Goal: Task Accomplishment & Management: Manage account settings

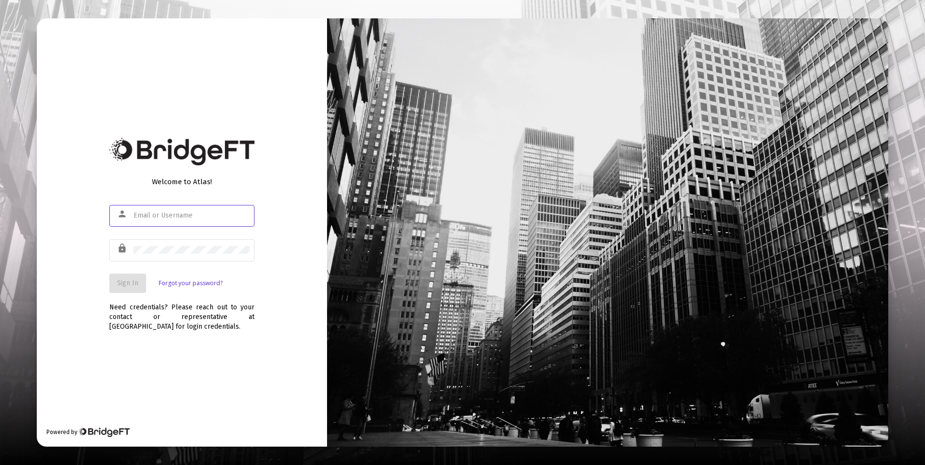
click at [183, 214] on input "text" at bounding box center [191, 216] width 116 height 8
type input "a"
type input "[PERSON_NAME][EMAIL_ADDRESS][DOMAIN_NAME]"
click at [169, 256] on div at bounding box center [191, 250] width 116 height 24
click at [137, 280] on span "Sign In" at bounding box center [127, 283] width 21 height 8
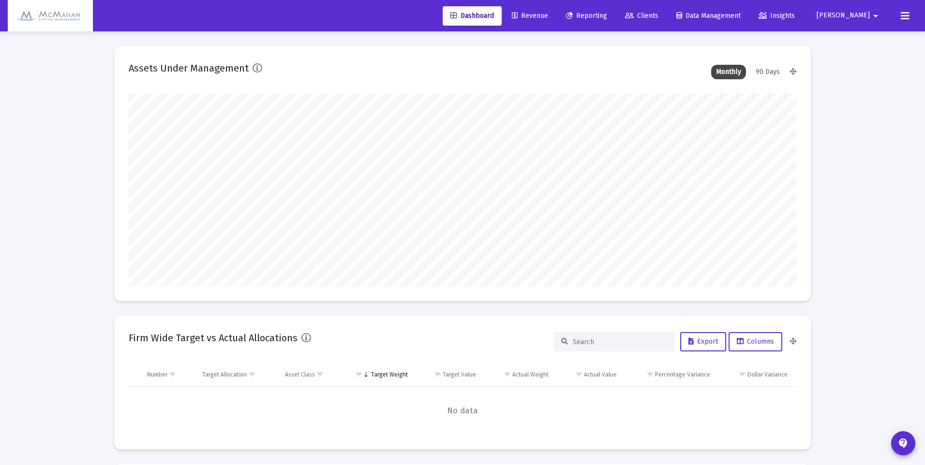
type input "[DATE]"
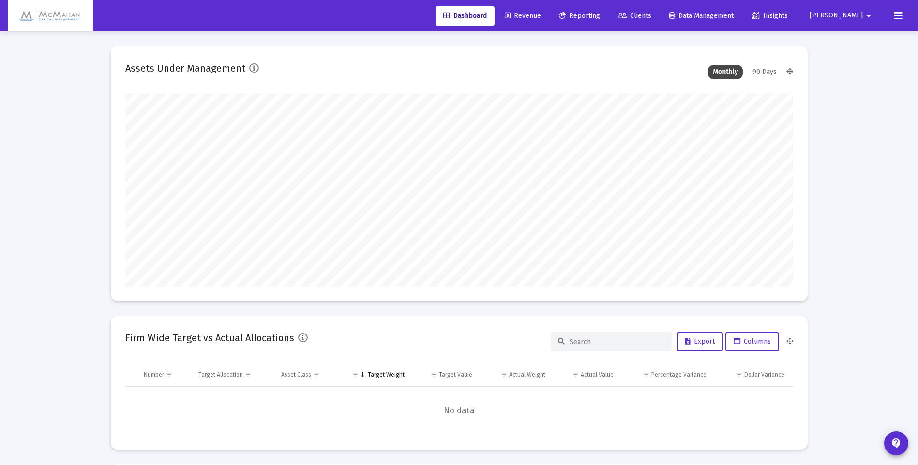
scroll to position [193, 312]
click at [729, 14] on span "Data Management" at bounding box center [701, 16] width 64 height 8
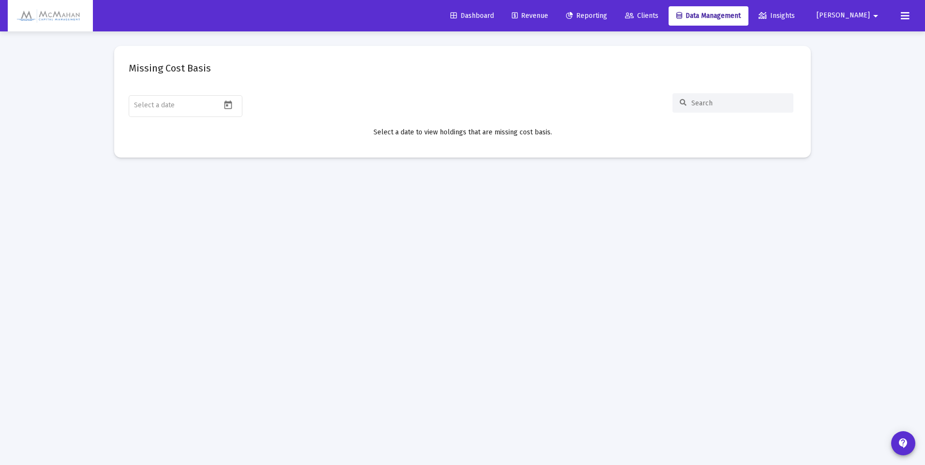
click at [607, 15] on span "Reporting" at bounding box center [586, 16] width 41 height 8
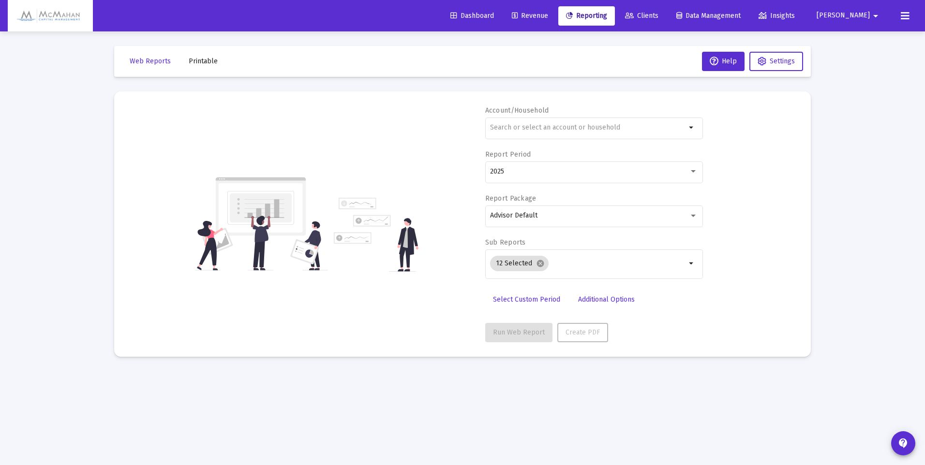
click at [494, 16] on span "Dashboard" at bounding box center [472, 16] width 44 height 8
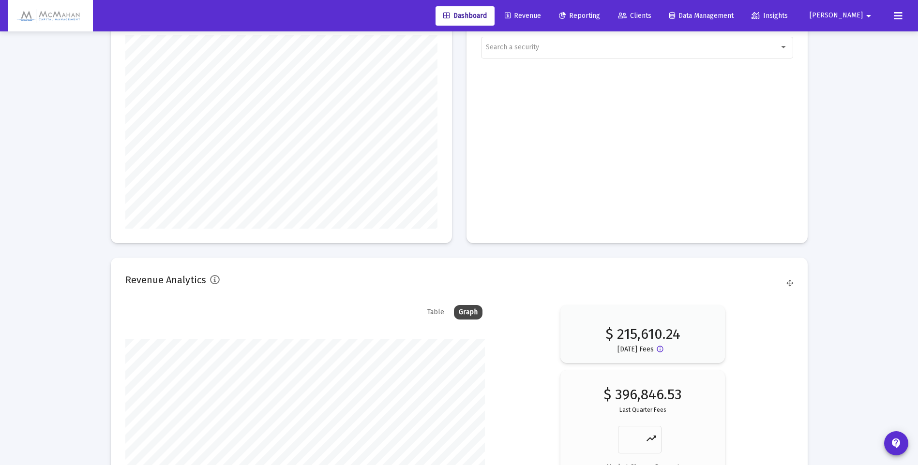
scroll to position [1001, 0]
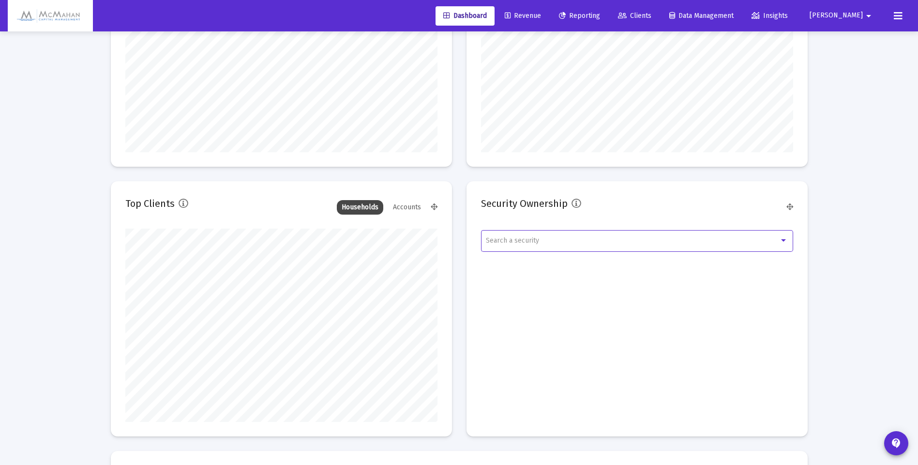
click at [573, 239] on div "Search a security" at bounding box center [632, 241] width 293 height 8
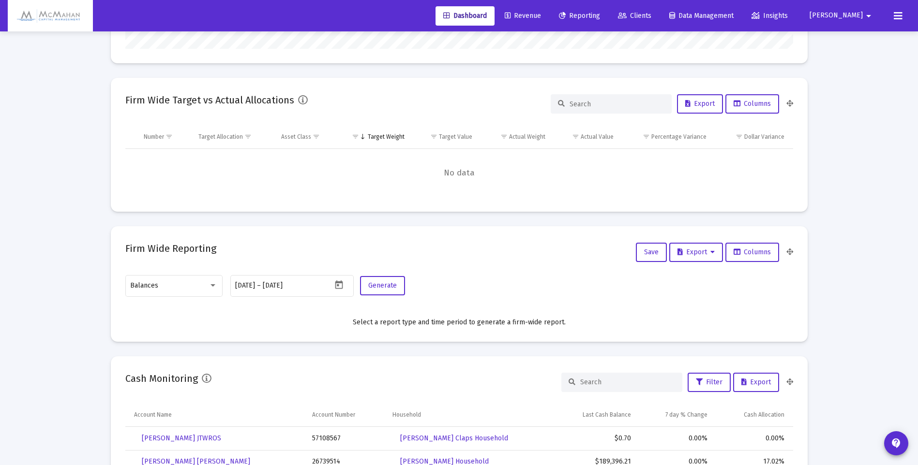
scroll to position [227, 0]
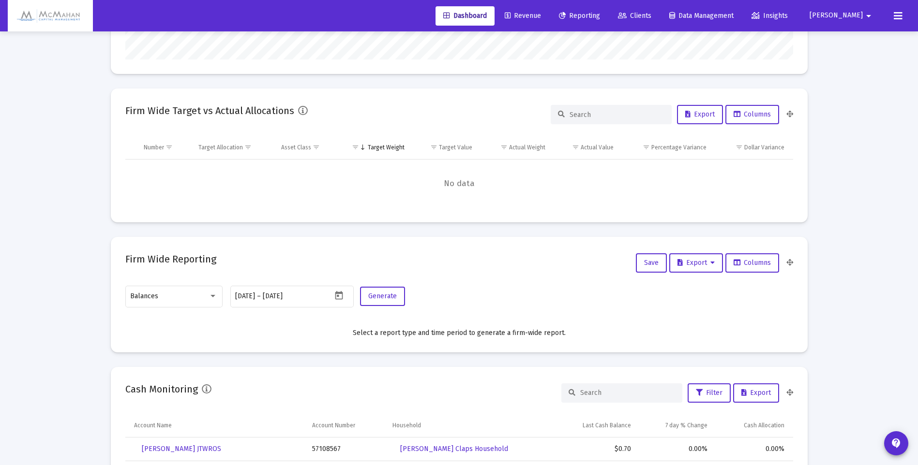
click at [744, 13] on div at bounding box center [459, 232] width 918 height 465
click at [733, 19] on span "Data Management" at bounding box center [701, 16] width 64 height 8
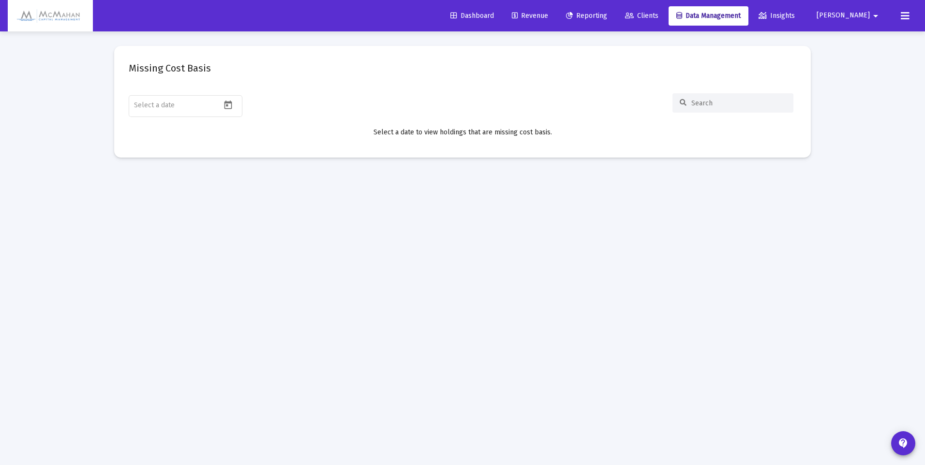
click at [795, 16] on span "Insights" at bounding box center [776, 16] width 36 height 8
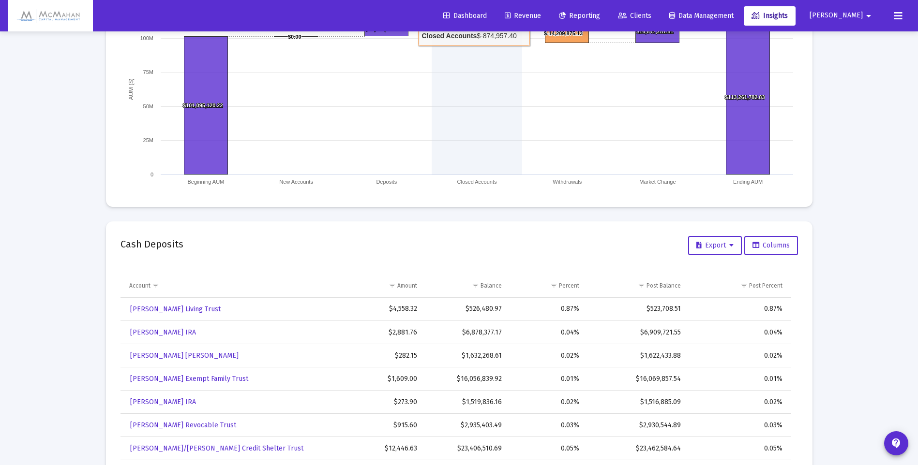
scroll to position [676, 0]
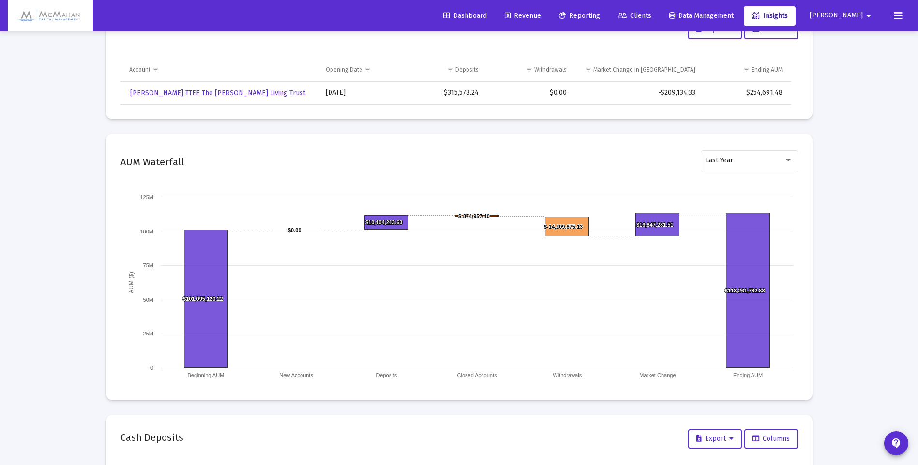
click at [600, 15] on span "Reporting" at bounding box center [579, 16] width 41 height 8
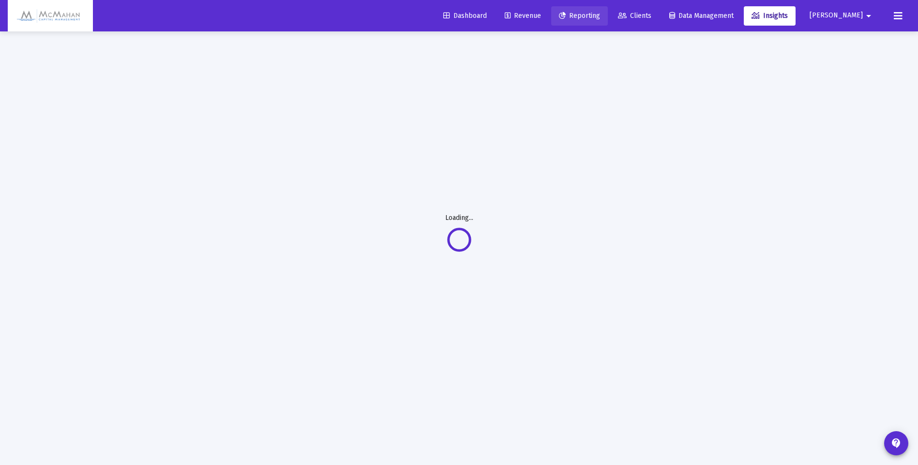
scroll to position [31, 0]
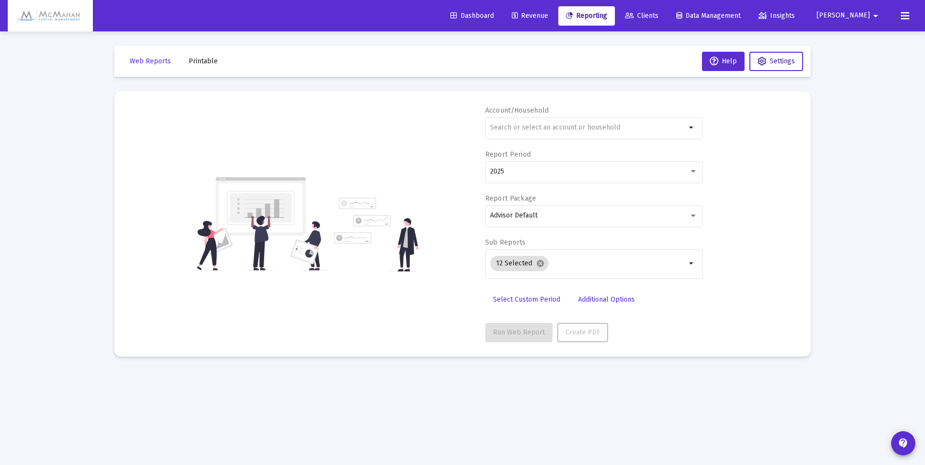
click at [779, 68] on button "Settings" at bounding box center [776, 61] width 54 height 19
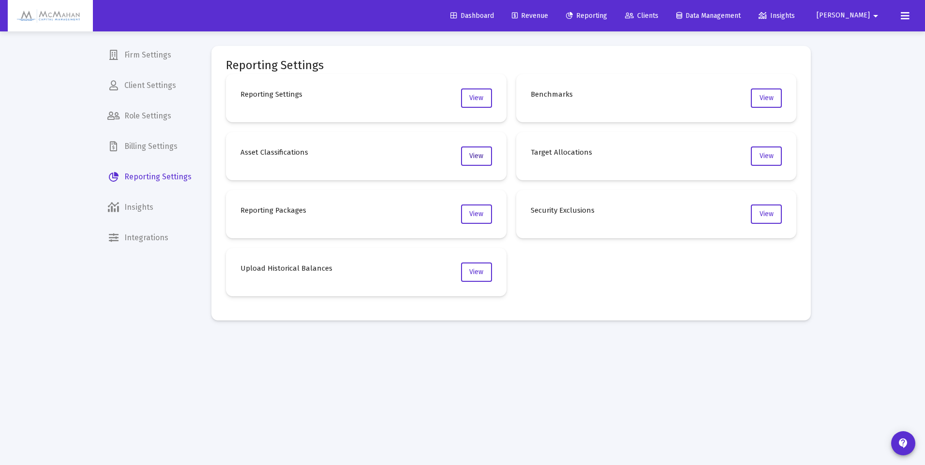
click at [480, 158] on span "View" at bounding box center [476, 156] width 14 height 8
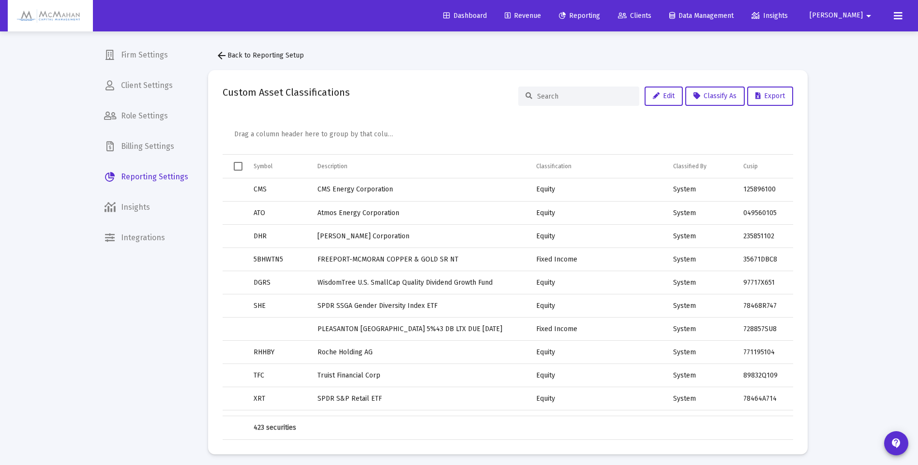
click at [549, 166] on div "Classification" at bounding box center [553, 167] width 35 height 8
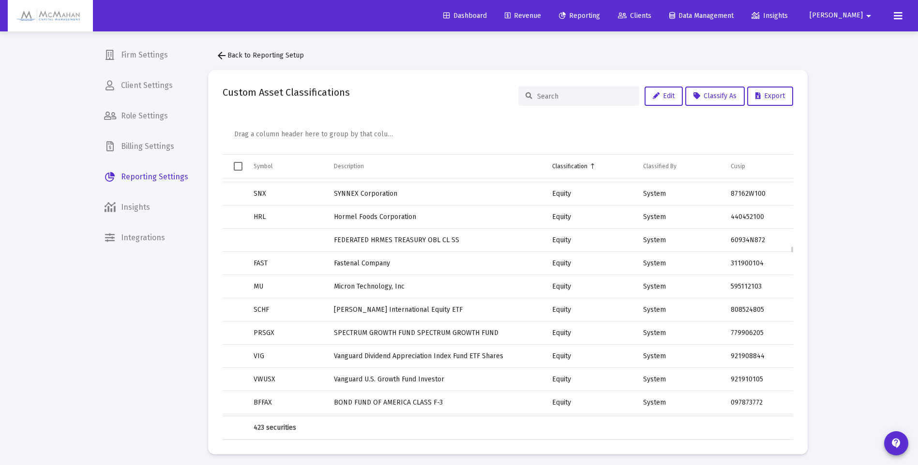
scroll to position [2515, 0]
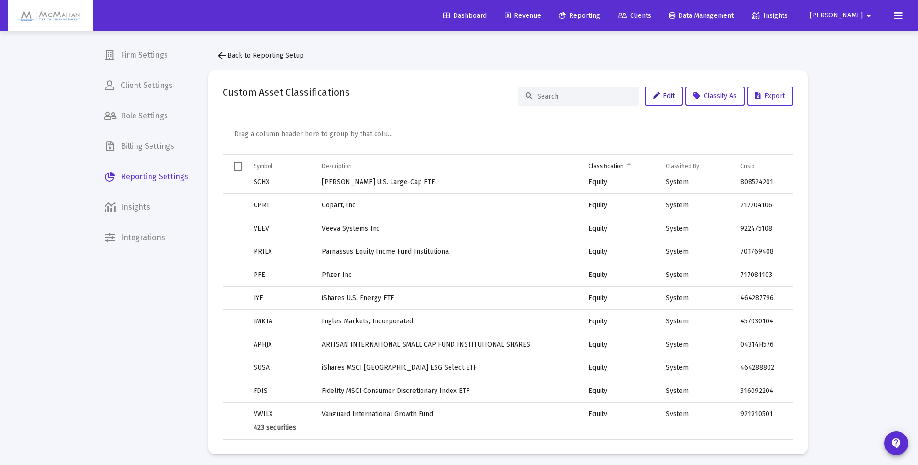
click at [666, 101] on button "Edit" at bounding box center [663, 96] width 38 height 19
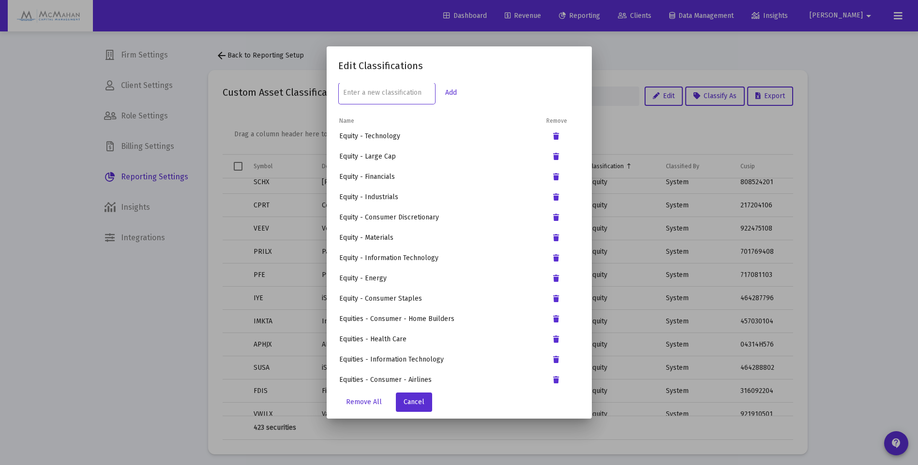
scroll to position [0, 0]
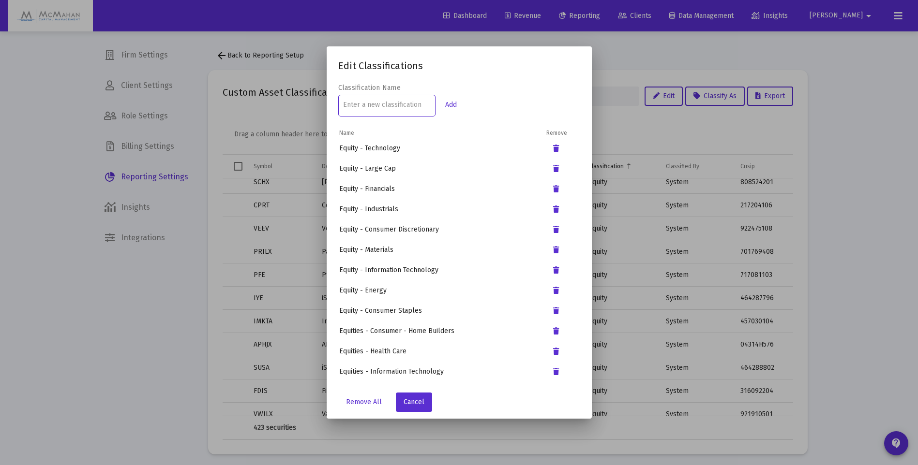
click at [371, 147] on td "Equity - Technology" at bounding box center [442, 148] width 206 height 19
click at [381, 108] on input at bounding box center [386, 105] width 87 height 8
click at [413, 400] on span "Cancel" at bounding box center [413, 402] width 21 height 8
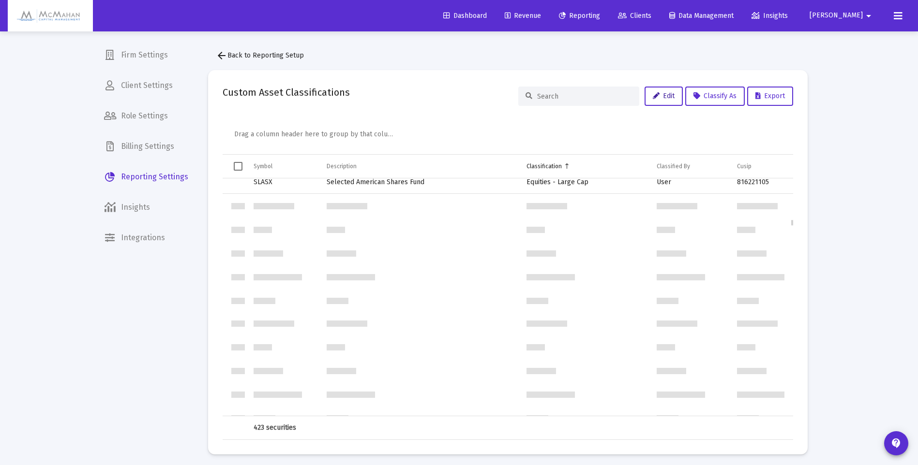
scroll to position [1693, 0]
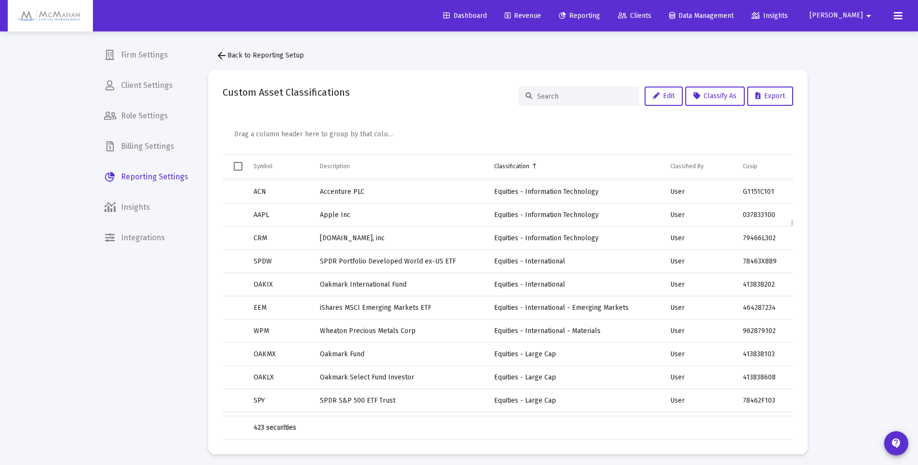
click at [323, 216] on td "Apple Inc" at bounding box center [400, 215] width 174 height 23
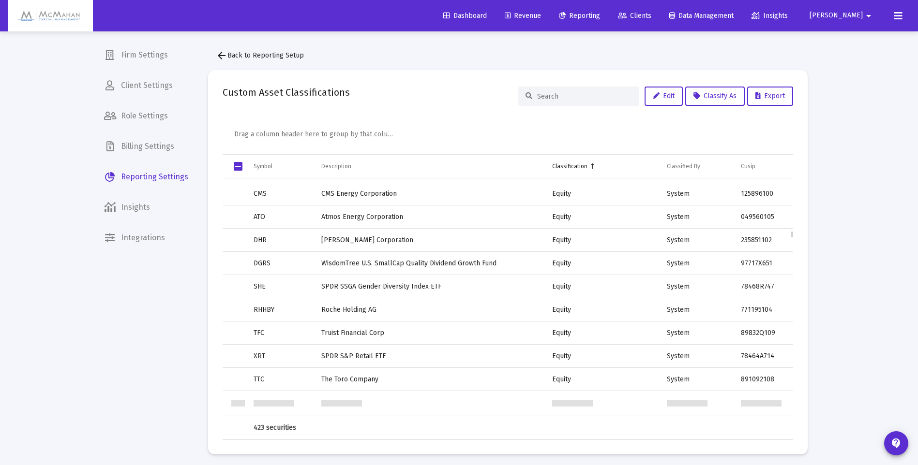
scroll to position [2177, 0]
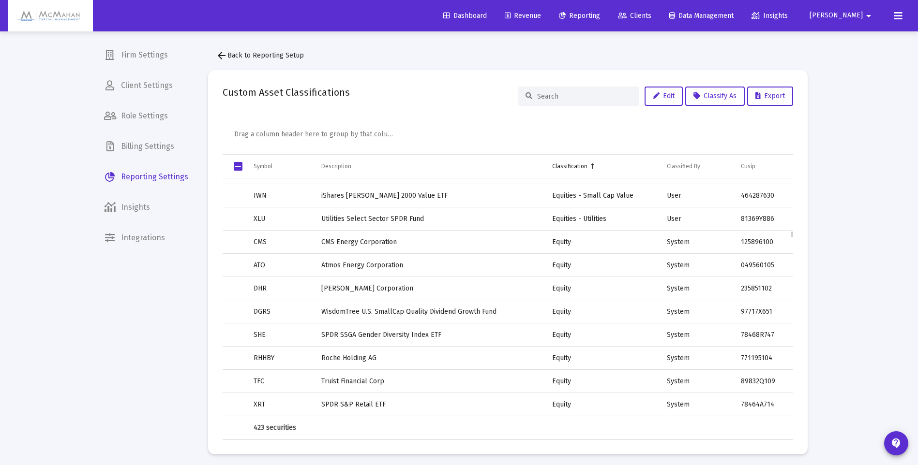
click at [263, 245] on td "CMS" at bounding box center [281, 242] width 68 height 23
click at [710, 100] on span "Classify As" at bounding box center [714, 96] width 43 height 8
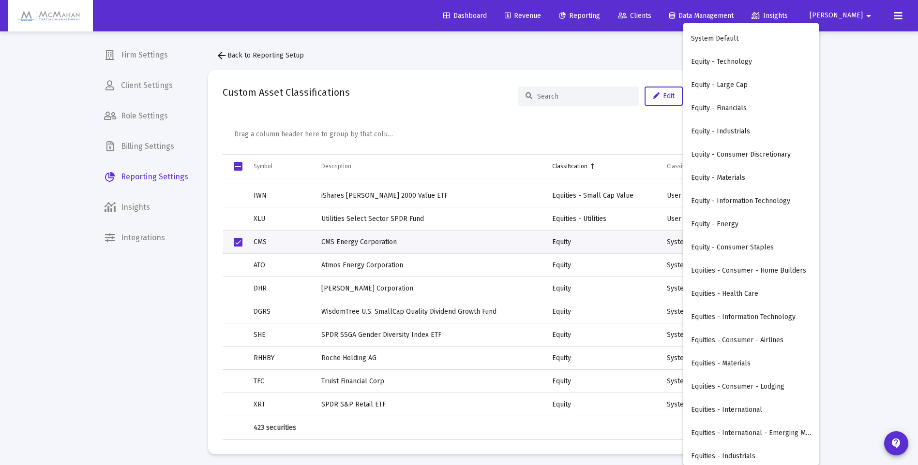
click at [473, 101] on div at bounding box center [459, 232] width 918 height 465
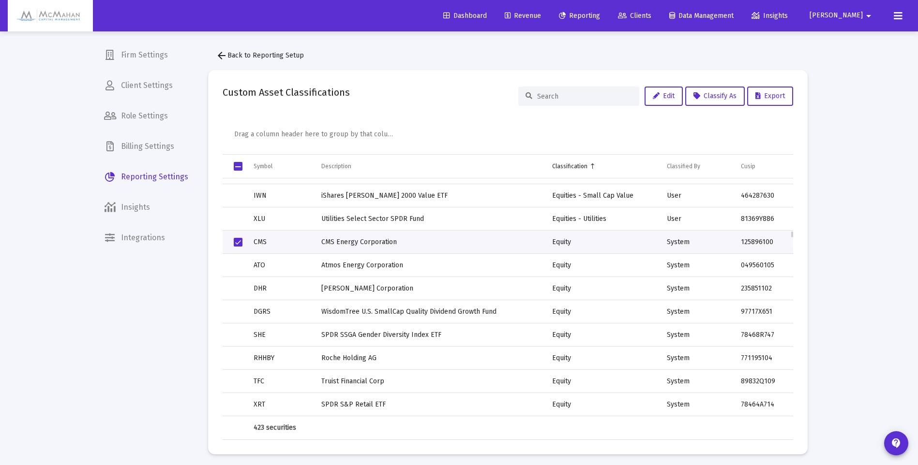
click at [235, 242] on span "Select row" at bounding box center [238, 242] width 9 height 9
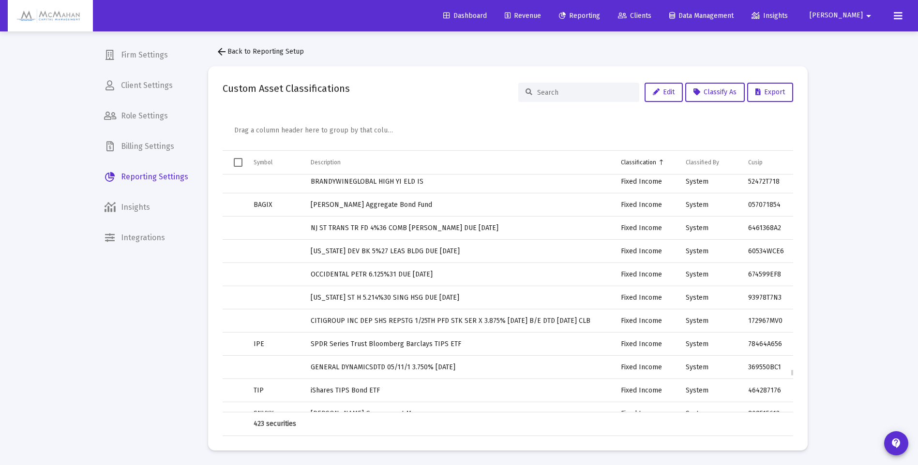
scroll to position [7842, 0]
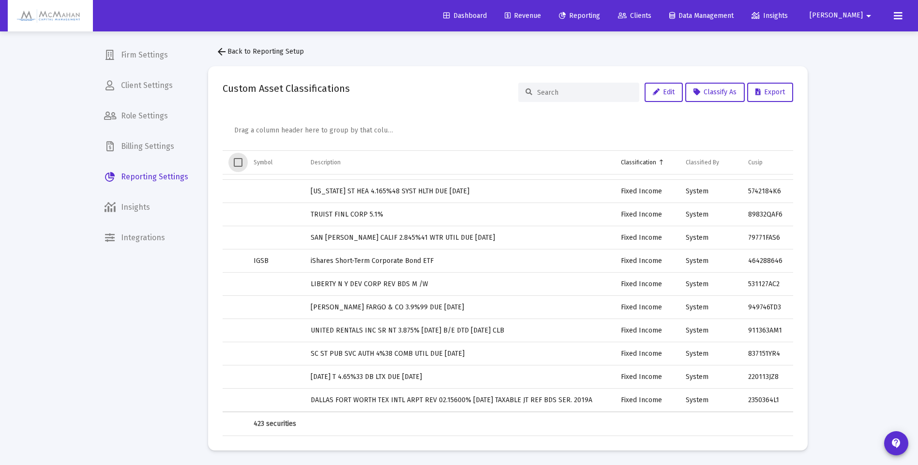
click at [238, 162] on span "Select all" at bounding box center [238, 162] width 9 height 9
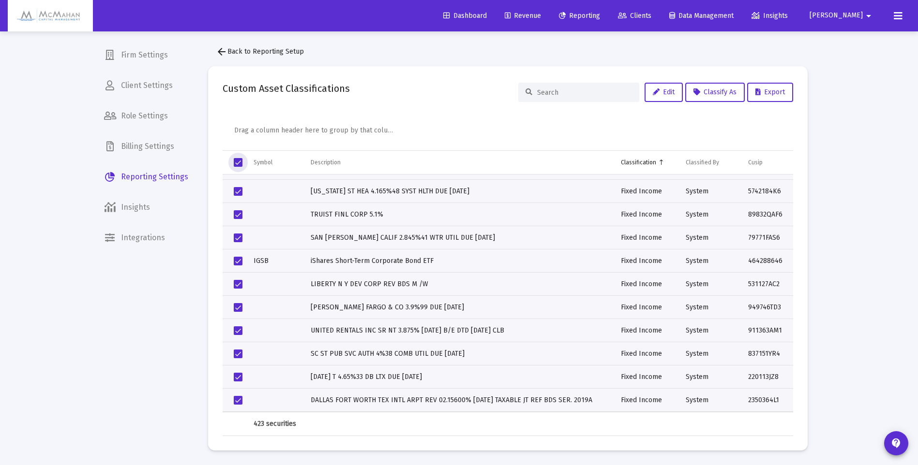
click at [238, 162] on span "Select all" at bounding box center [238, 162] width 9 height 9
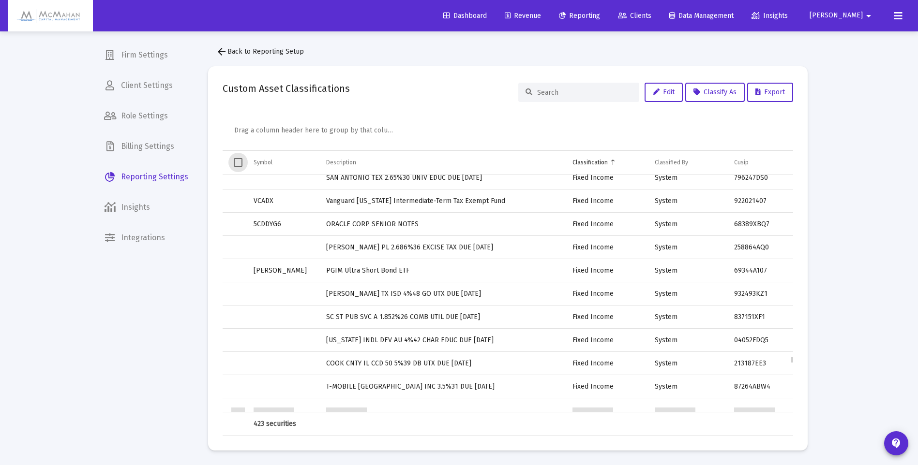
scroll to position [7310, 0]
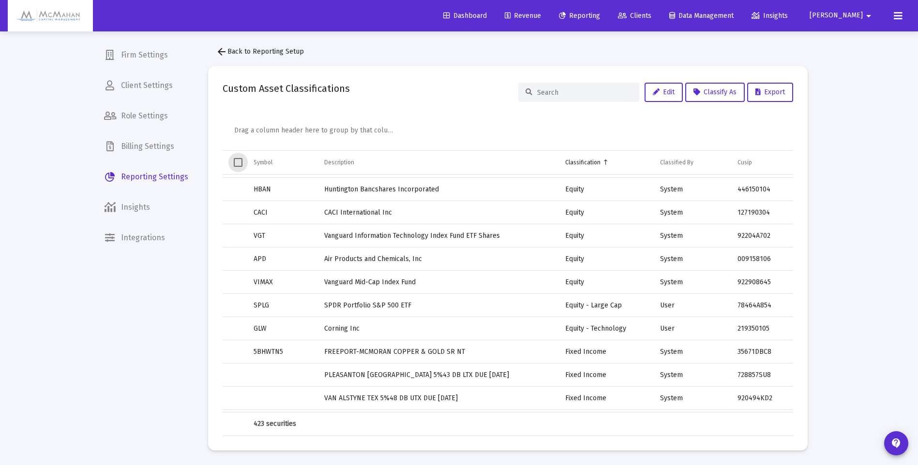
click at [651, 14] on span "Clients" at bounding box center [634, 16] width 33 height 8
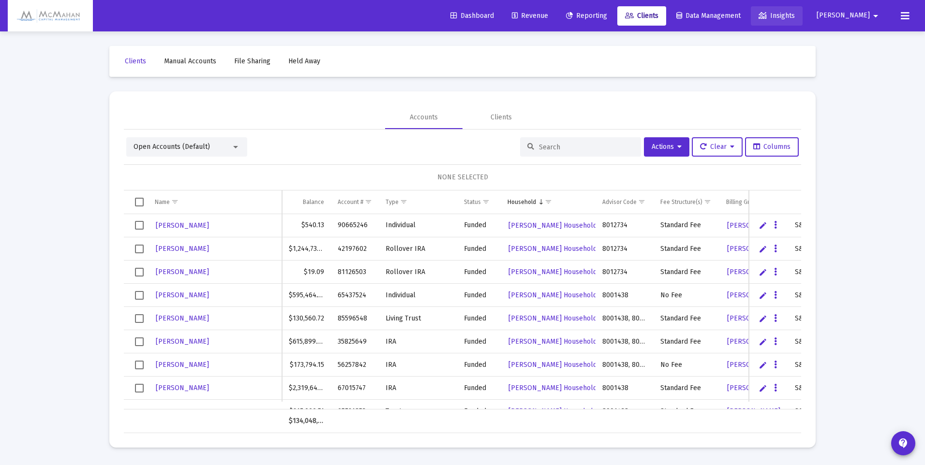
click at [795, 15] on span "Insights" at bounding box center [776, 16] width 36 height 8
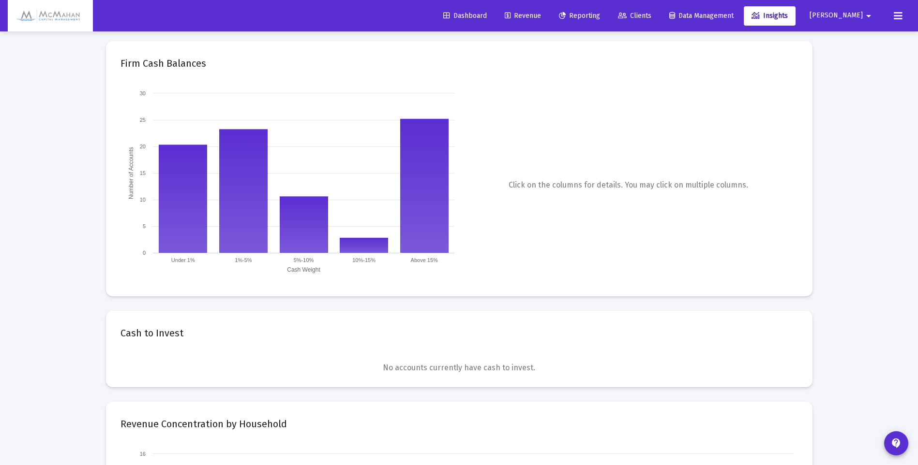
click at [892, 14] on button at bounding box center [897, 15] width 19 height 19
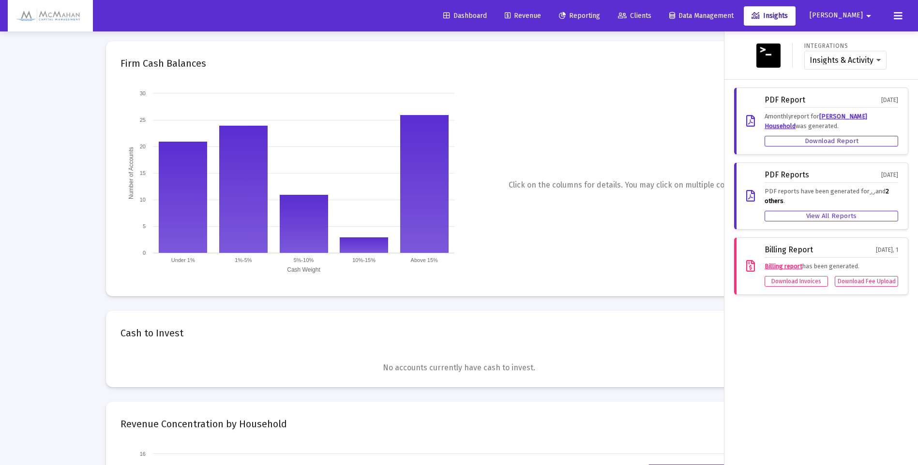
click at [895, 17] on icon at bounding box center [897, 16] width 9 height 12
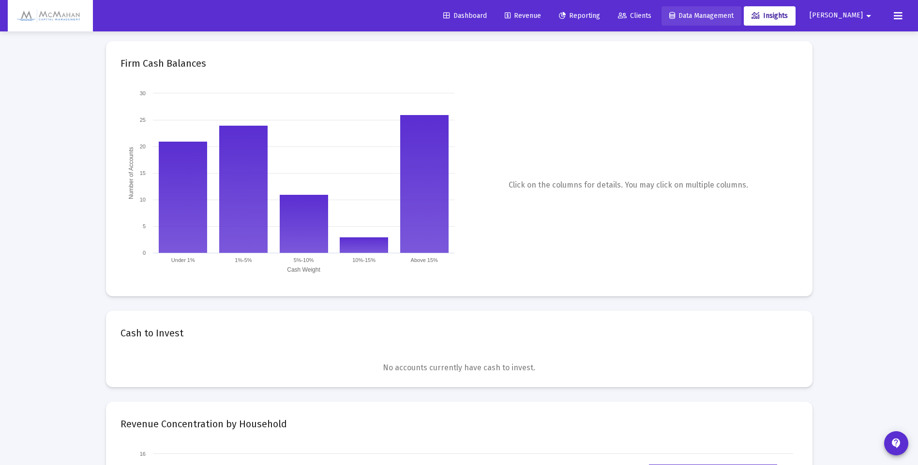
click at [733, 16] on span "Data Management" at bounding box center [701, 16] width 64 height 8
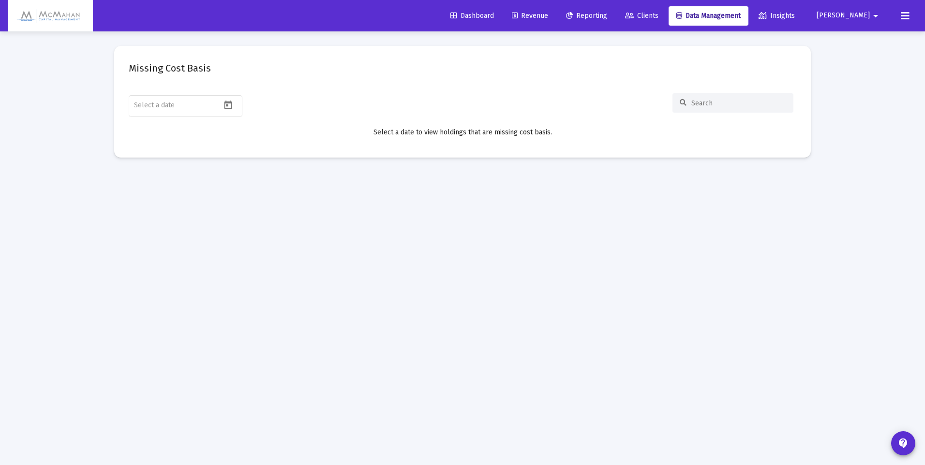
click at [494, 16] on span "Dashboard" at bounding box center [472, 16] width 44 height 8
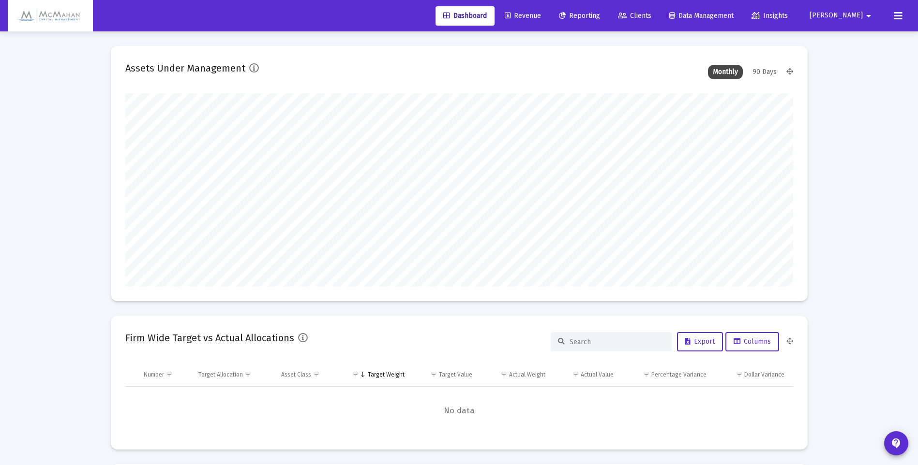
scroll to position [193, 359]
click at [600, 15] on span "Reporting" at bounding box center [579, 16] width 41 height 8
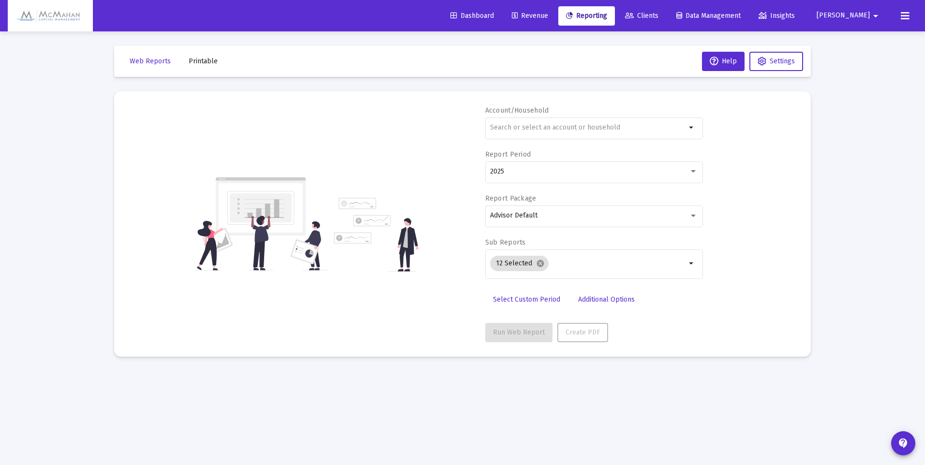
click at [658, 15] on span "Clients" at bounding box center [641, 16] width 33 height 8
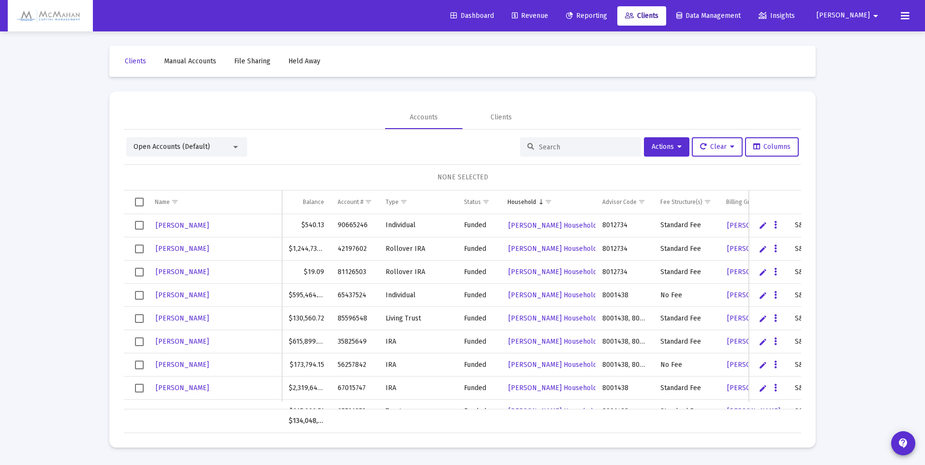
click at [864, 13] on span "[PERSON_NAME]" at bounding box center [842, 16] width 53 height 8
click at [871, 39] on span "Settings" at bounding box center [873, 41] width 29 height 23
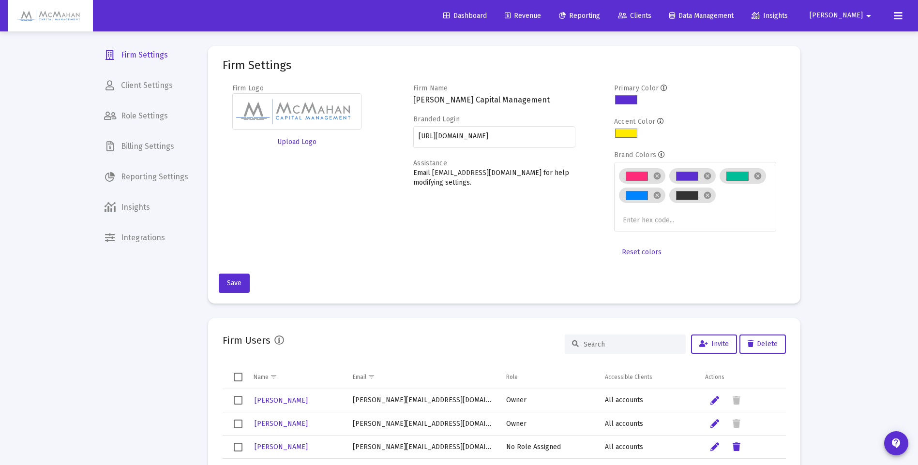
click at [870, 18] on mat-icon "arrow_drop_down" at bounding box center [868, 15] width 12 height 19
click at [897, 19] on div at bounding box center [459, 232] width 918 height 465
click at [897, 19] on icon at bounding box center [897, 16] width 9 height 12
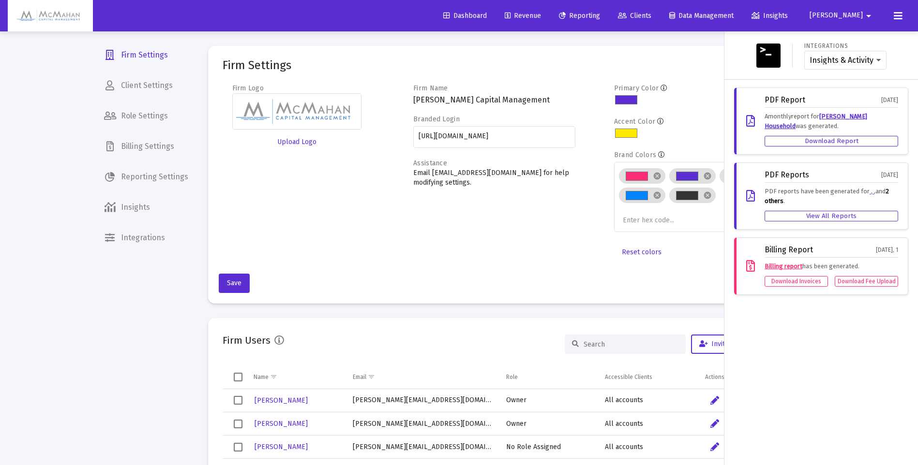
click at [64, 22] on img at bounding box center [50, 15] width 71 height 19
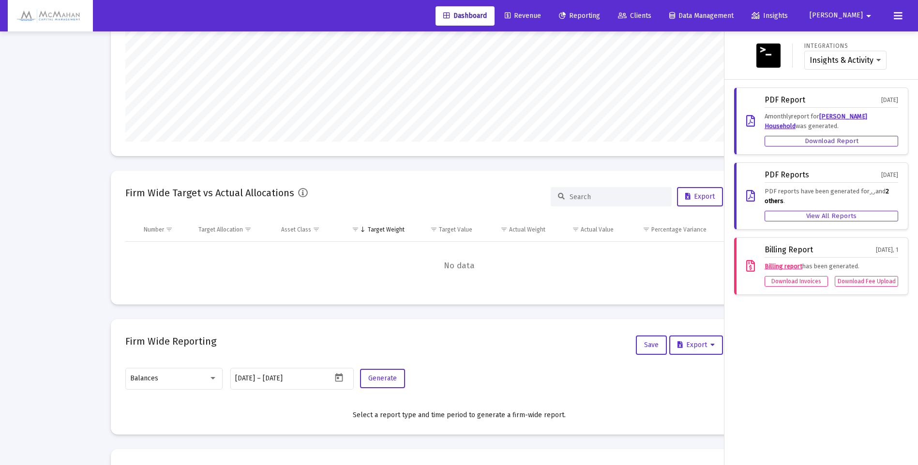
scroll to position [242, 0]
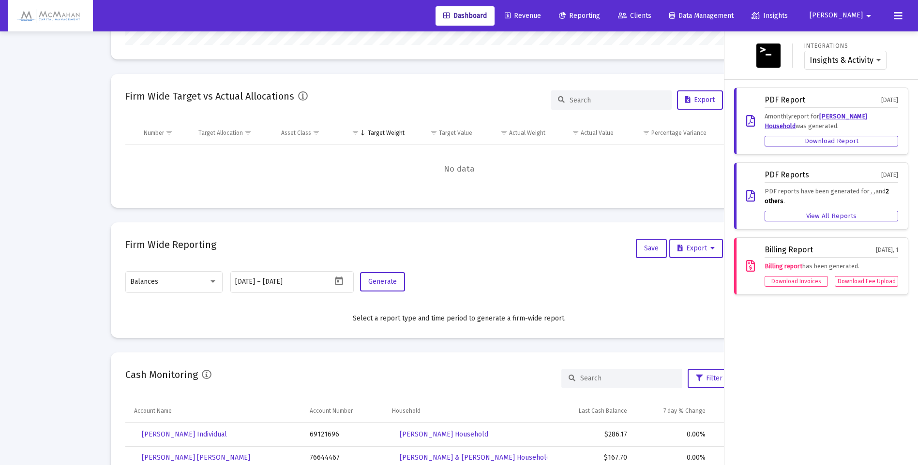
click at [211, 282] on div at bounding box center [459, 232] width 918 height 465
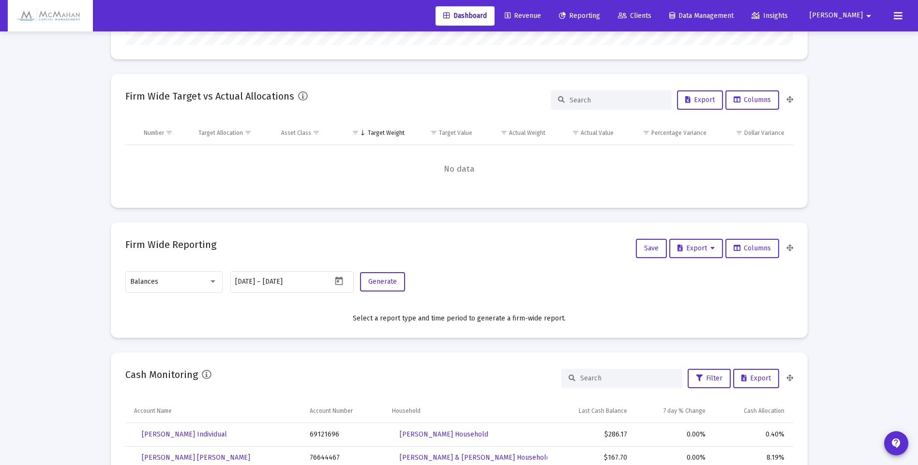
click at [211, 282] on div at bounding box center [212, 282] width 5 height 2
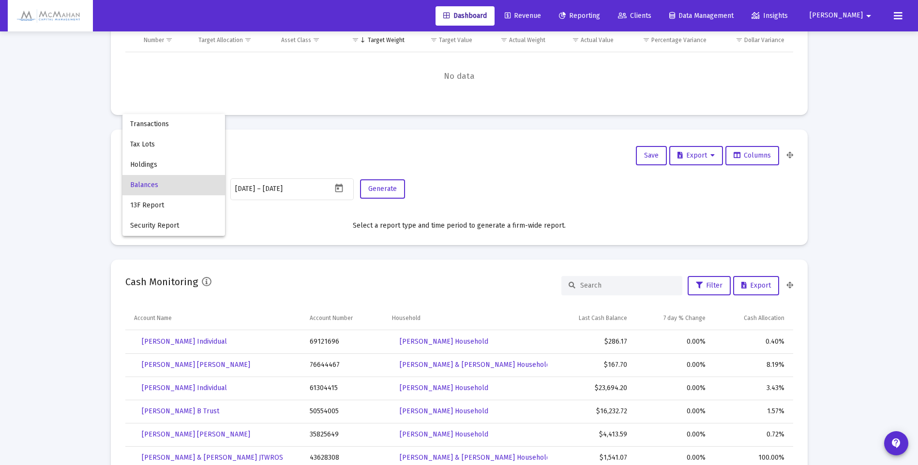
scroll to position [339, 0]
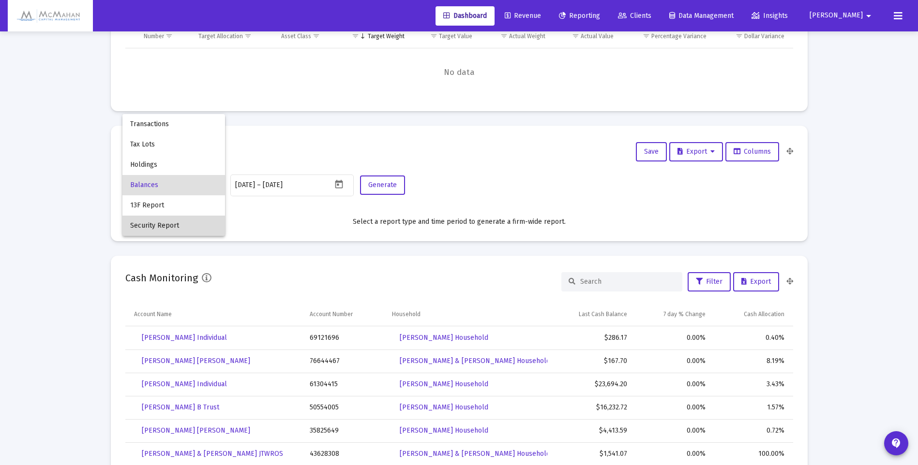
click at [169, 226] on span "Security Report" at bounding box center [173, 226] width 87 height 20
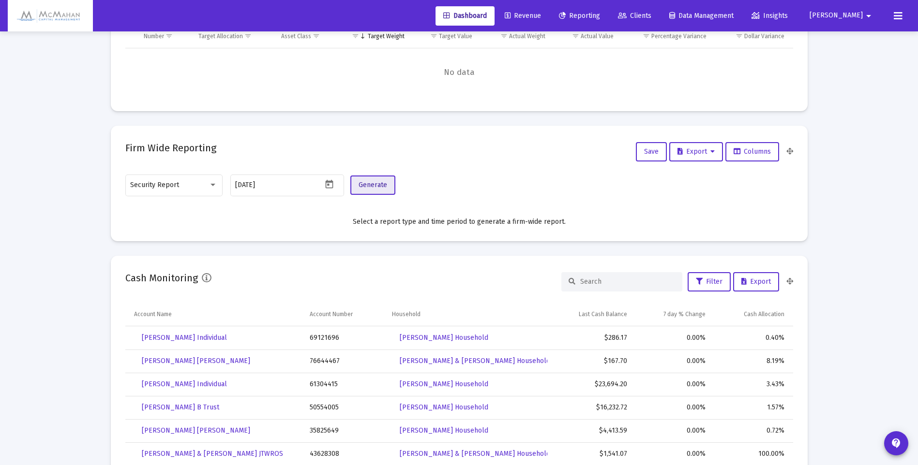
click at [376, 188] on span "Generate" at bounding box center [372, 185] width 29 height 8
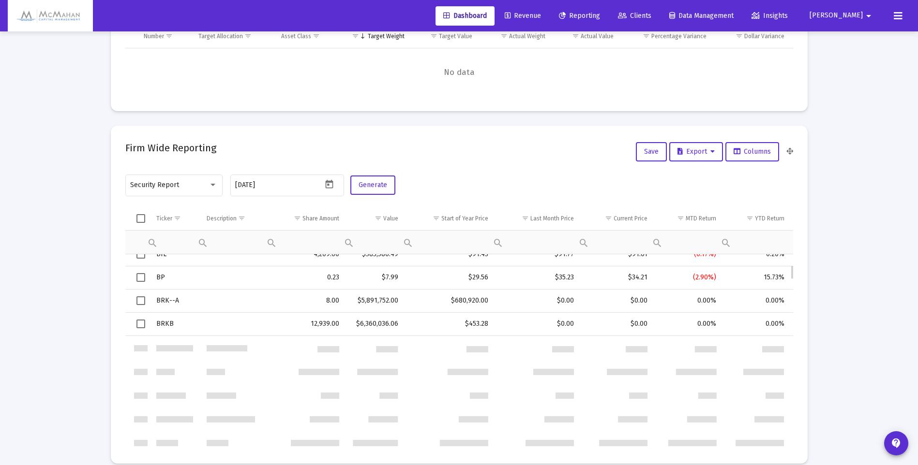
scroll to position [145, 0]
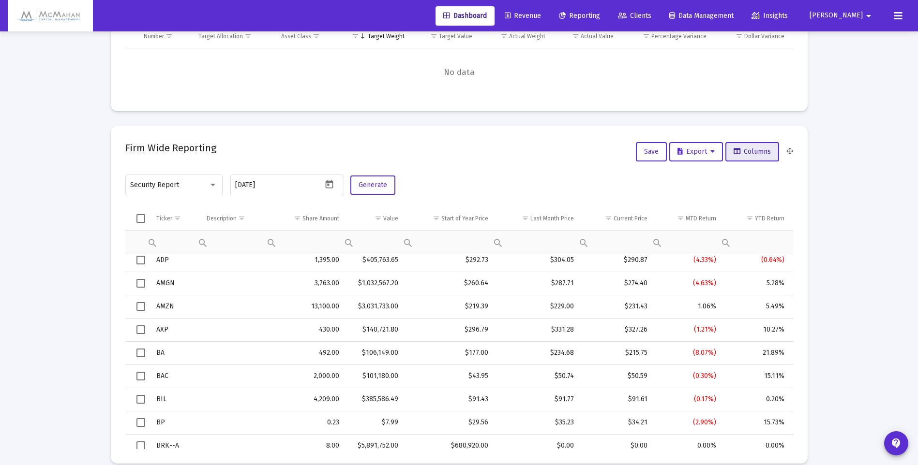
click at [750, 156] on button "Columns" at bounding box center [752, 151] width 54 height 19
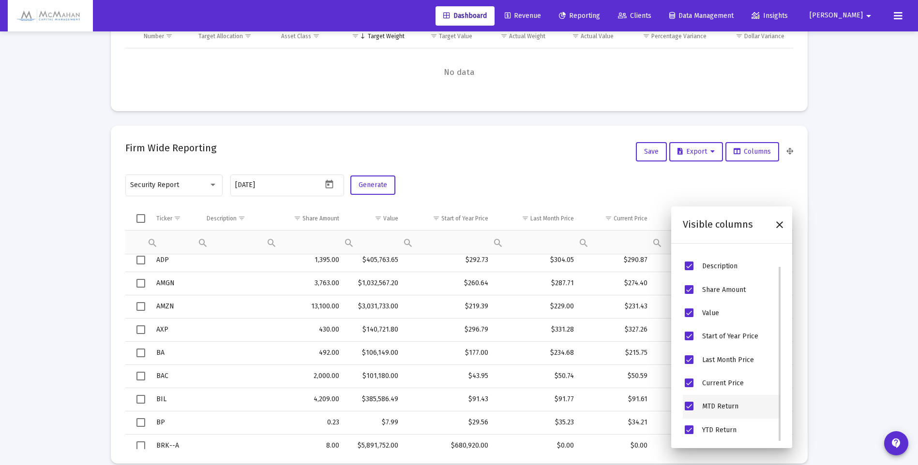
scroll to position [0, 0]
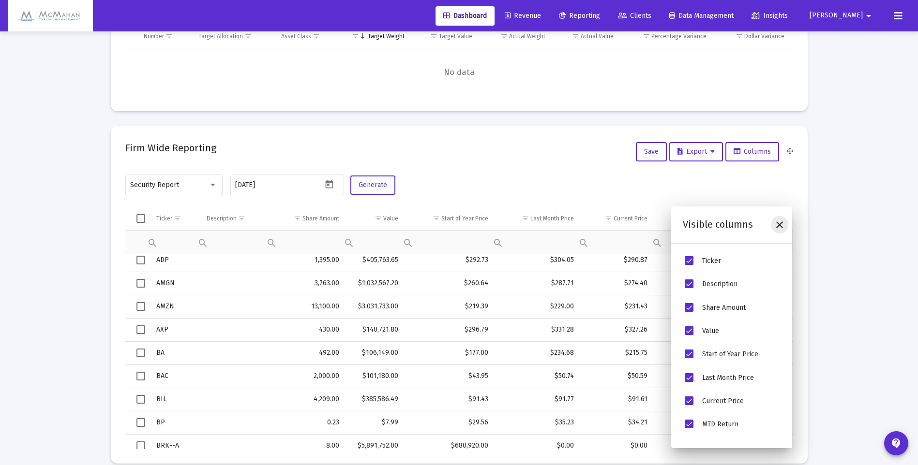
click at [779, 228] on icon "Close" at bounding box center [779, 225] width 12 height 12
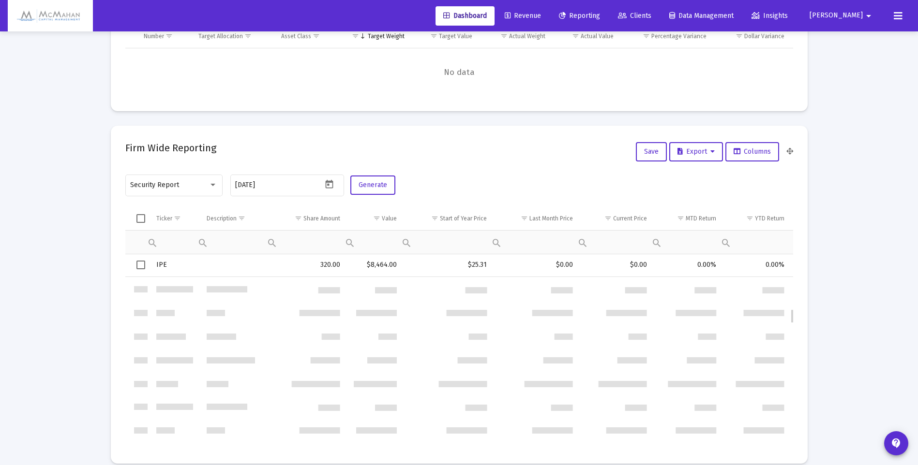
scroll to position [736, 0]
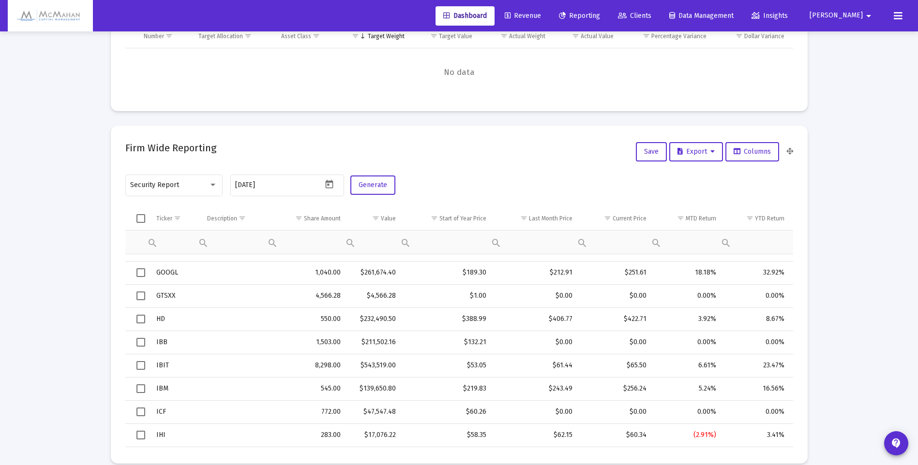
click at [215, 191] on div "Security Report" at bounding box center [173, 185] width 87 height 24
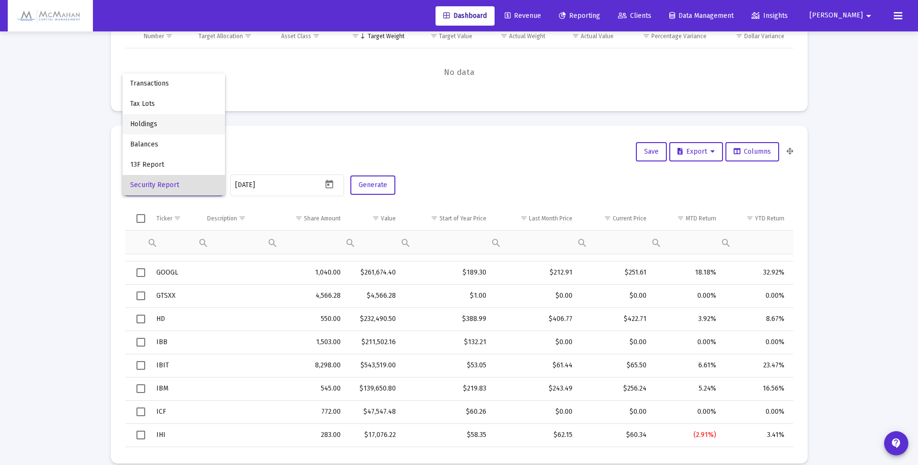
click at [158, 121] on span "Holdings" at bounding box center [173, 124] width 87 height 20
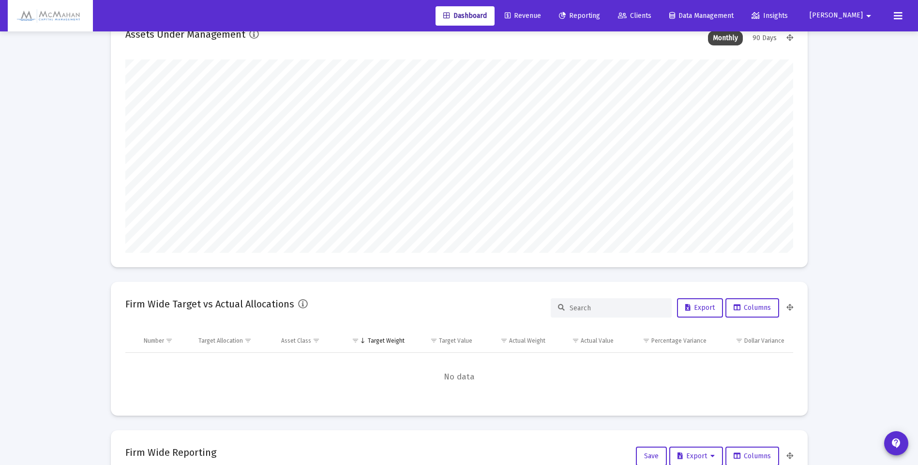
scroll to position [0, 0]
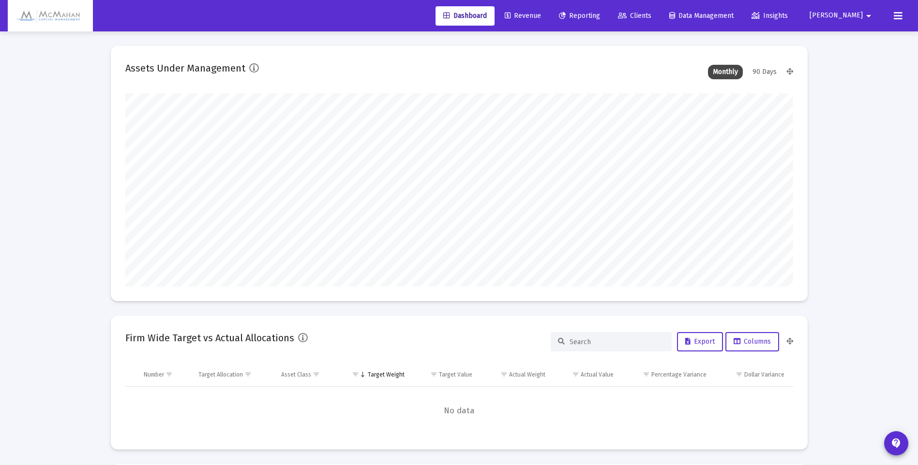
click at [44, 23] on img at bounding box center [50, 15] width 71 height 19
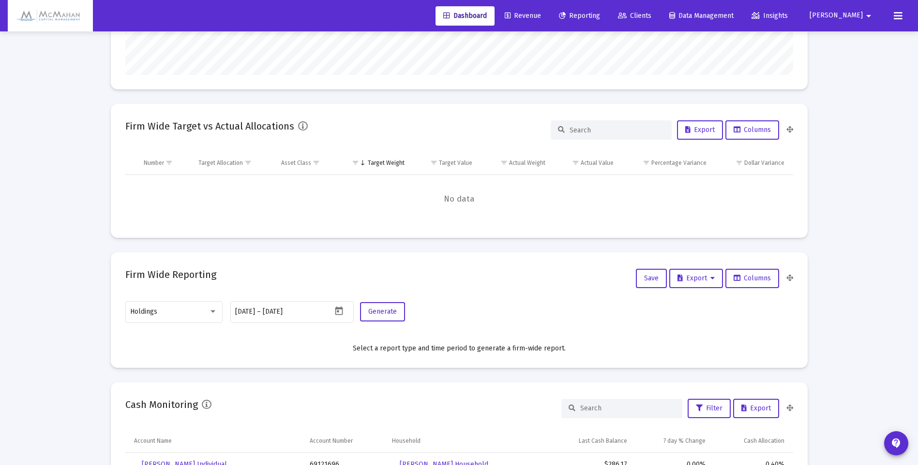
scroll to position [339, 0]
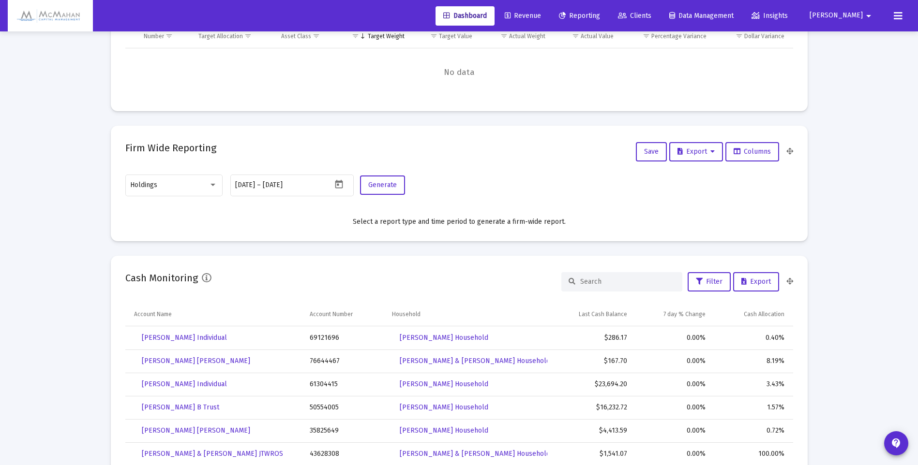
click at [217, 185] on div at bounding box center [212, 185] width 9 height 8
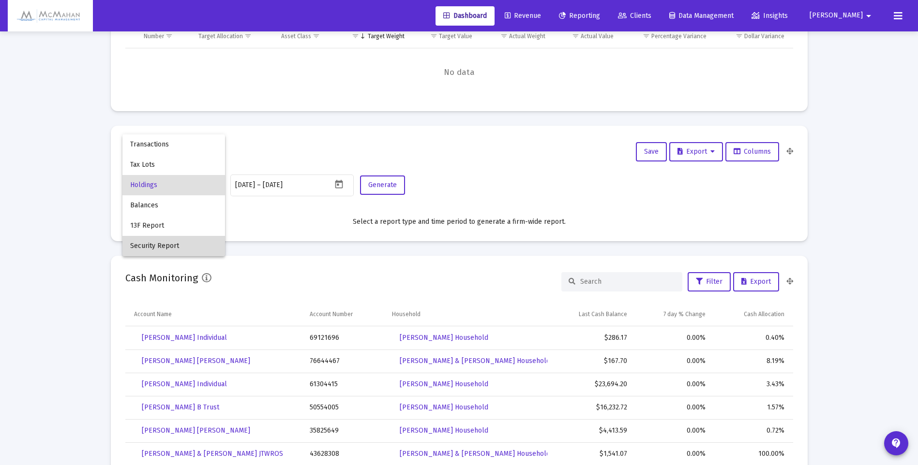
click at [162, 247] on span "Security Report" at bounding box center [173, 246] width 87 height 20
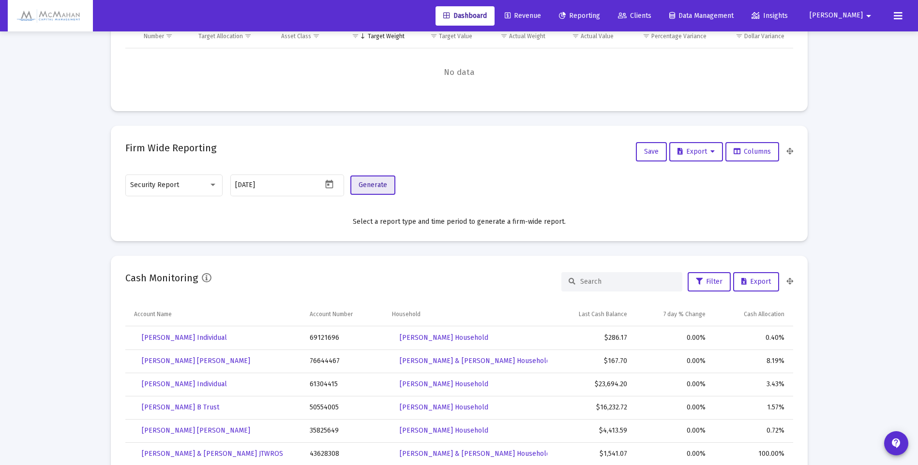
click at [370, 185] on span "Generate" at bounding box center [372, 185] width 29 height 8
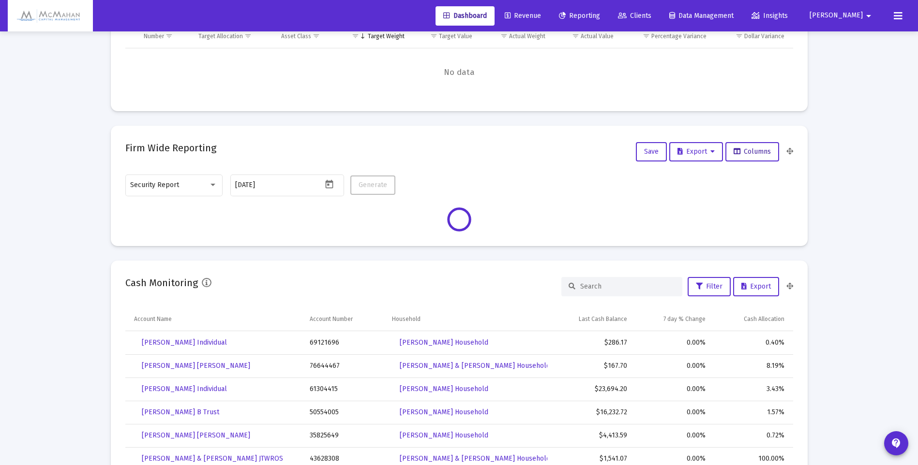
click at [765, 157] on button "Columns" at bounding box center [752, 151] width 54 height 19
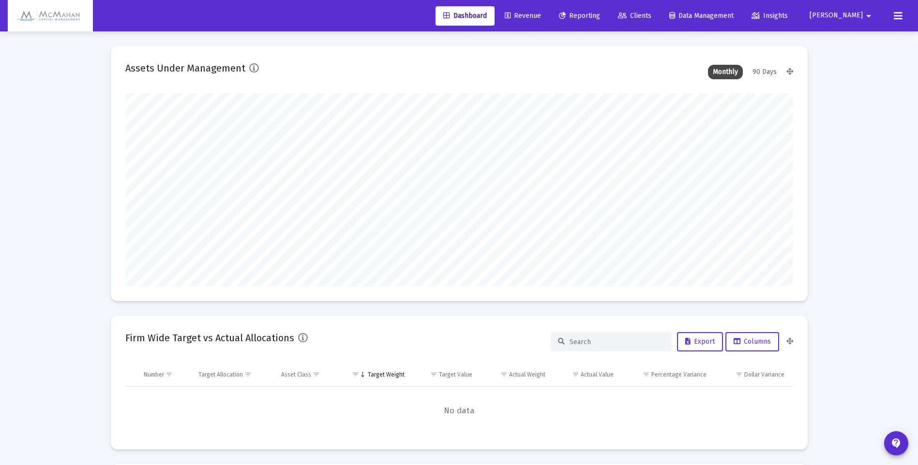
scroll to position [193, 667]
type input "[DATE]"
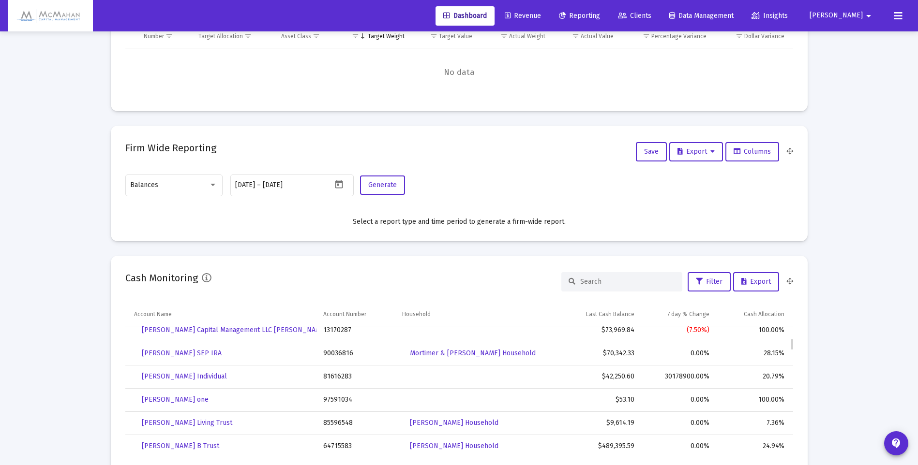
scroll to position [0, 0]
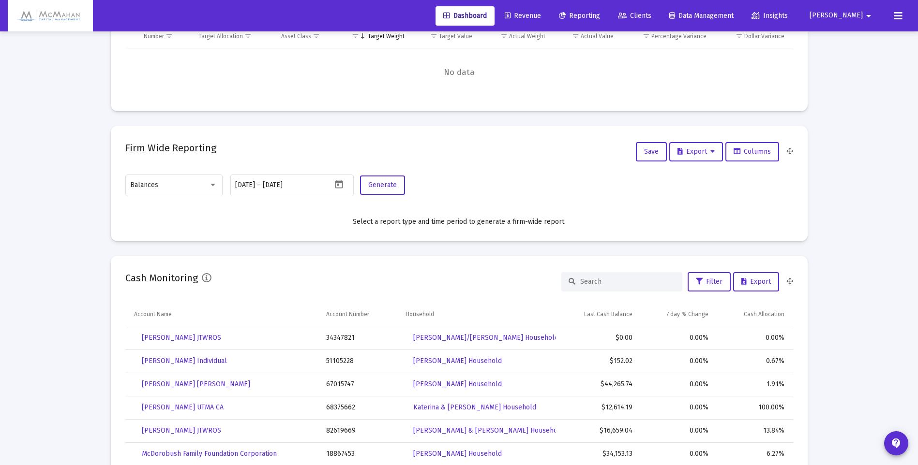
click at [209, 188] on div at bounding box center [212, 185] width 9 height 8
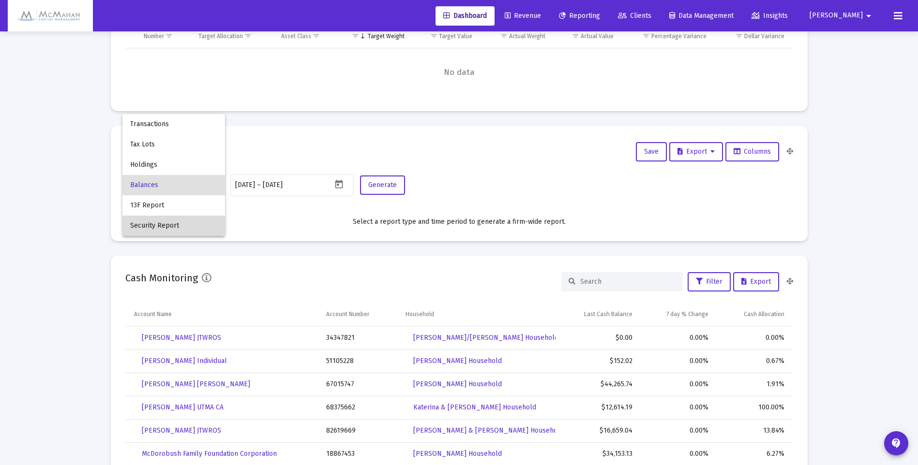
click at [164, 227] on span "Security Report" at bounding box center [173, 226] width 87 height 20
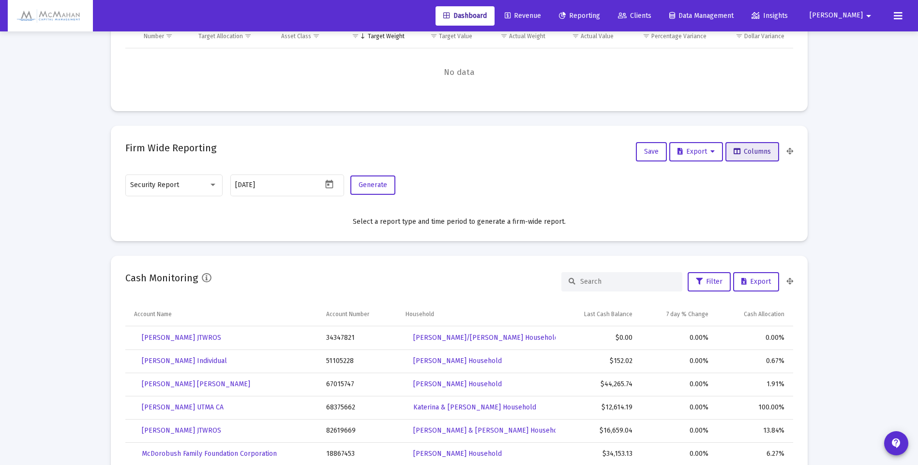
click at [745, 155] on span "Columns" at bounding box center [751, 152] width 37 height 8
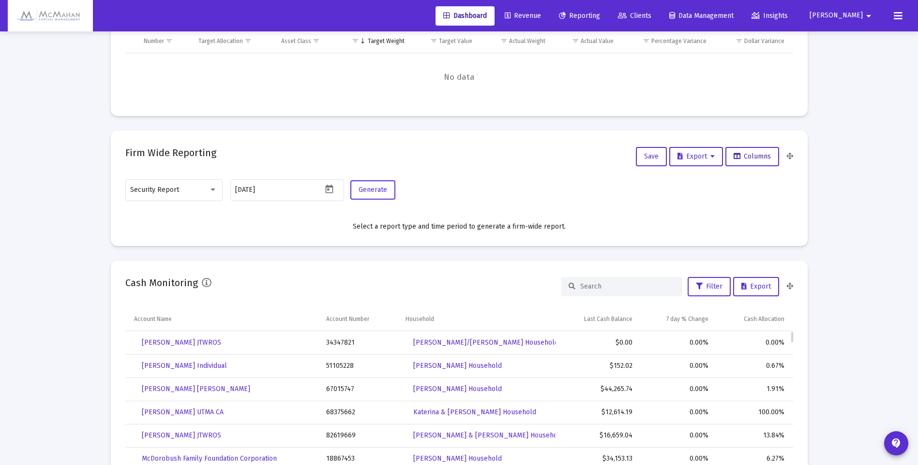
scroll to position [242, 0]
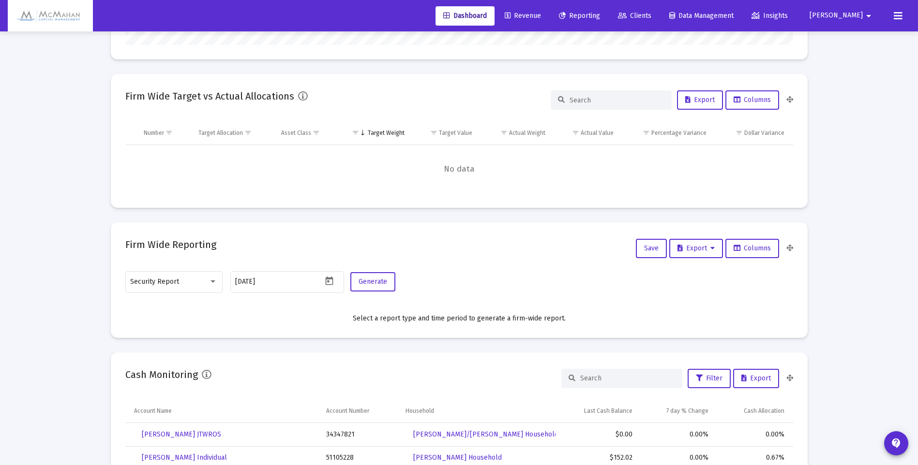
click at [333, 282] on icon "Open calendar" at bounding box center [329, 281] width 10 height 10
click at [312, 322] on div at bounding box center [459, 232] width 918 height 465
click at [742, 250] on span "Columns" at bounding box center [751, 248] width 37 height 8
click at [697, 247] on span "Export" at bounding box center [695, 248] width 37 height 8
click at [764, 253] on div at bounding box center [459, 232] width 918 height 465
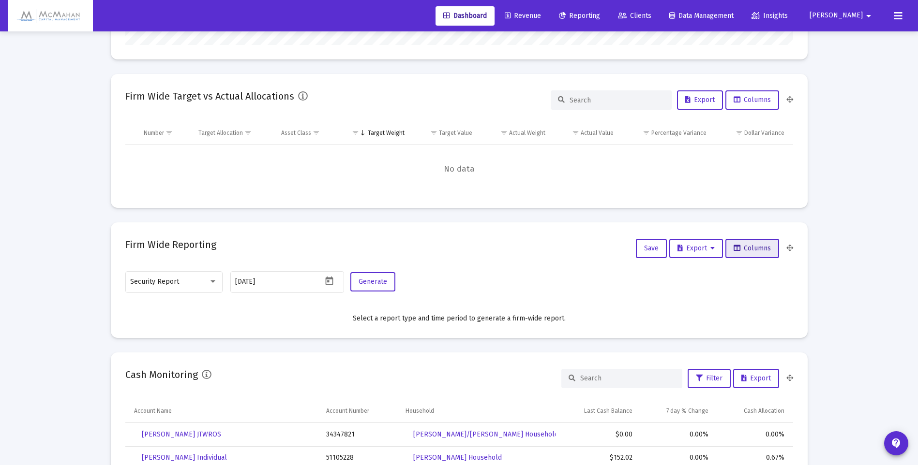
click at [763, 252] on span "Columns" at bounding box center [751, 248] width 37 height 8
click at [791, 247] on icon at bounding box center [789, 248] width 7 height 7
drag, startPoint x: 760, startPoint y: 250, endPoint x: 752, endPoint y: 251, distance: 8.3
click at [738, 251] on span "Columns" at bounding box center [751, 248] width 37 height 8
click at [383, 283] on span "Generate" at bounding box center [372, 282] width 29 height 8
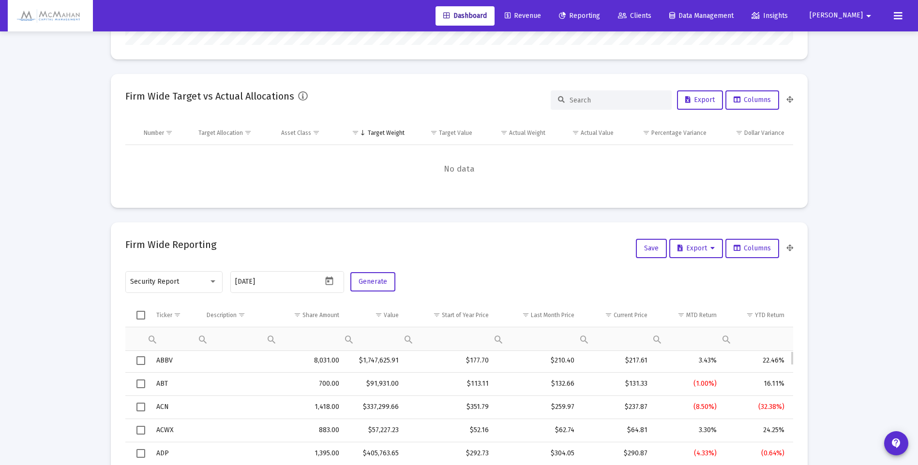
scroll to position [0, 0]
click at [142, 385] on span "Select row" at bounding box center [140, 386] width 9 height 9
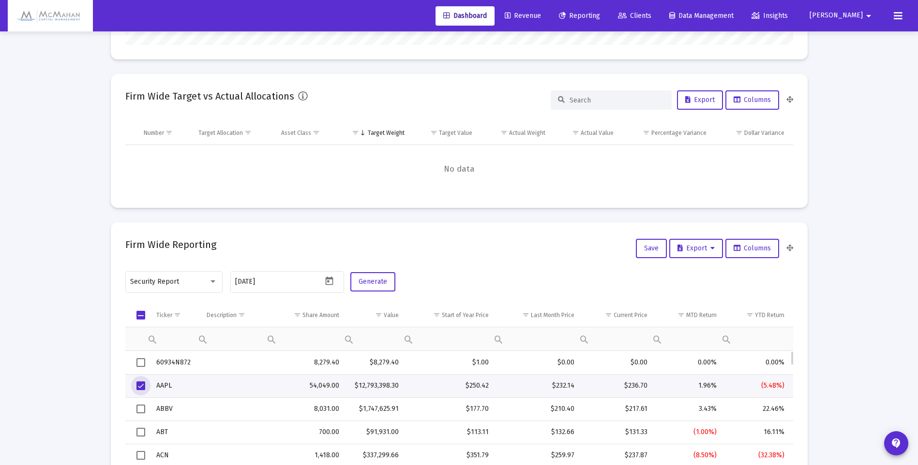
click at [143, 385] on span "Select row" at bounding box center [140, 386] width 9 height 9
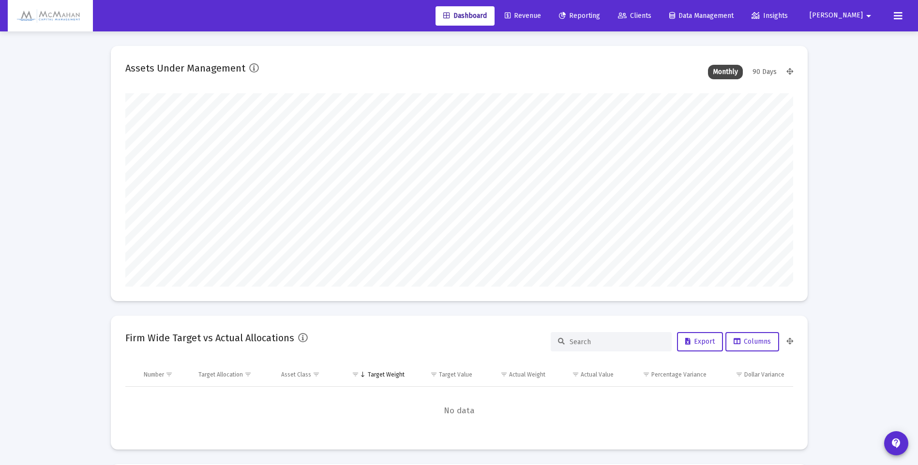
click at [600, 12] on span "Reporting" at bounding box center [579, 16] width 41 height 8
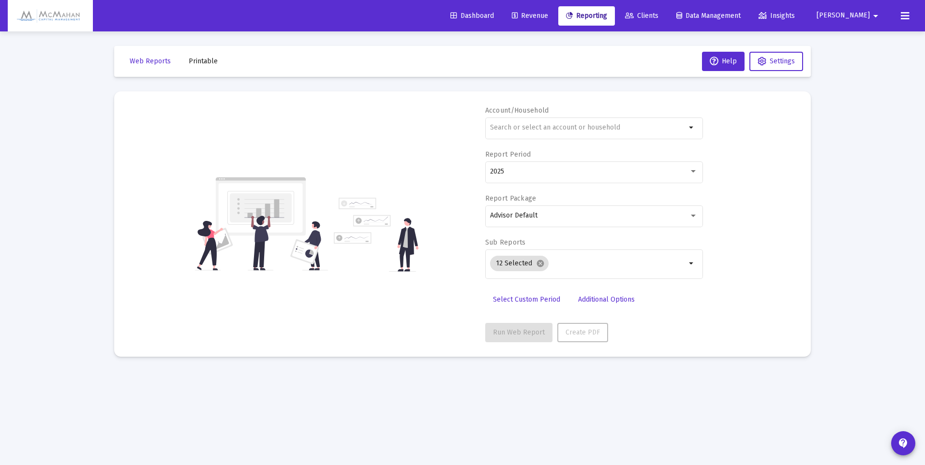
click at [726, 17] on span "Data Management" at bounding box center [708, 16] width 64 height 8
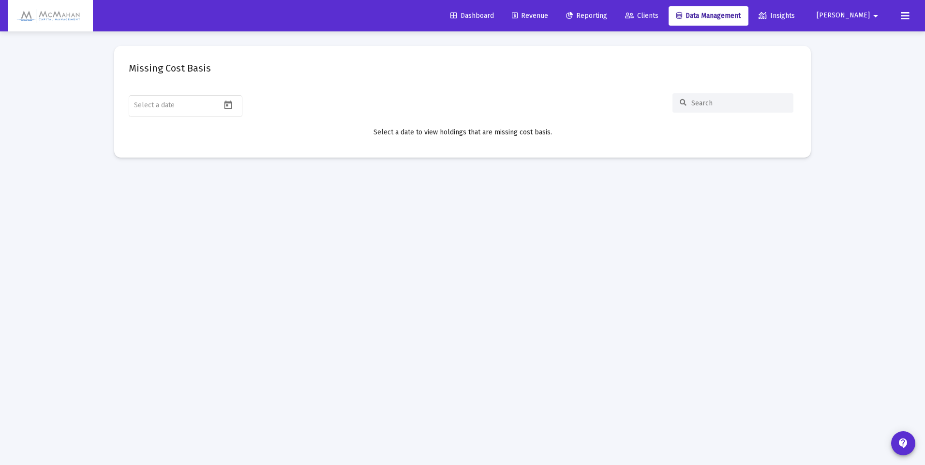
click at [658, 16] on span "Clients" at bounding box center [641, 16] width 33 height 8
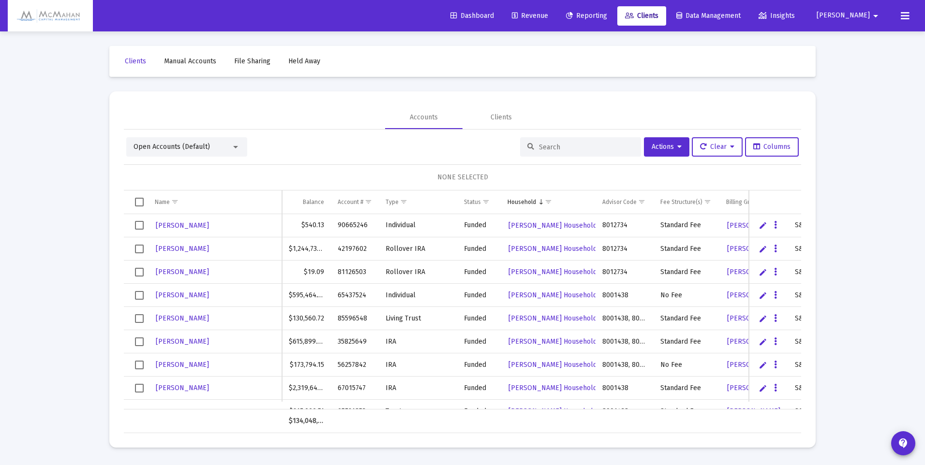
click at [494, 15] on span "Dashboard" at bounding box center [472, 16] width 44 height 8
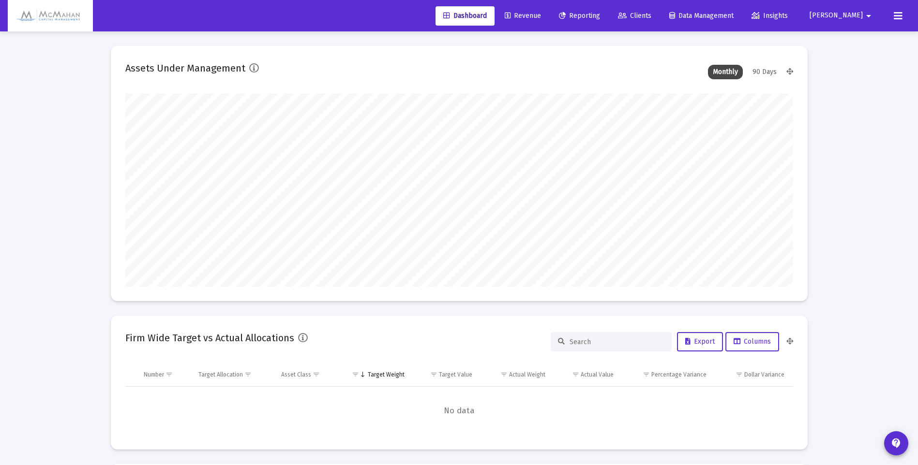
scroll to position [193, 359]
click at [65, 17] on img at bounding box center [50, 15] width 71 height 19
click at [51, 17] on img at bounding box center [50, 15] width 71 height 19
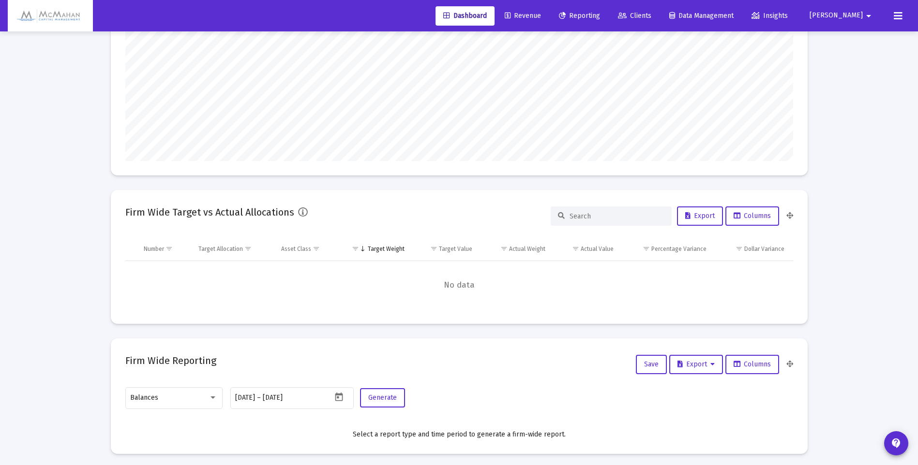
scroll to position [0, 0]
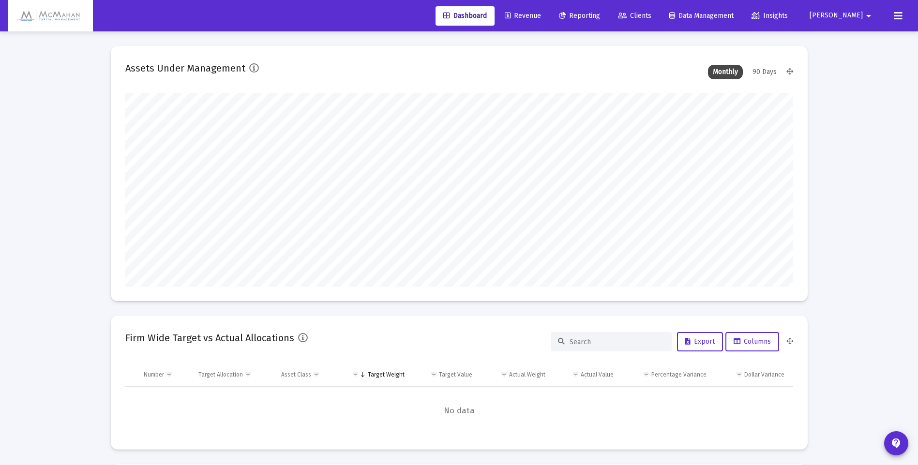
click at [871, 19] on mat-icon "arrow_drop_down" at bounding box center [868, 15] width 12 height 19
click at [866, 38] on span "Settings" at bounding box center [865, 41] width 29 height 23
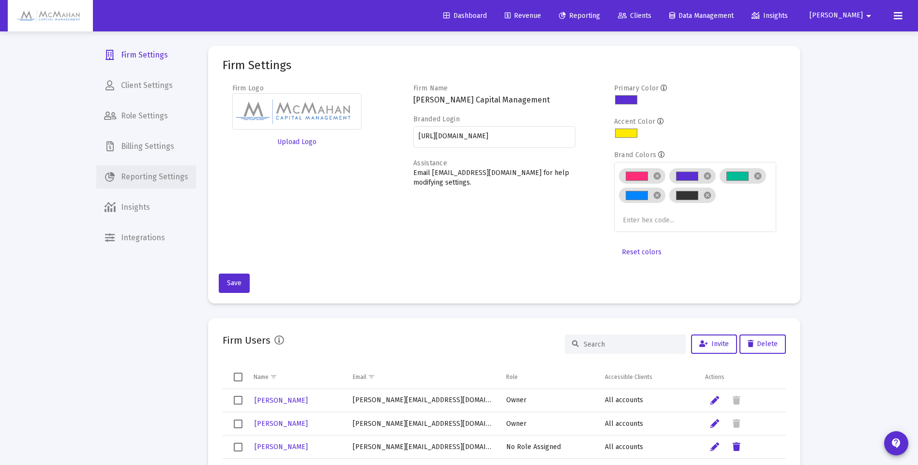
click at [139, 177] on span "Reporting Settings" at bounding box center [146, 176] width 100 height 23
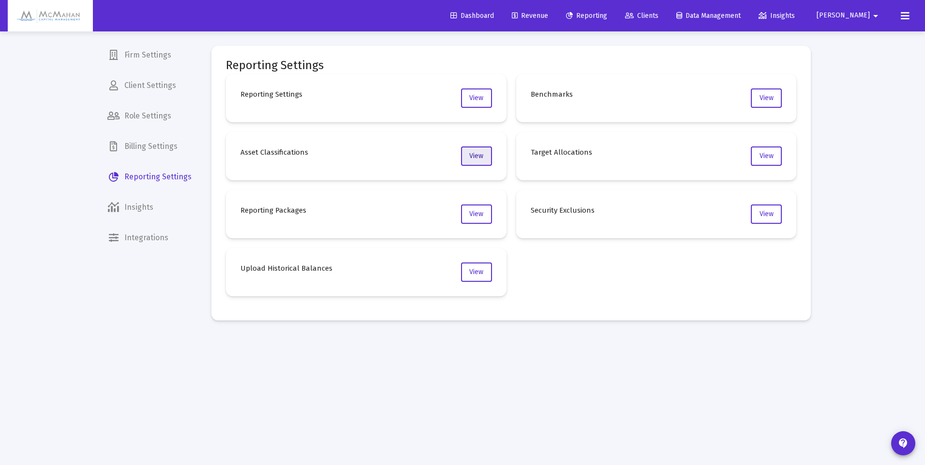
click at [472, 155] on span "View" at bounding box center [476, 156] width 14 height 8
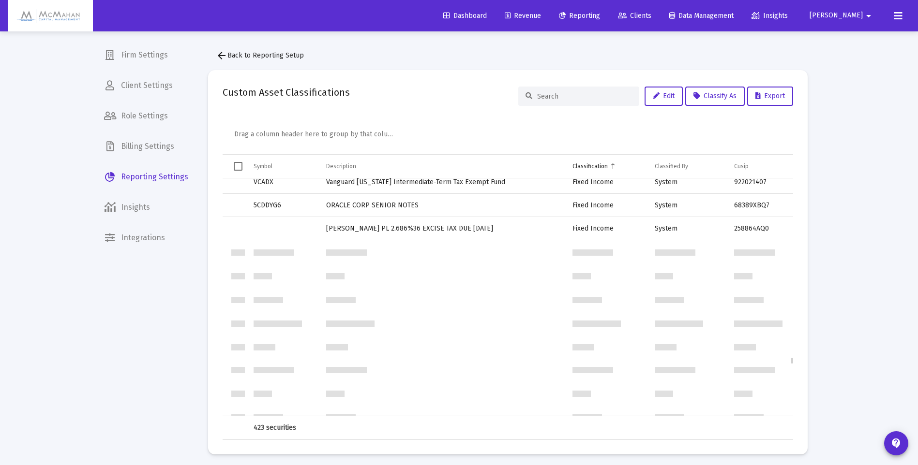
scroll to position [7429, 0]
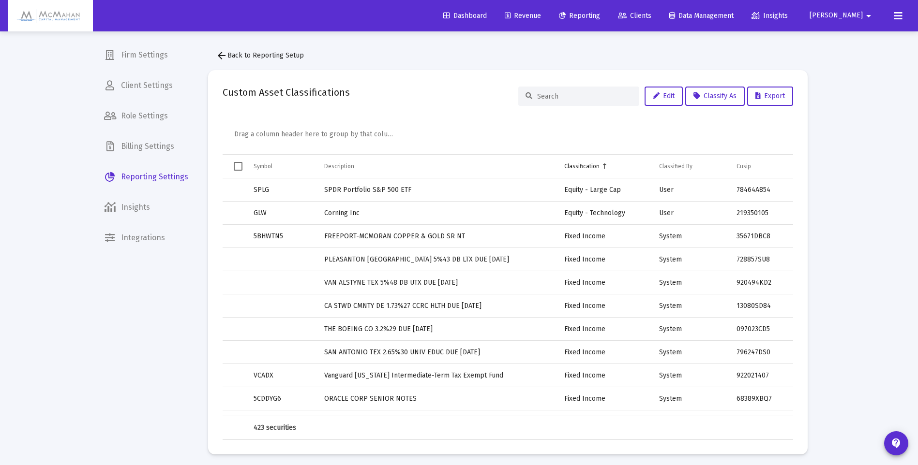
click at [661, 163] on div "Classified By" at bounding box center [675, 167] width 33 height 8
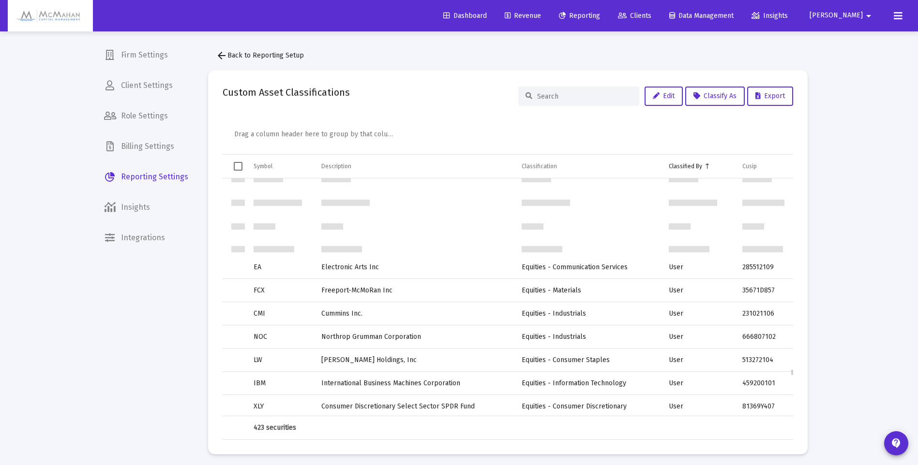
scroll to position [7913, 0]
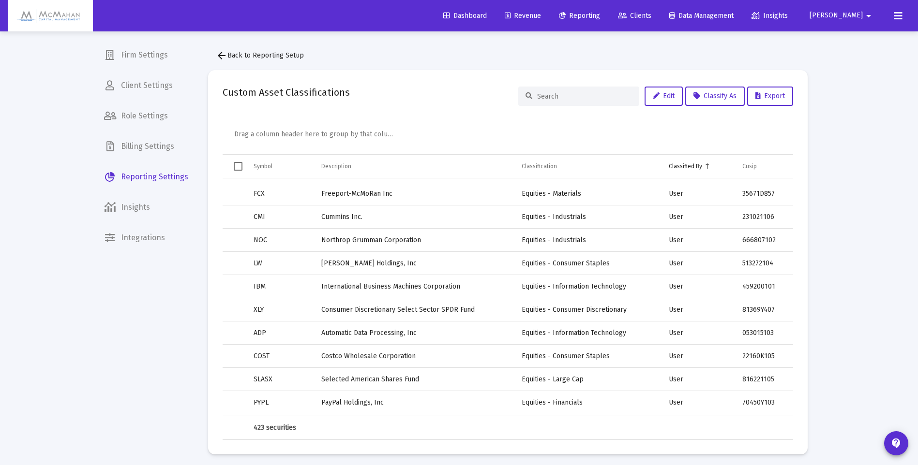
click at [677, 171] on td "Classified By" at bounding box center [699, 166] width 74 height 23
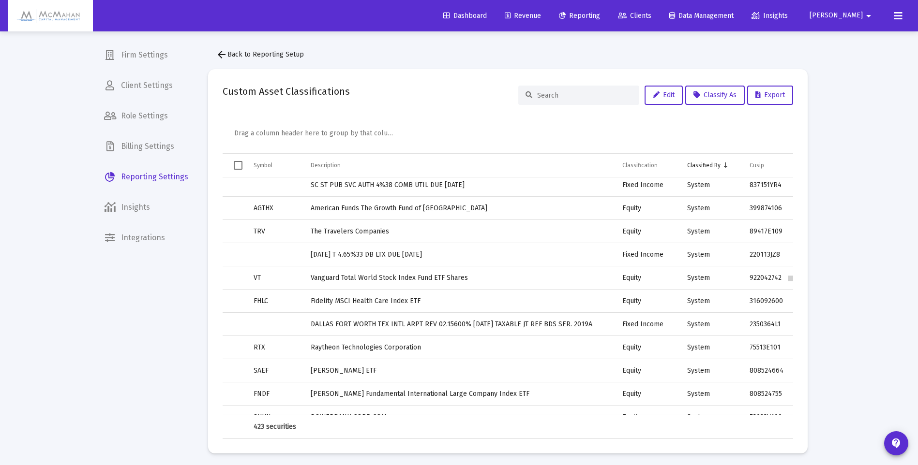
scroll to position [0, 0]
click at [698, 169] on div "Classified By" at bounding box center [703, 167] width 33 height 8
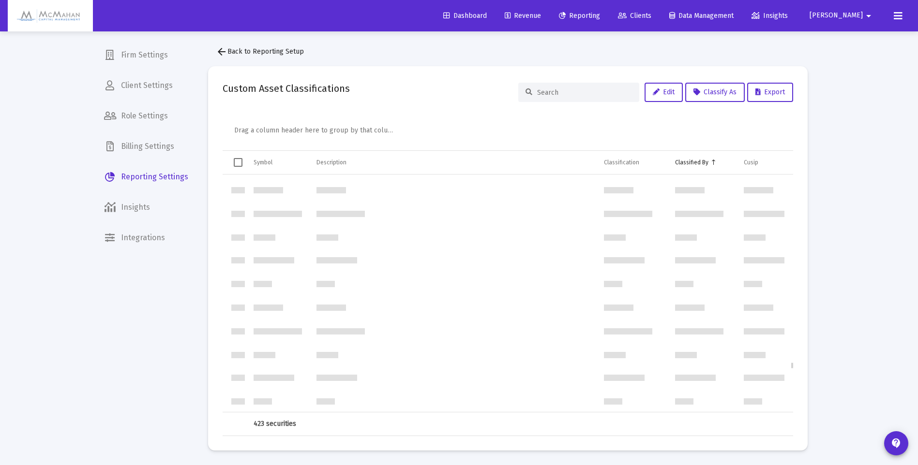
scroll to position [7787, 0]
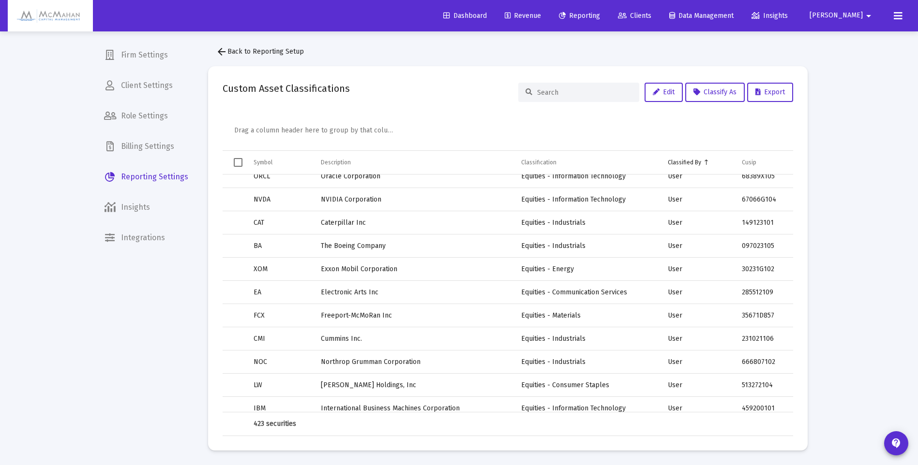
click at [686, 165] on div "Classified By" at bounding box center [683, 163] width 33 height 8
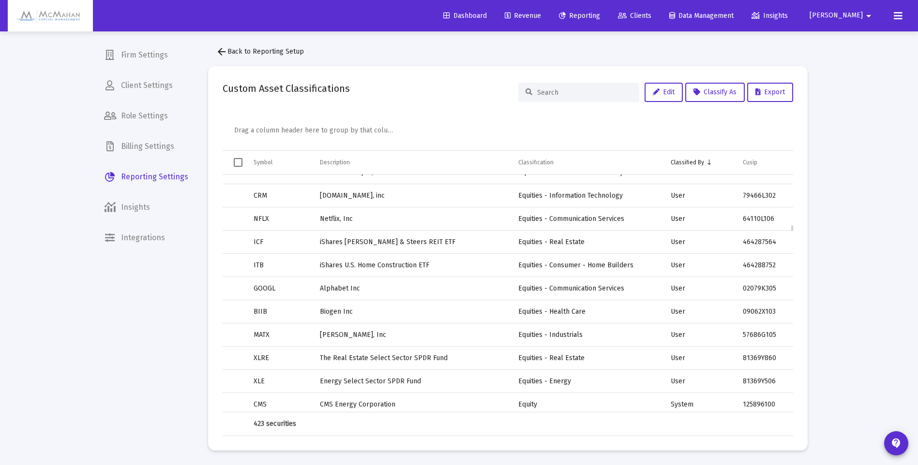
scroll to position [2128, 0]
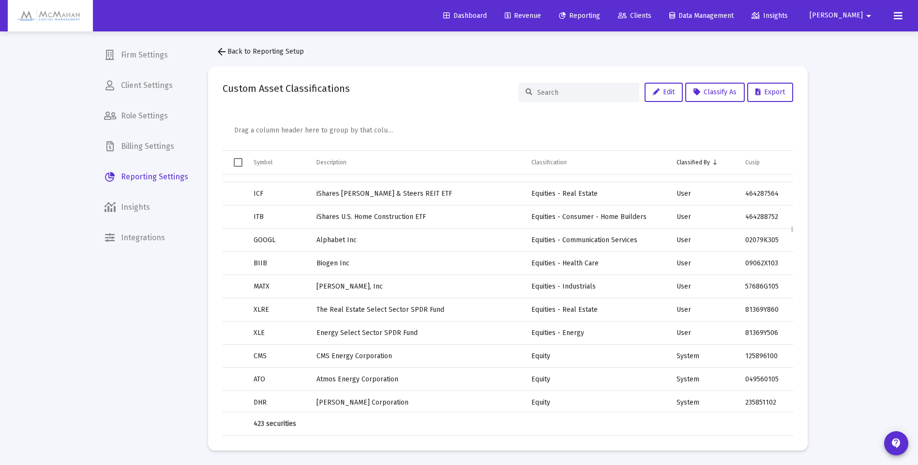
click at [0, 0] on span "Select row" at bounding box center [0, 0] width 0 height 0
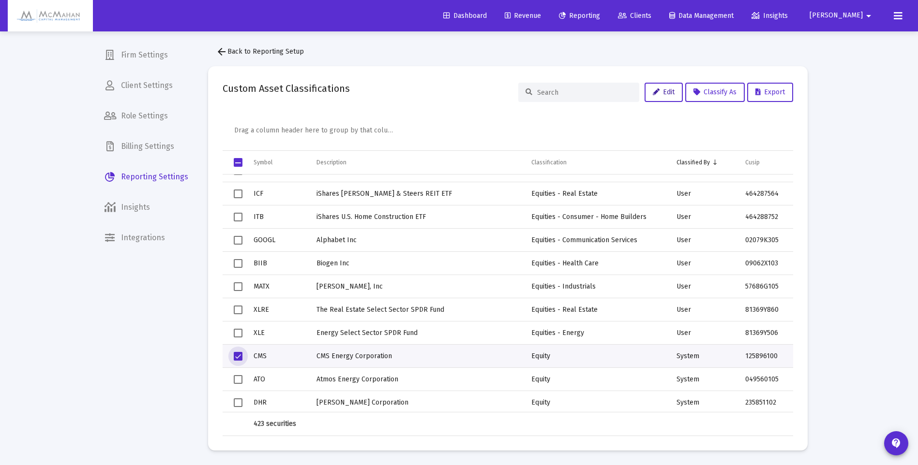
click at [666, 96] on span "Edit" at bounding box center [663, 92] width 22 height 8
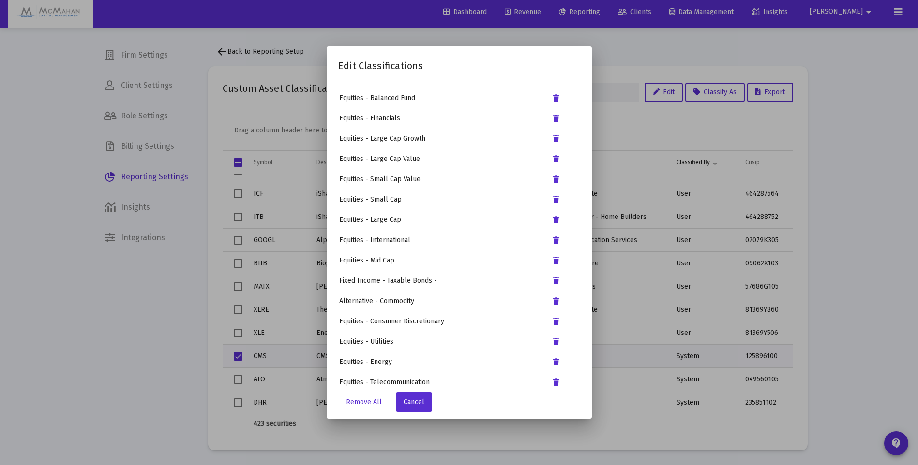
scroll to position [484, 0]
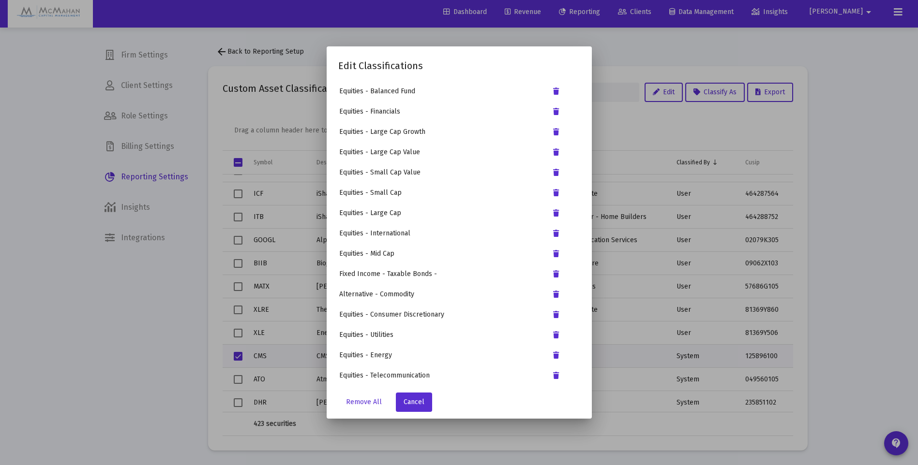
click at [74, 338] on div at bounding box center [459, 232] width 918 height 465
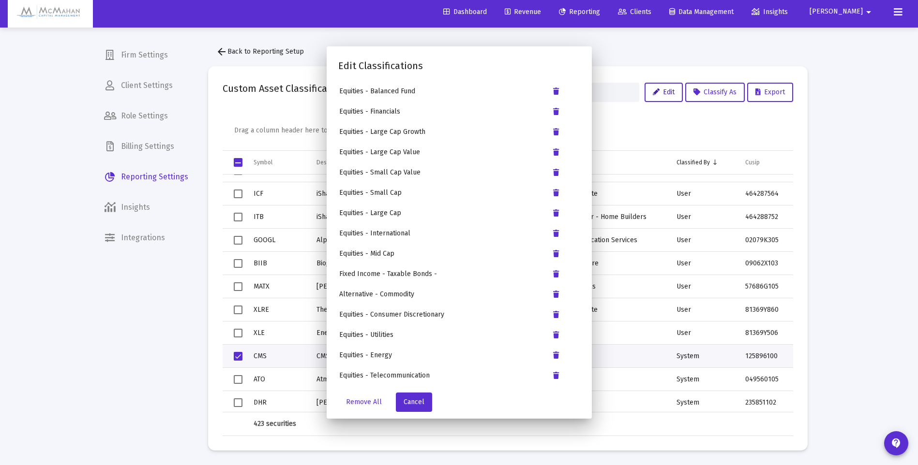
scroll to position [4, 0]
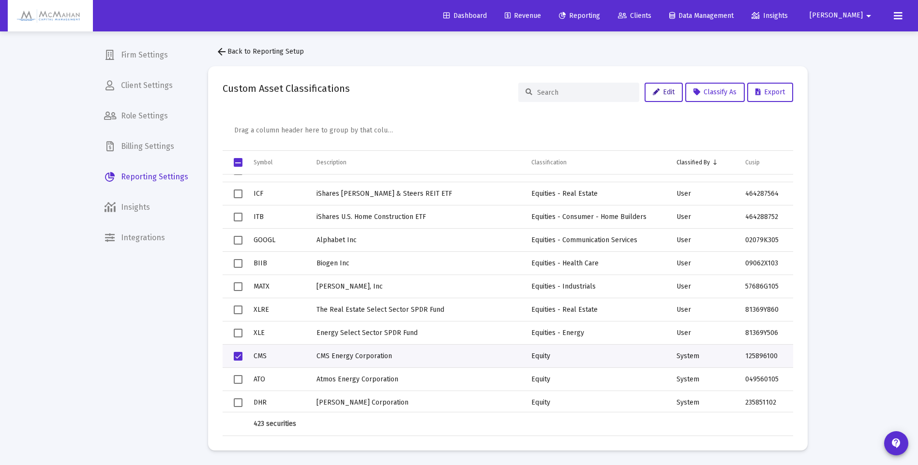
click at [655, 90] on icon at bounding box center [655, 92] width 7 height 7
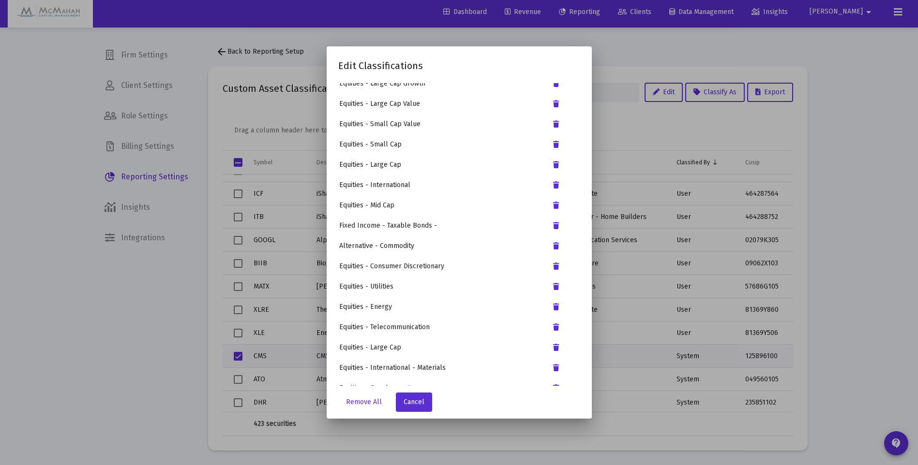
scroll to position [667, 0]
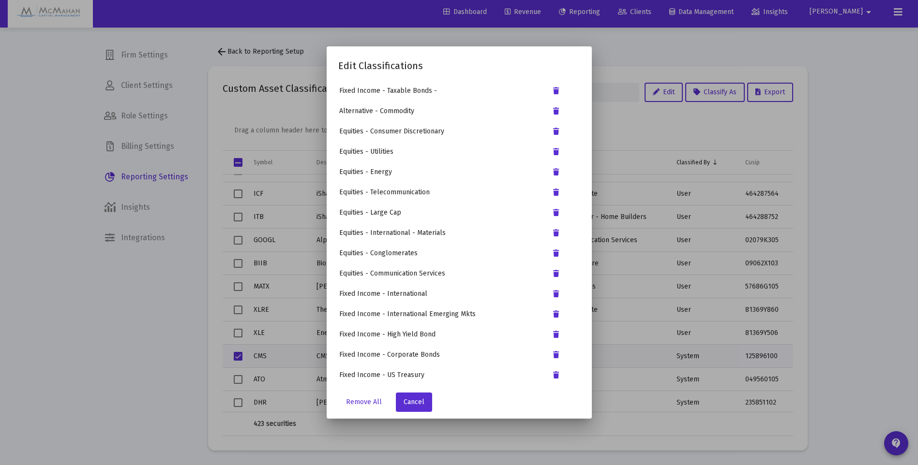
click at [121, 372] on div at bounding box center [459, 232] width 918 height 465
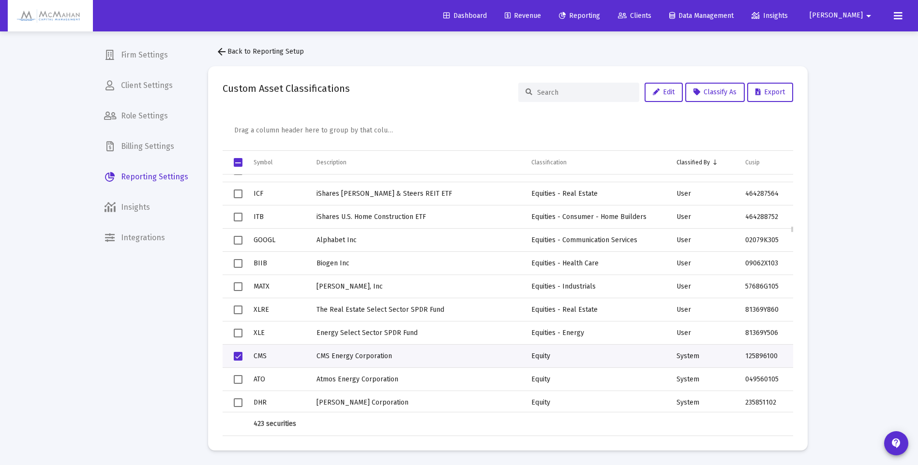
click at [237, 358] on span "Select row" at bounding box center [238, 356] width 9 height 9
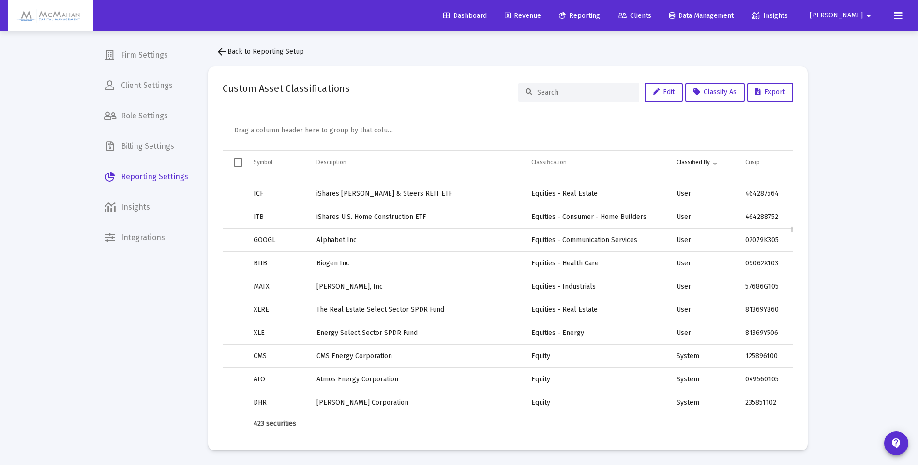
click at [0, 0] on span "Select row" at bounding box center [0, 0] width 0 height 0
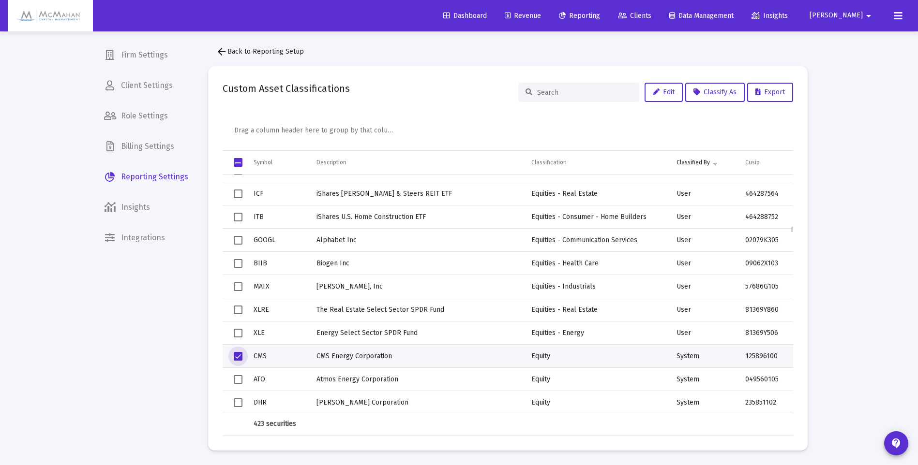
click at [342, 359] on td "CMS Energy Corporation" at bounding box center [417, 356] width 215 height 23
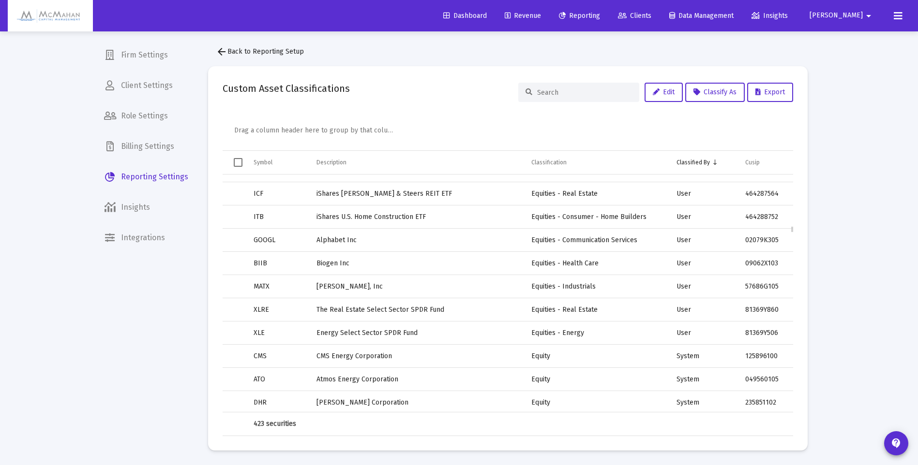
click at [0, 0] on span "Select row" at bounding box center [0, 0] width 0 height 0
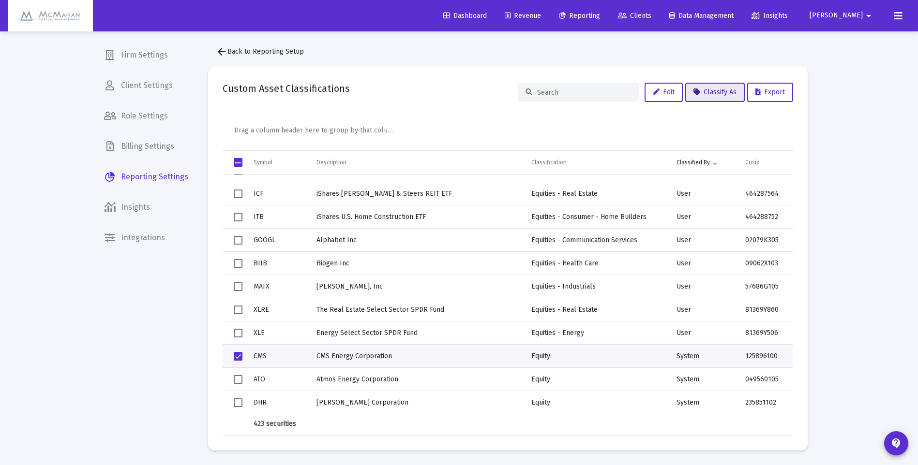
click at [719, 93] on span "Classify As" at bounding box center [714, 92] width 43 height 8
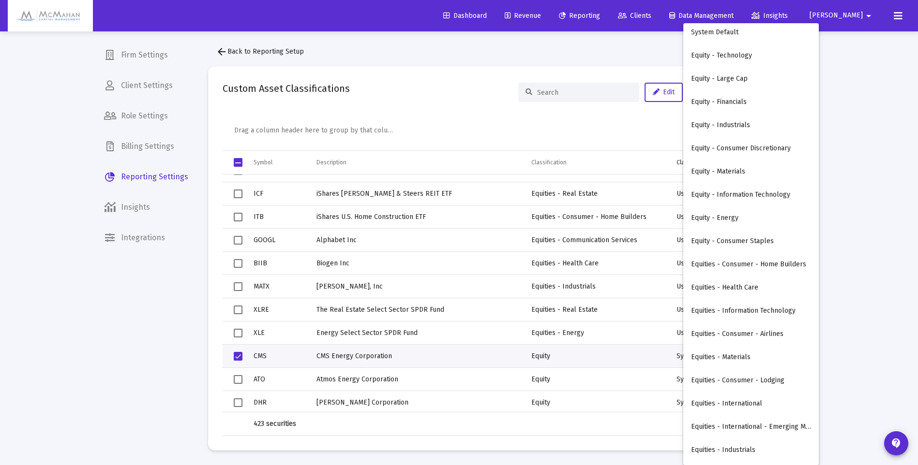
scroll to position [0, 0]
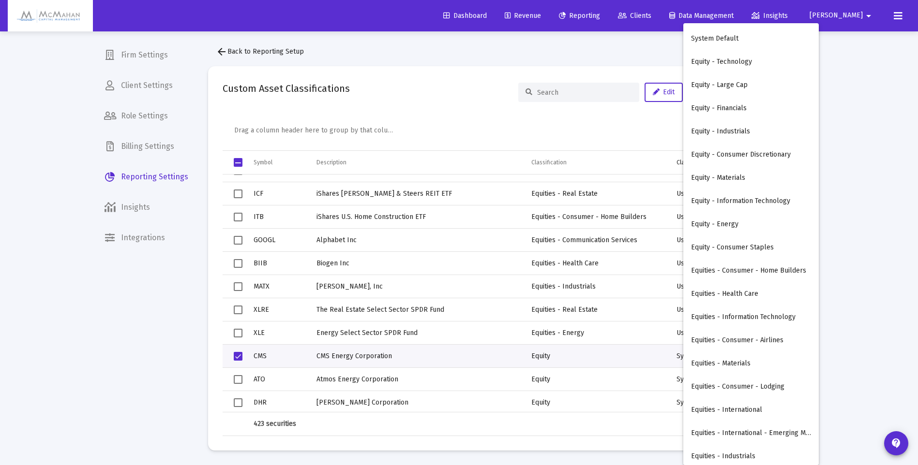
click at [639, 129] on div at bounding box center [459, 232] width 918 height 465
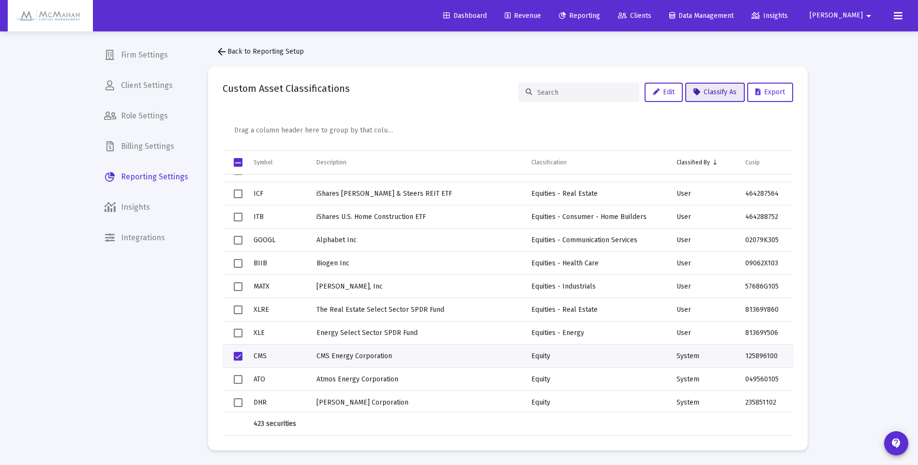
click at [715, 94] on span "Classify As" at bounding box center [714, 92] width 43 height 8
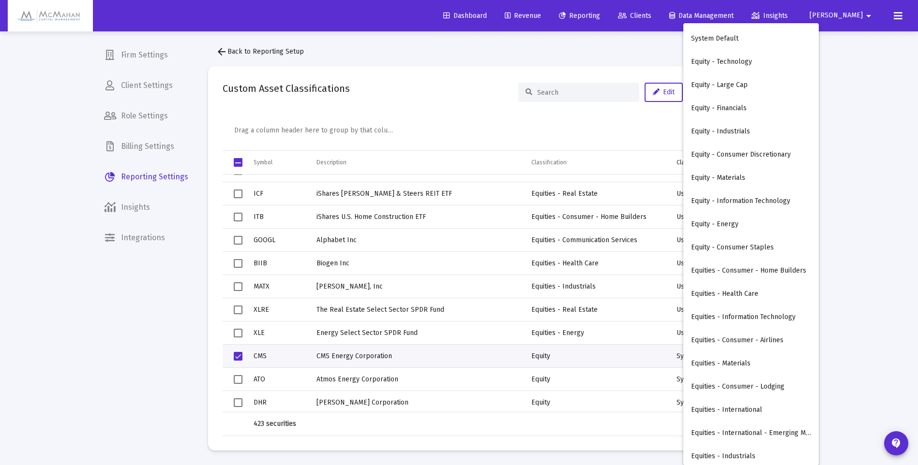
click at [649, 124] on div at bounding box center [459, 232] width 918 height 465
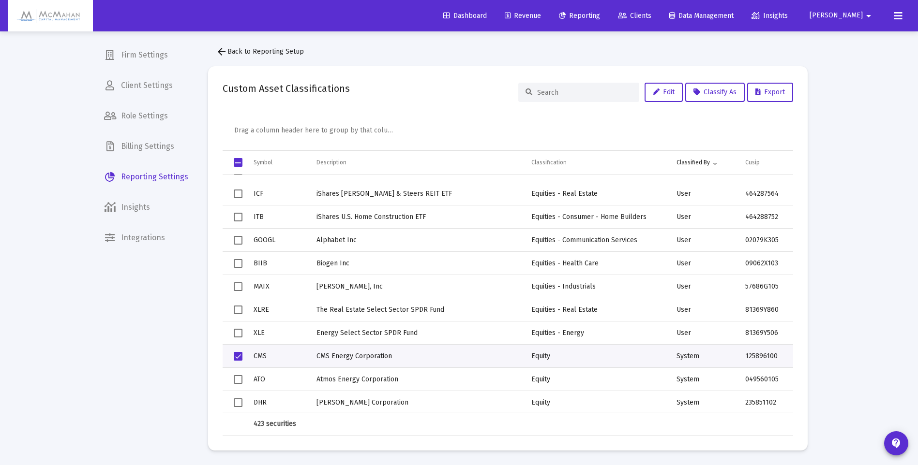
click at [580, 95] on input at bounding box center [584, 93] width 95 height 8
click at [631, 114] on div "Drag a column header here to group by that column" at bounding box center [510, 132] width 552 height 37
click at [662, 92] on span "Edit" at bounding box center [663, 92] width 22 height 8
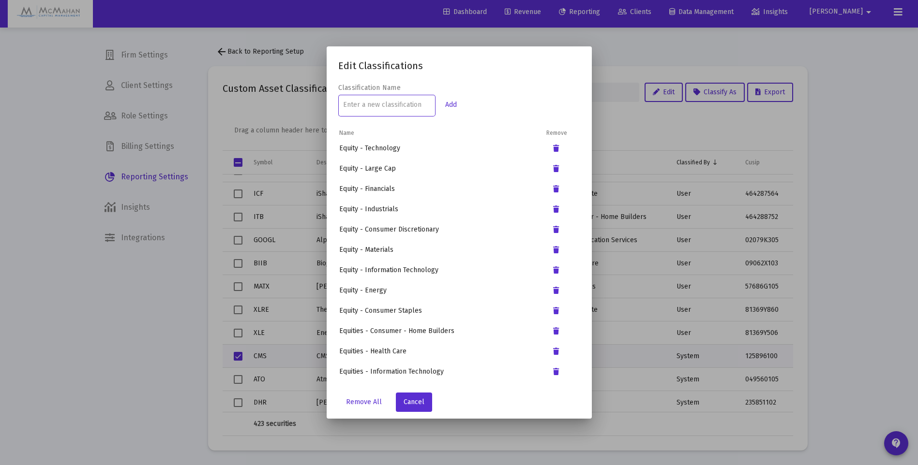
click at [138, 296] on div at bounding box center [459, 232] width 918 height 465
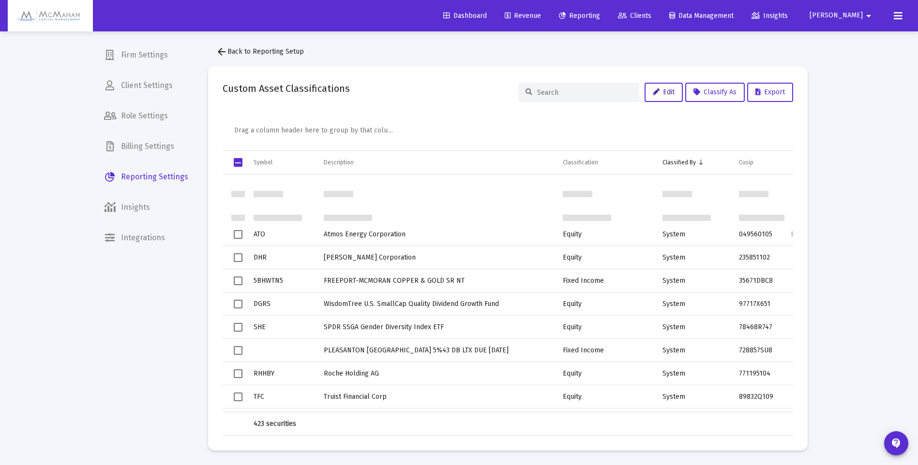
scroll to position [2467, 0]
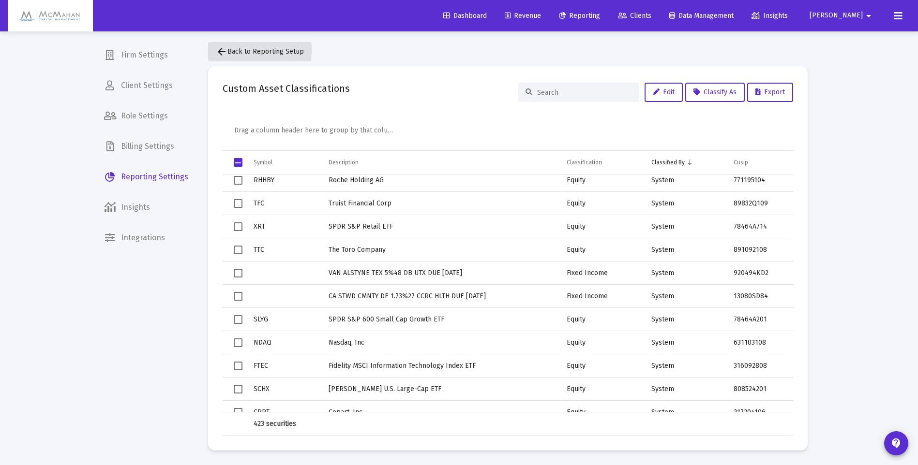
click at [220, 50] on mat-icon "arrow_back" at bounding box center [222, 52] width 12 height 12
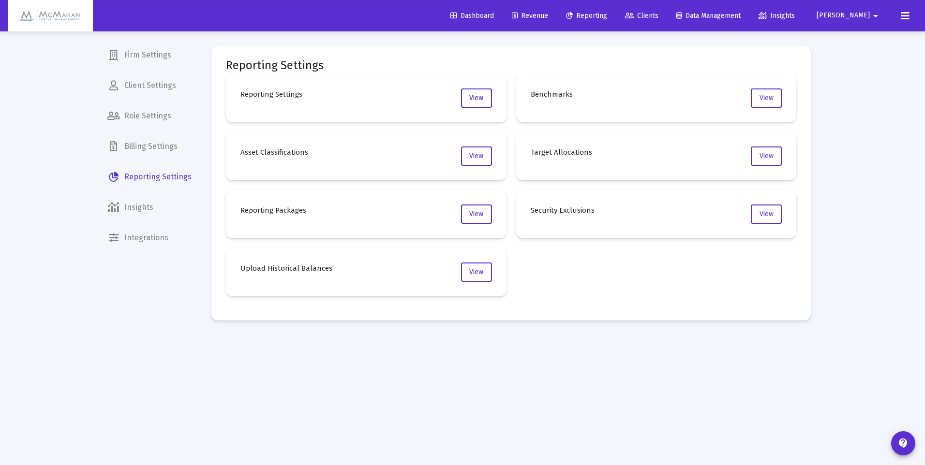
click at [469, 101] on span "View" at bounding box center [476, 98] width 14 height 8
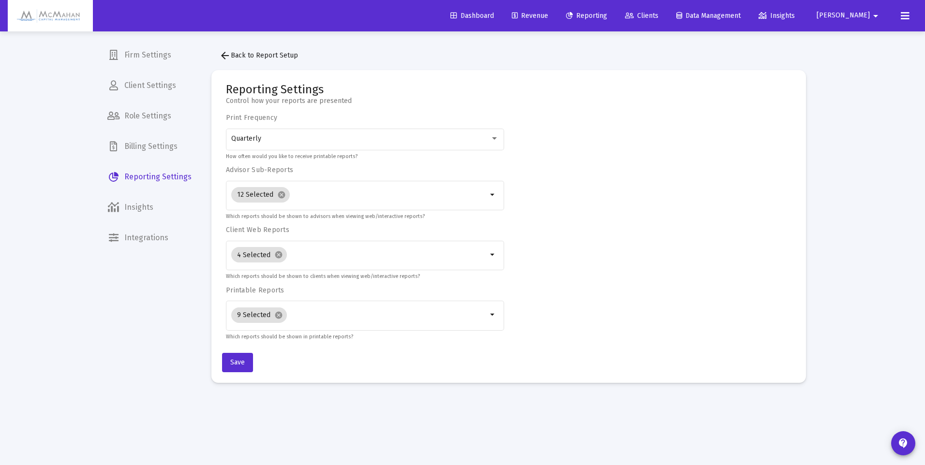
click at [133, 284] on div "Firm Settings Client Settings Role Settings Billing Settings Reporting Settings…" at bounding box center [150, 232] width 100 height 465
click at [65, 18] on img at bounding box center [50, 15] width 71 height 19
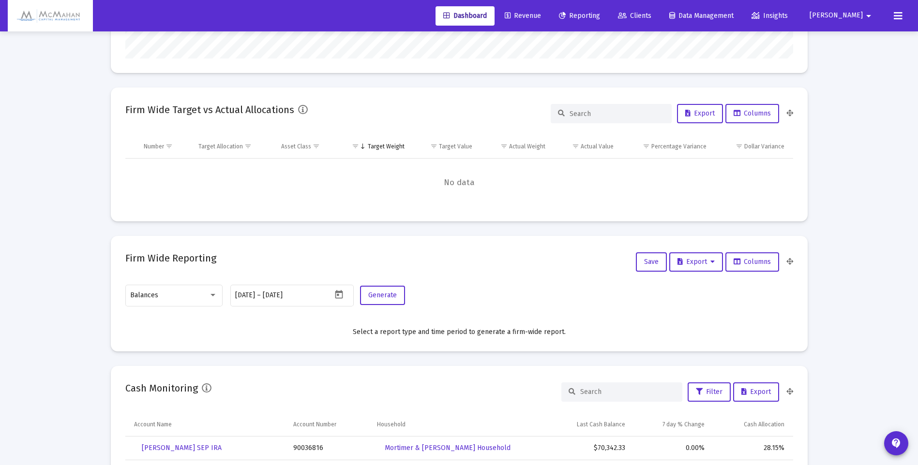
scroll to position [242, 0]
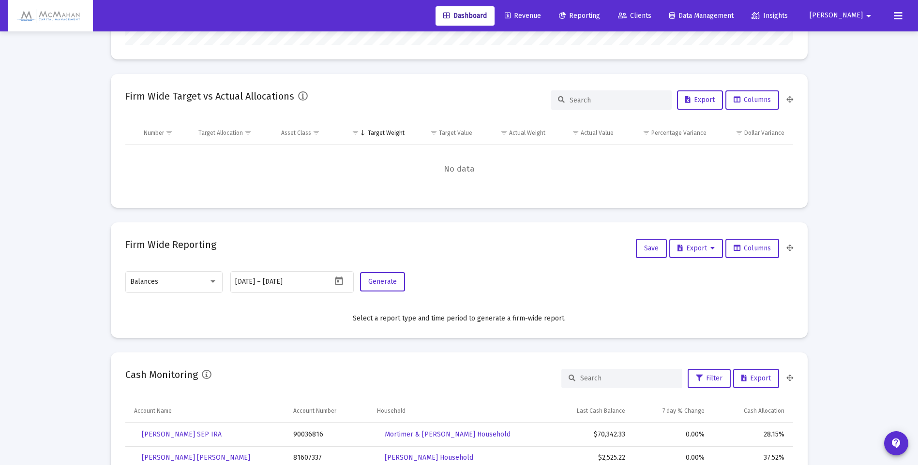
click at [210, 282] on div at bounding box center [212, 282] width 5 height 2
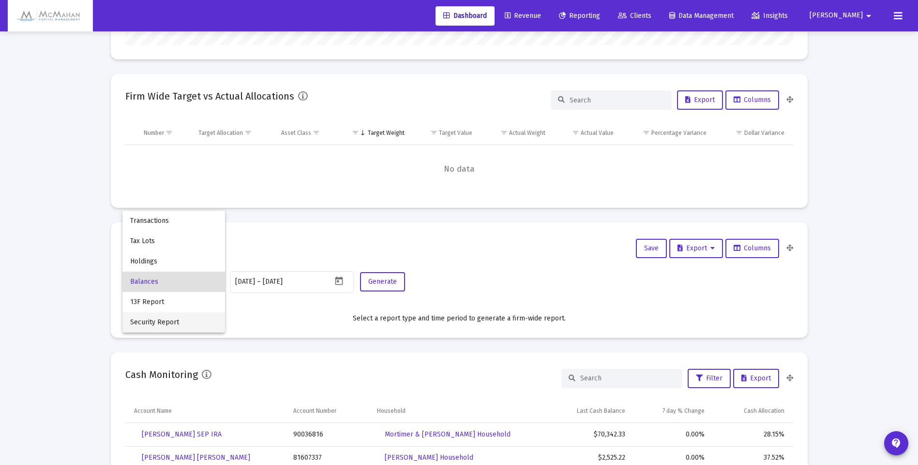
click at [181, 319] on span "Security Report" at bounding box center [173, 322] width 87 height 20
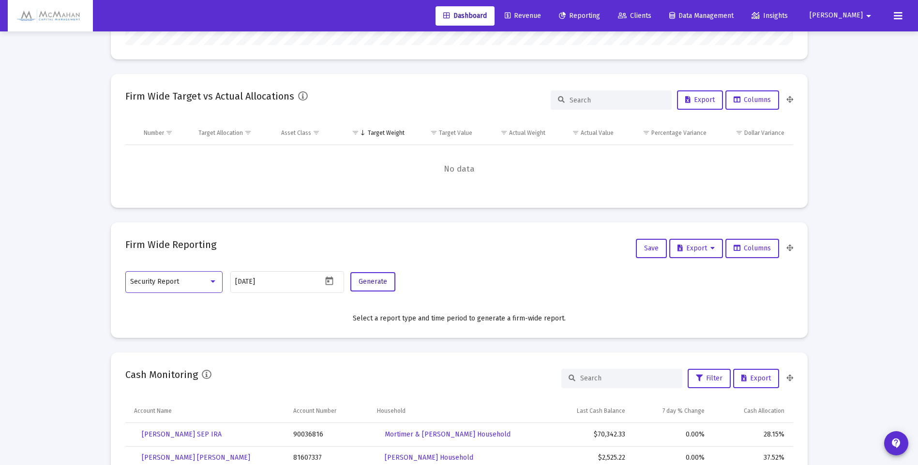
click at [384, 279] on span "Generate" at bounding box center [372, 282] width 29 height 8
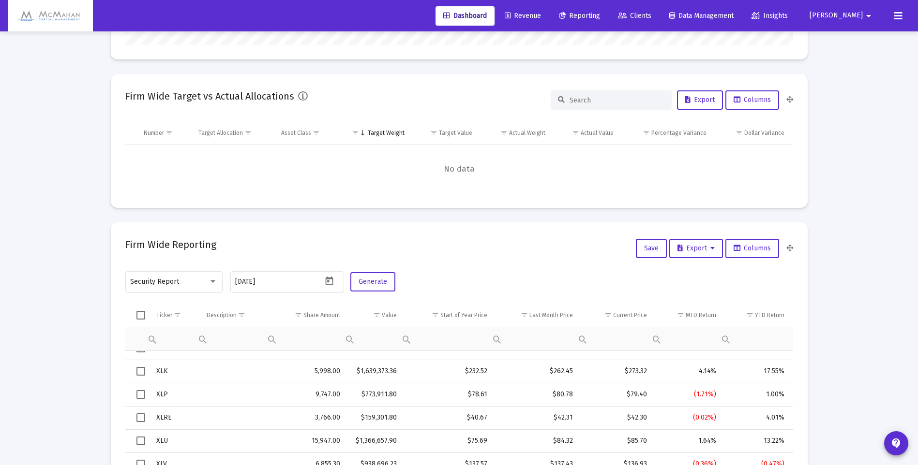
scroll to position [2429, 0]
click at [244, 317] on span "Show filter options for column 'Description'" at bounding box center [241, 314] width 7 height 7
click at [233, 311] on td "Description" at bounding box center [234, 315] width 69 height 23
click at [248, 315] on span "Show filter options for column 'Description'" at bounding box center [248, 314] width 7 height 7
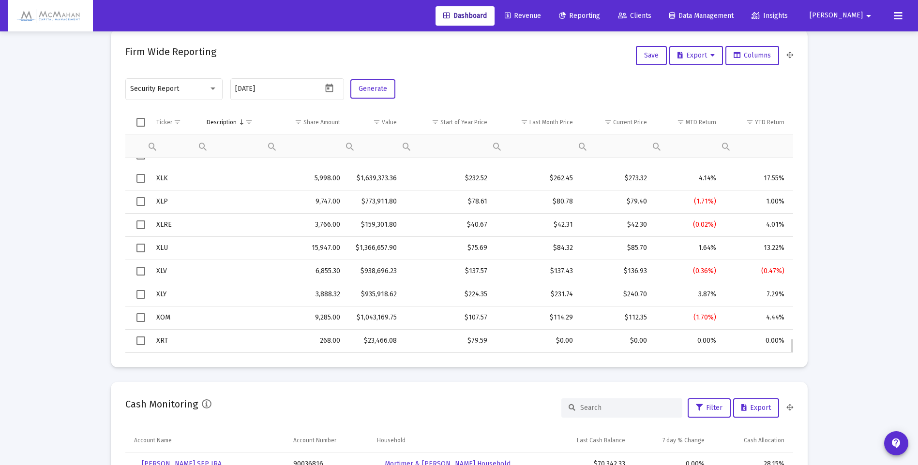
scroll to position [435, 0]
click at [233, 124] on div "Description" at bounding box center [222, 122] width 30 height 8
click at [249, 121] on span "Show filter options for column 'Description'" at bounding box center [248, 121] width 7 height 7
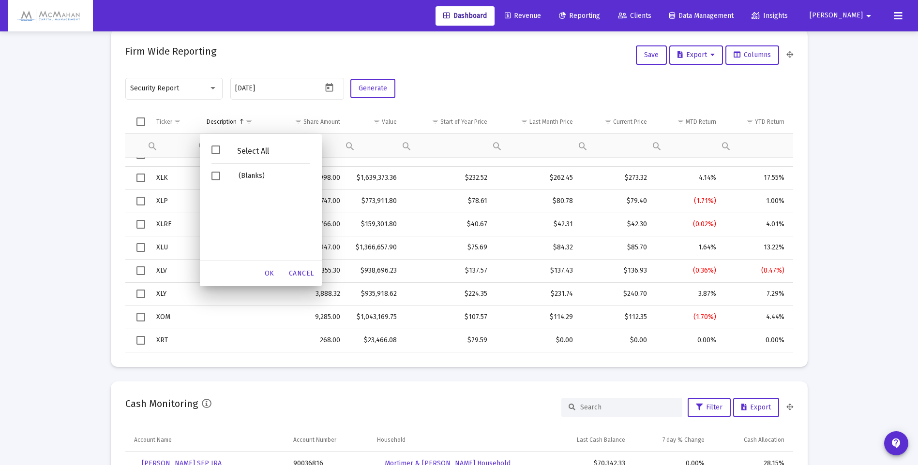
click at [215, 149] on span "Filter options" at bounding box center [215, 150] width 9 height 9
click at [767, 56] on span "Columns" at bounding box center [751, 55] width 37 height 8
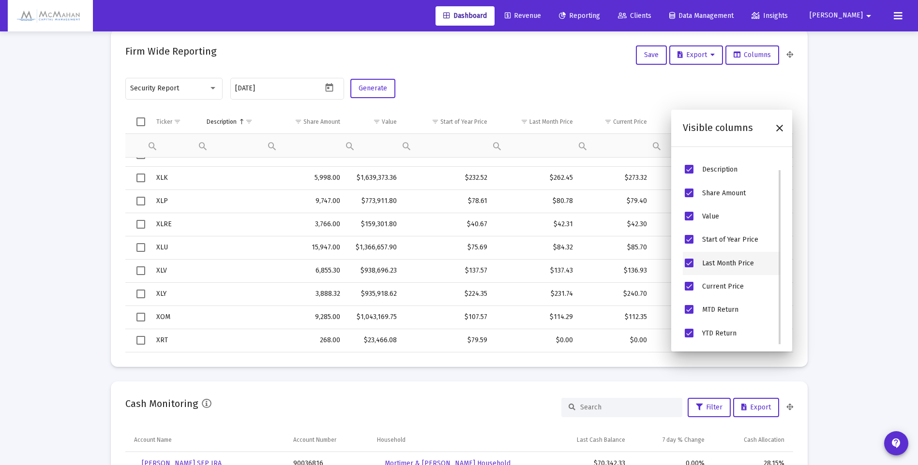
scroll to position [0, 0]
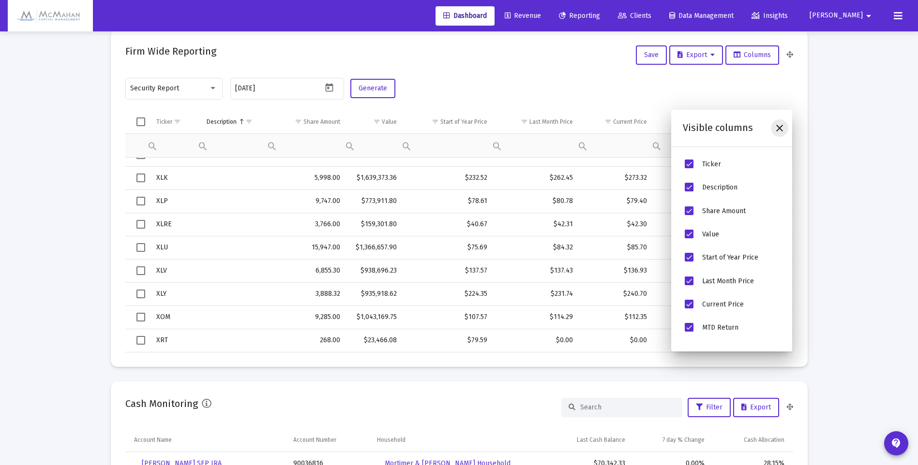
click at [776, 133] on icon "Close" at bounding box center [779, 128] width 12 height 12
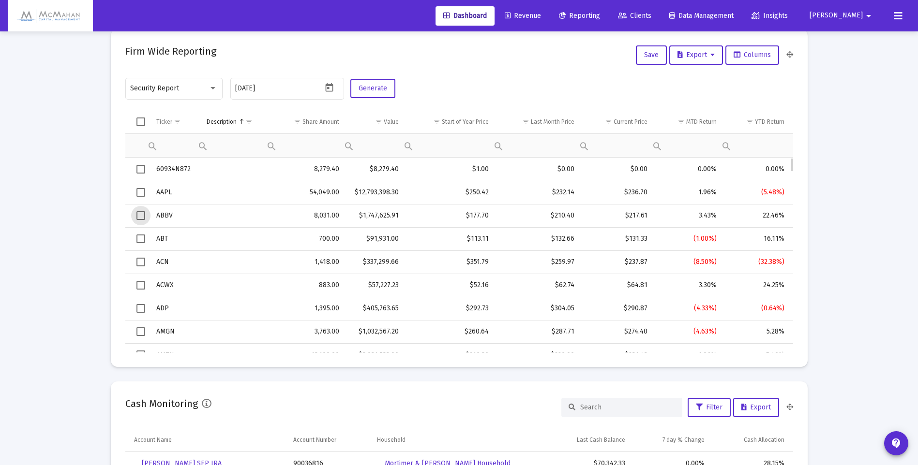
click at [143, 217] on span "Select row" at bounding box center [140, 215] width 9 height 9
click at [144, 217] on span "Select row" at bounding box center [140, 215] width 9 height 9
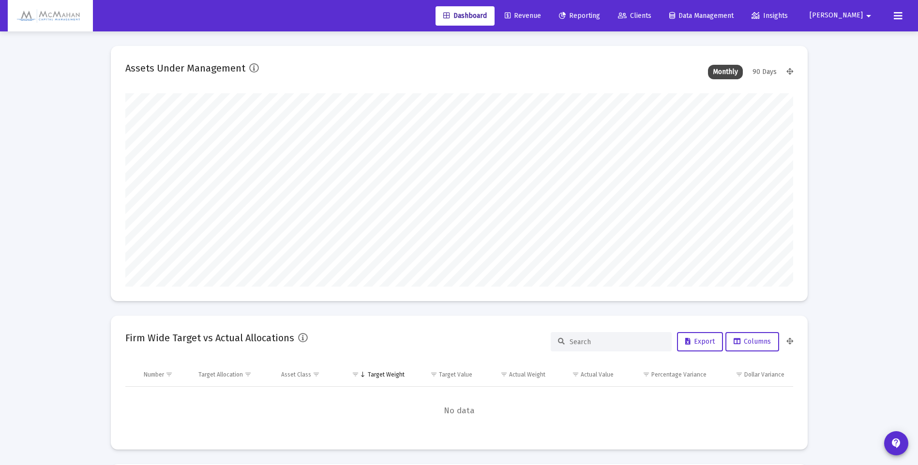
click at [43, 24] on img at bounding box center [50, 15] width 71 height 19
click at [897, 17] on icon at bounding box center [897, 16] width 9 height 12
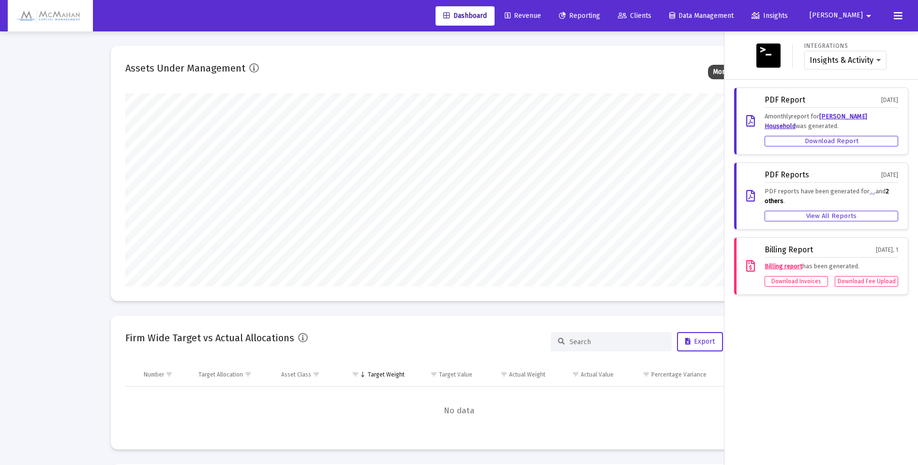
click at [848, 22] on button "[PERSON_NAME]" at bounding box center [842, 15] width 88 height 19
click at [852, 41] on span "Settings" at bounding box center [865, 41] width 29 height 23
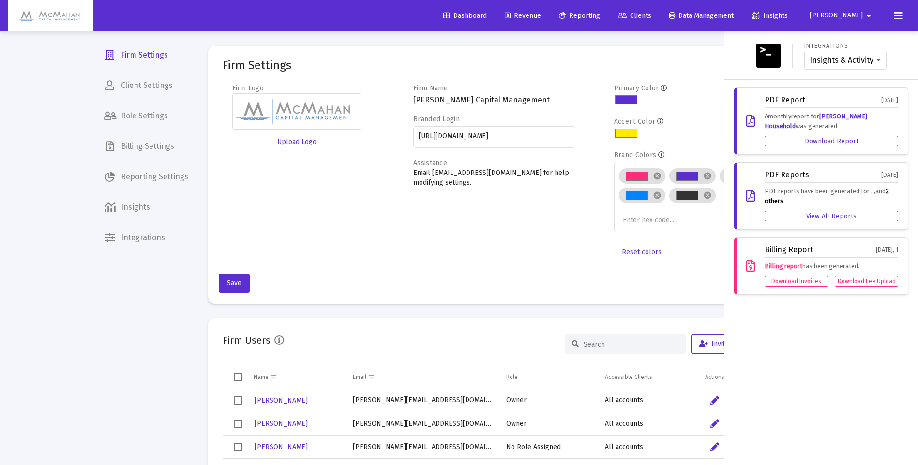
click at [145, 178] on div at bounding box center [459, 232] width 918 height 465
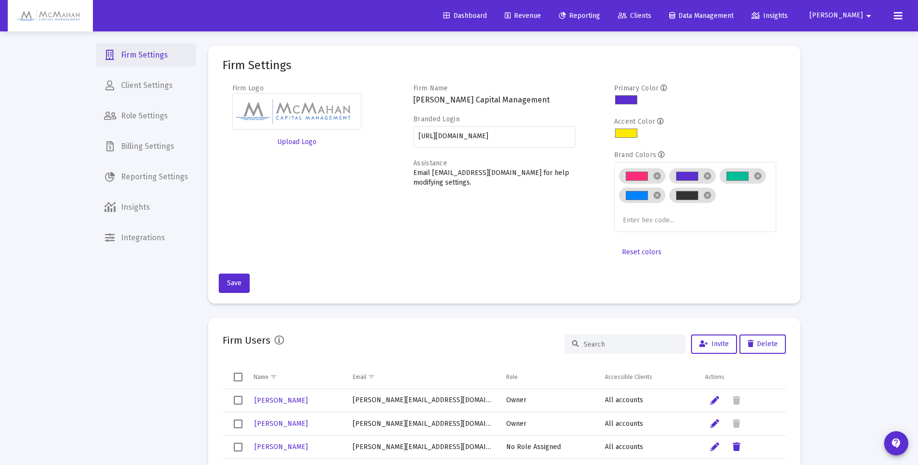
click at [153, 56] on span "Firm Settings" at bounding box center [146, 55] width 100 height 23
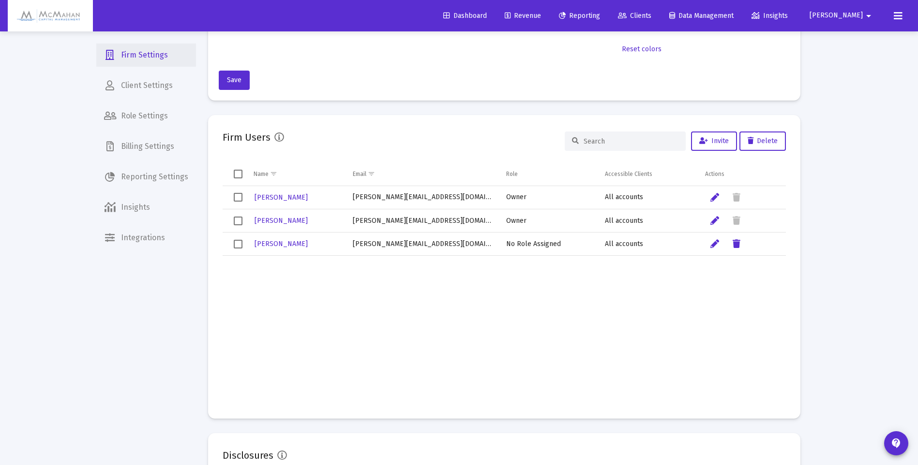
scroll to position [145, 0]
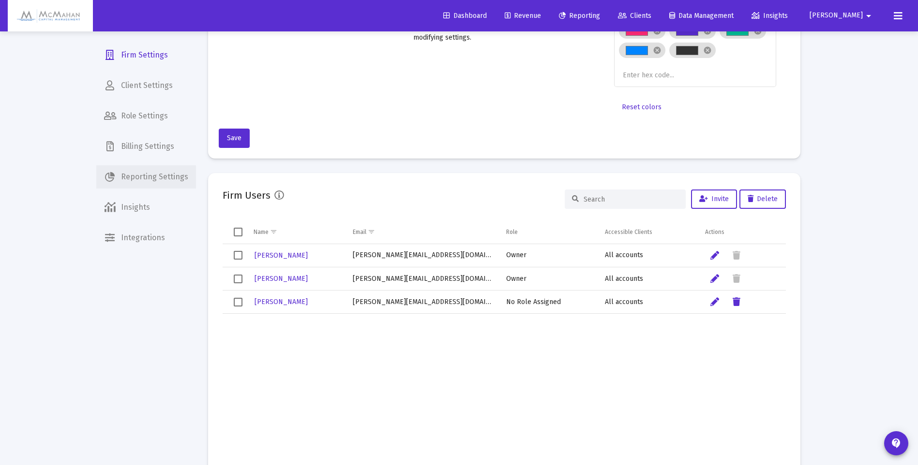
click at [151, 176] on span "Reporting Settings" at bounding box center [146, 176] width 100 height 23
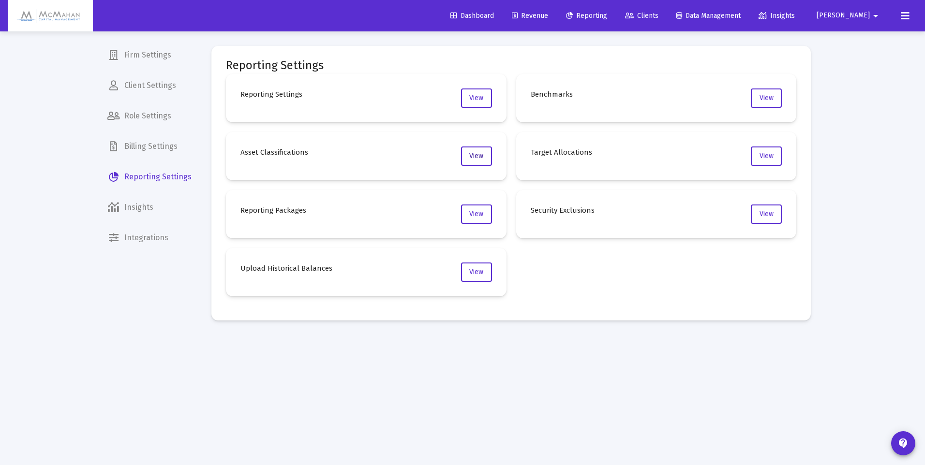
click at [473, 154] on span "View" at bounding box center [476, 156] width 14 height 8
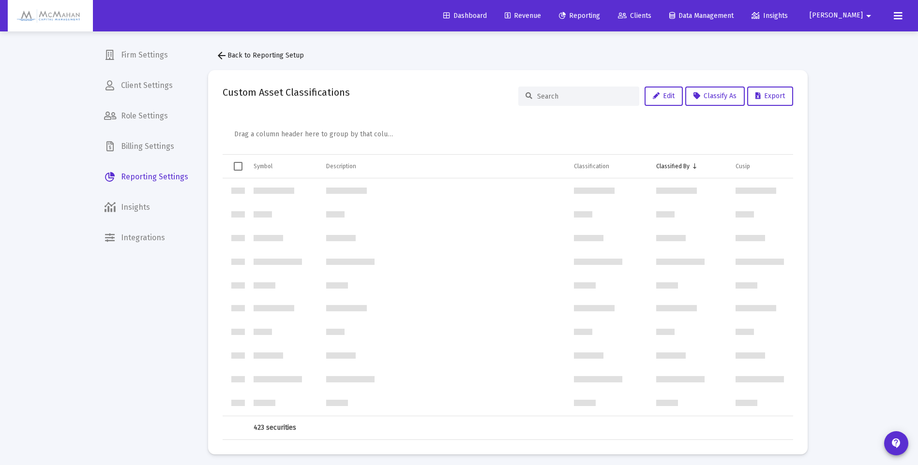
scroll to position [2322, 0]
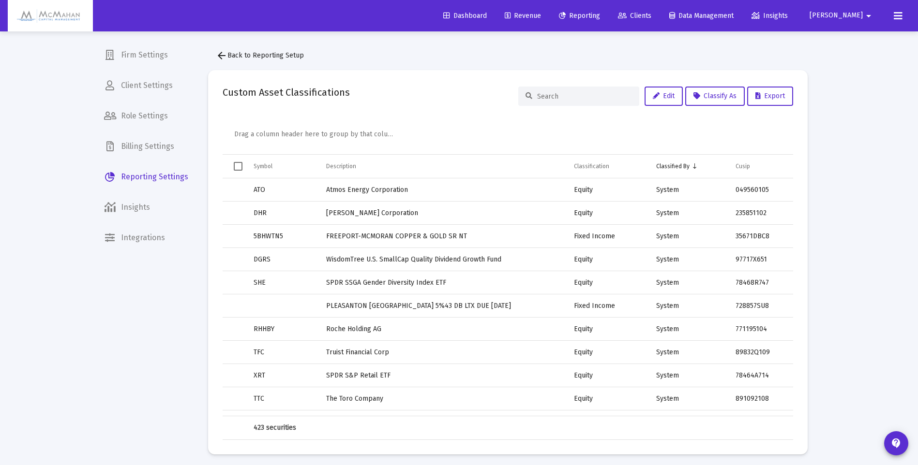
click at [558, 97] on input at bounding box center [584, 96] width 95 height 8
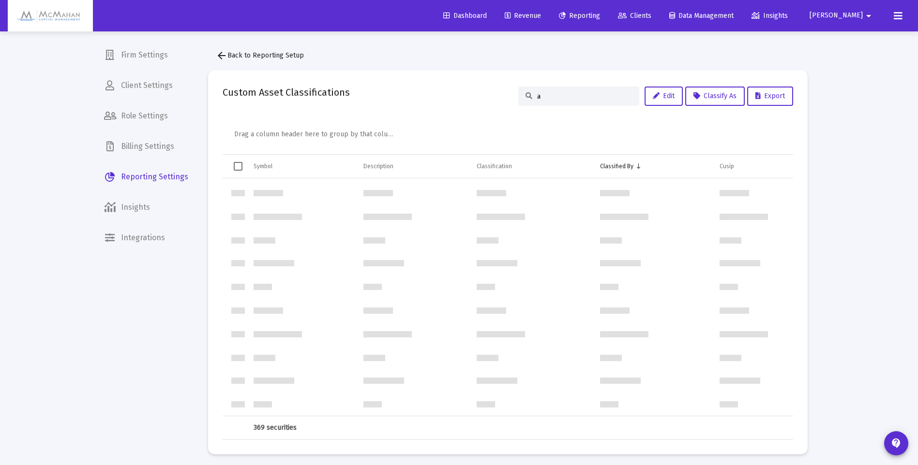
scroll to position [0, 0]
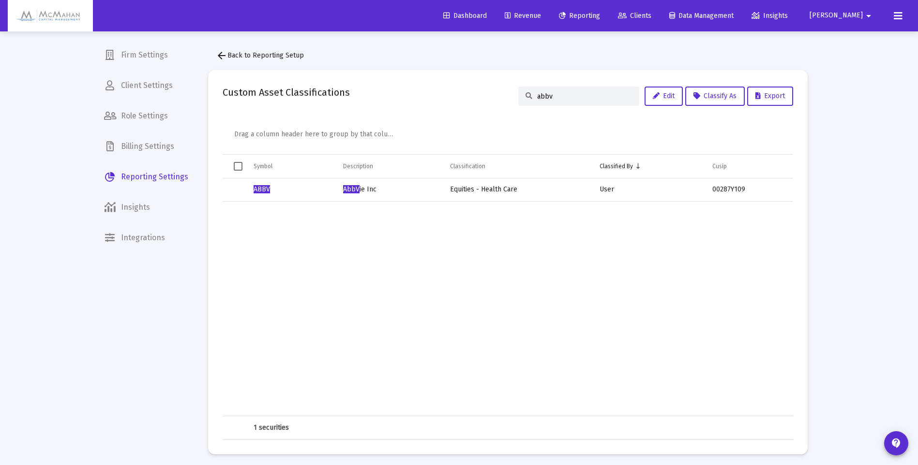
drag, startPoint x: 556, startPoint y: 103, endPoint x: 531, endPoint y: 102, distance: 25.2
click at [531, 102] on div "abbv" at bounding box center [578, 96] width 121 height 19
click at [555, 94] on input "abbv" at bounding box center [584, 96] width 95 height 8
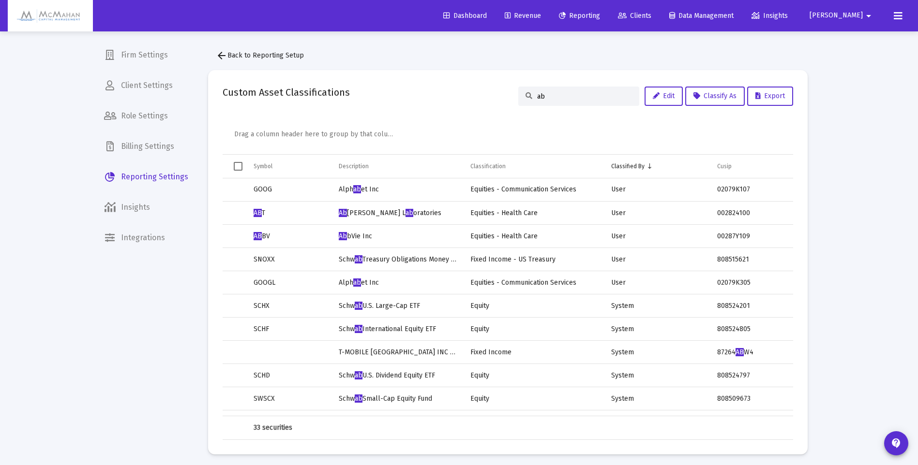
type input "a"
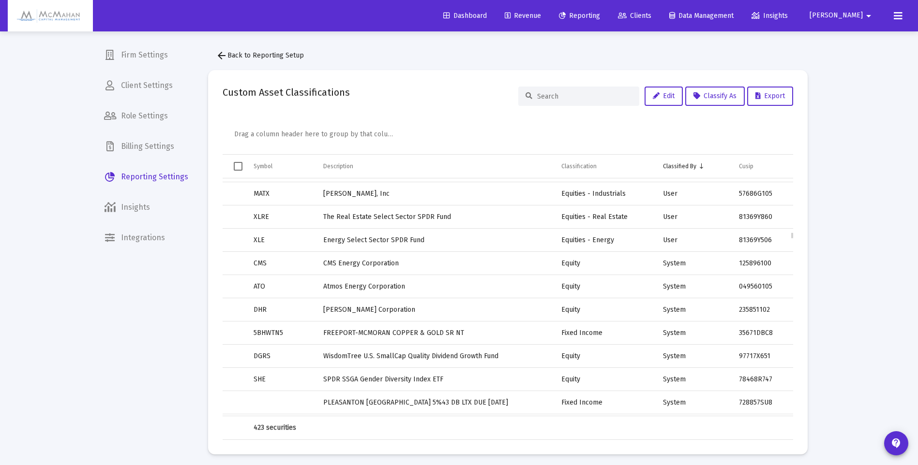
scroll to position [2273, 0]
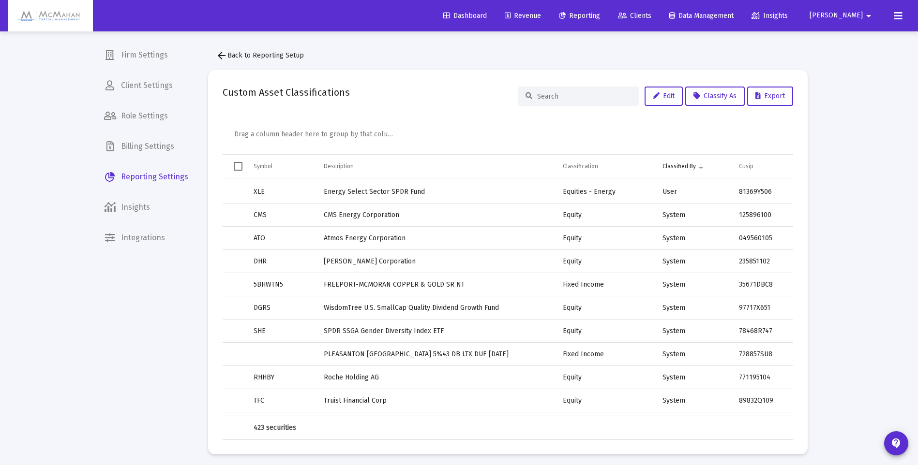
click at [267, 167] on div "Symbol" at bounding box center [262, 167] width 19 height 8
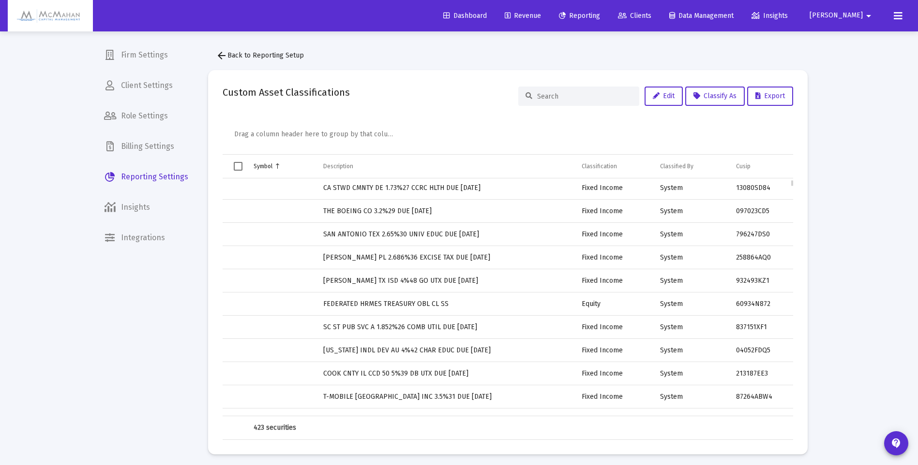
scroll to position [0, 0]
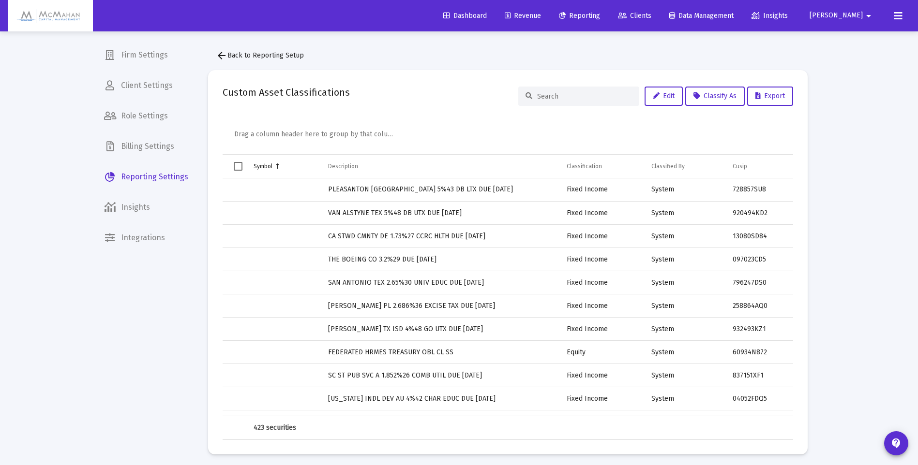
click at [266, 167] on div "Symbol" at bounding box center [262, 167] width 19 height 8
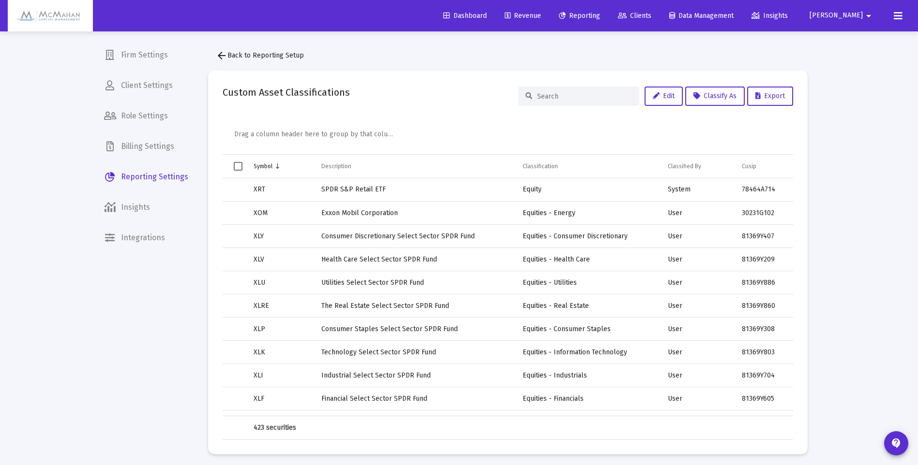
click at [265, 166] on div "Symbol" at bounding box center [262, 167] width 19 height 8
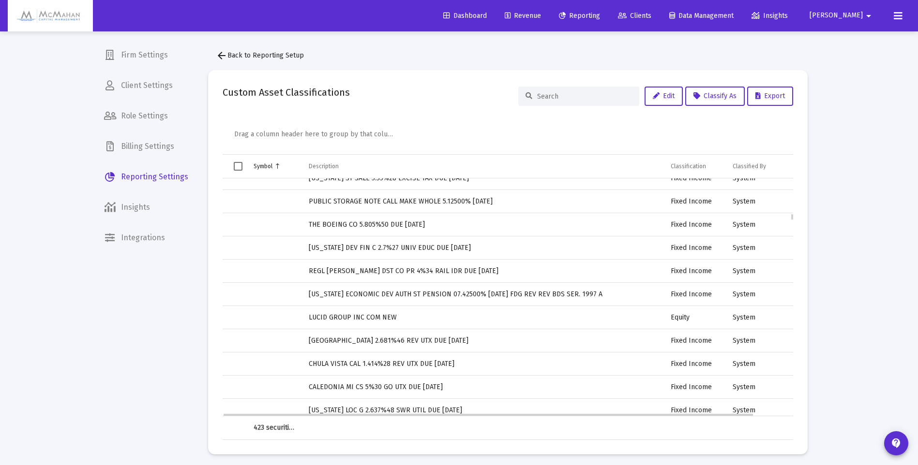
scroll to position [1403, 0]
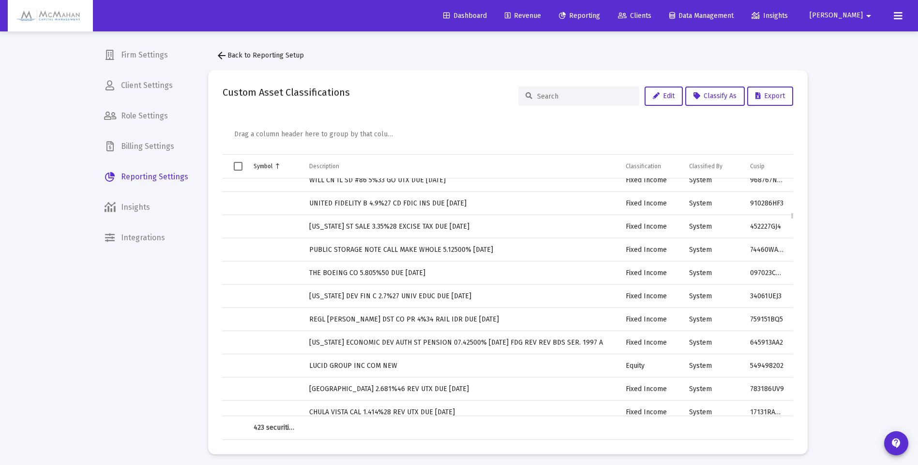
click at [254, 365] on td "Data grid" at bounding box center [275, 366] width 56 height 23
click at [240, 365] on span "Select row" at bounding box center [238, 366] width 9 height 9
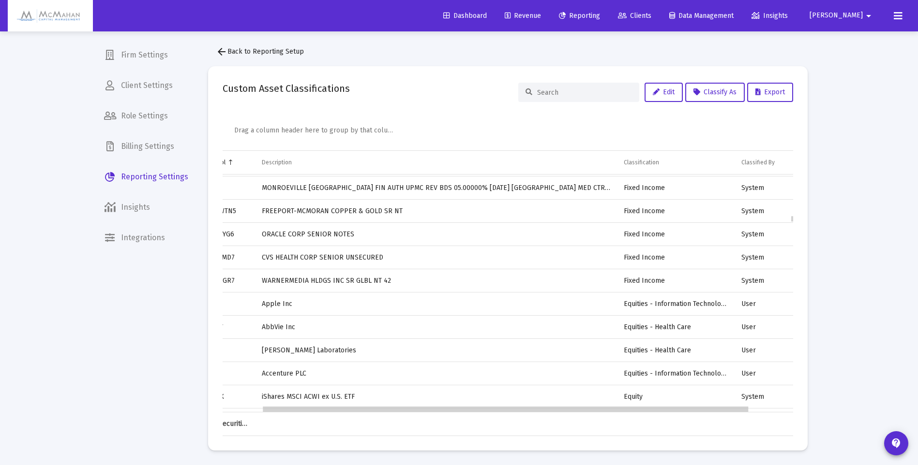
scroll to position [1693, 36]
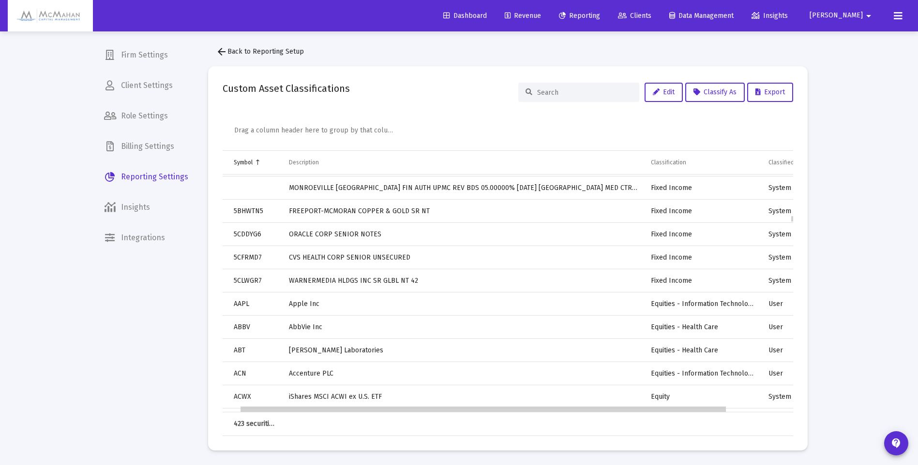
drag, startPoint x: 397, startPoint y: 410, endPoint x: 418, endPoint y: 412, distance: 21.3
click at [418, 412] on body "Dashboard Revenue Reporting Clients Data Management Insights Angela arrow_drop_…" at bounding box center [459, 228] width 918 height 465
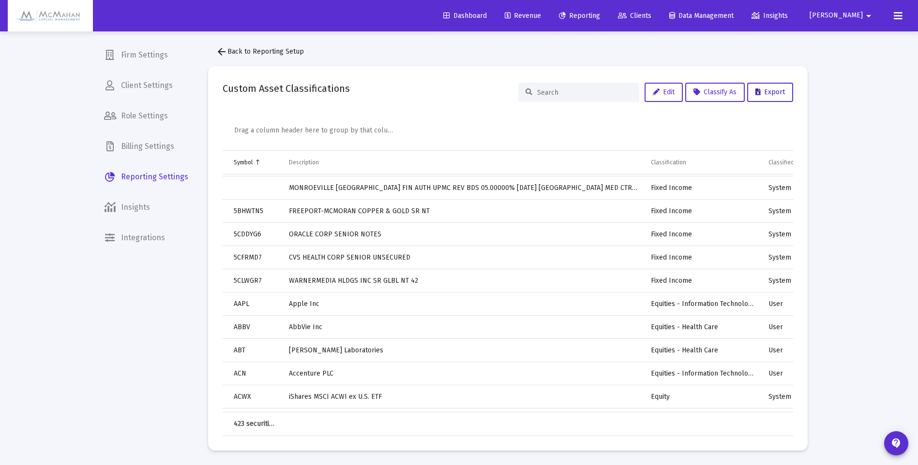
click at [769, 92] on span "Export" at bounding box center [770, 92] width 30 height 8
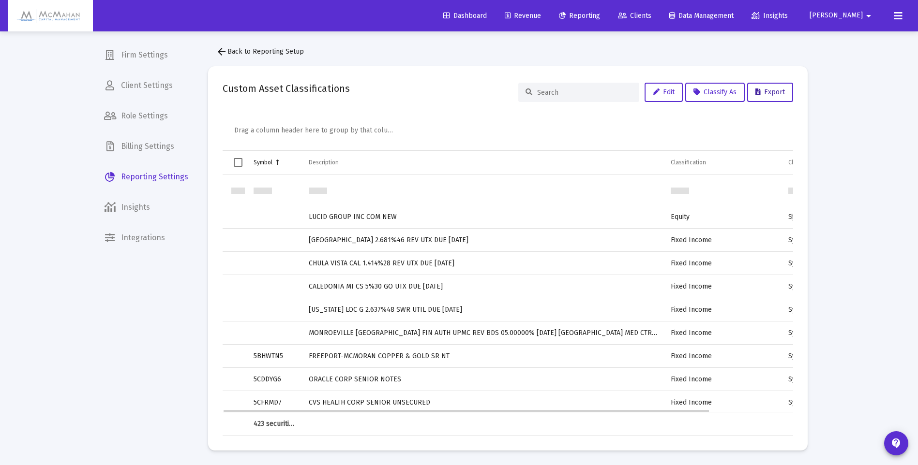
scroll to position [1596, 0]
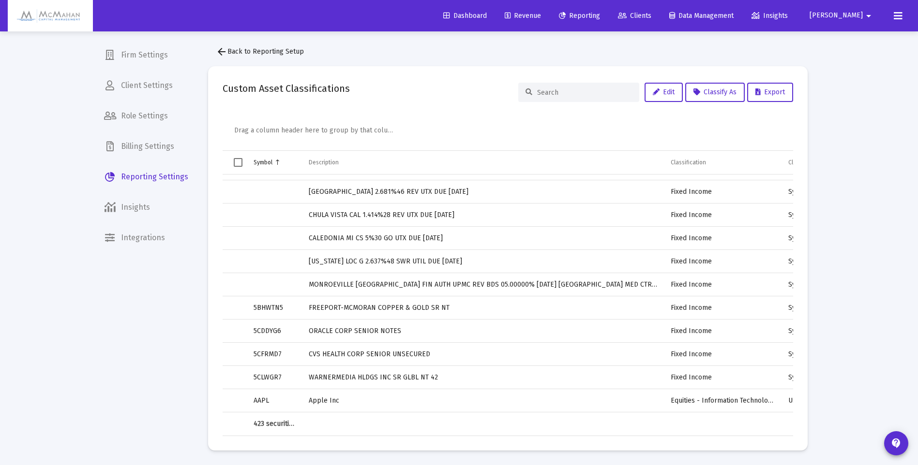
click at [333, 168] on td "Description" at bounding box center [483, 162] width 362 height 23
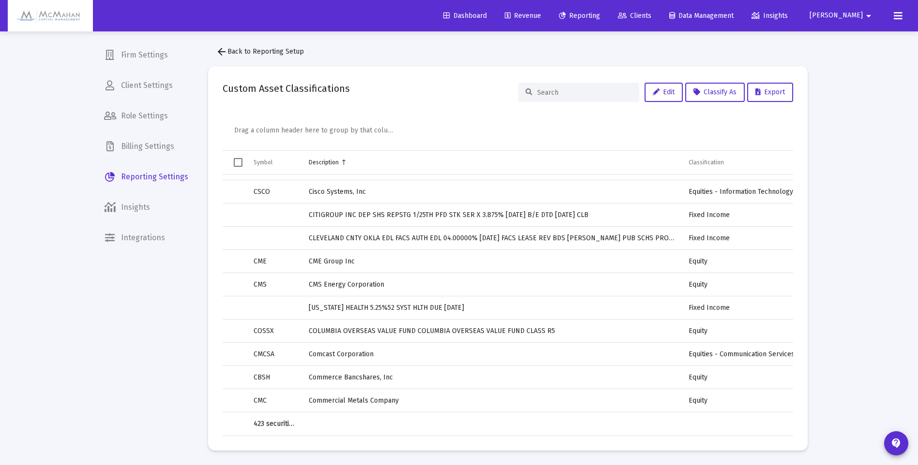
click at [700, 169] on td "Classification" at bounding box center [741, 162] width 119 height 23
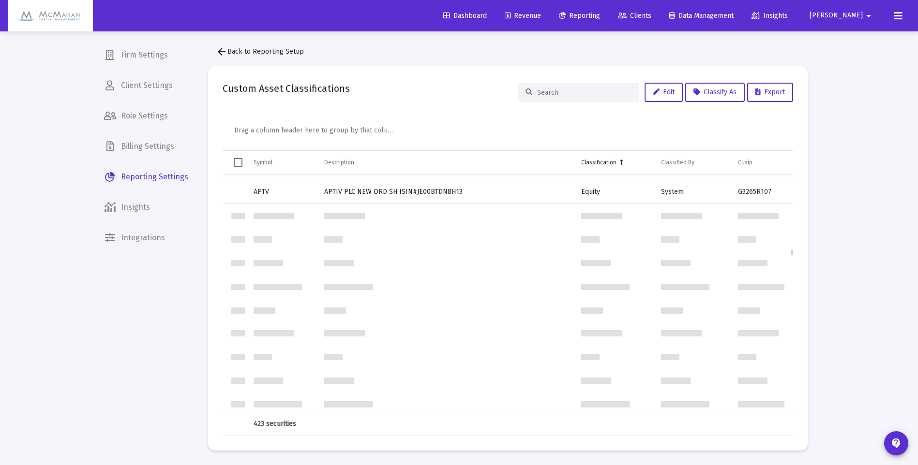
scroll to position [3096, 0]
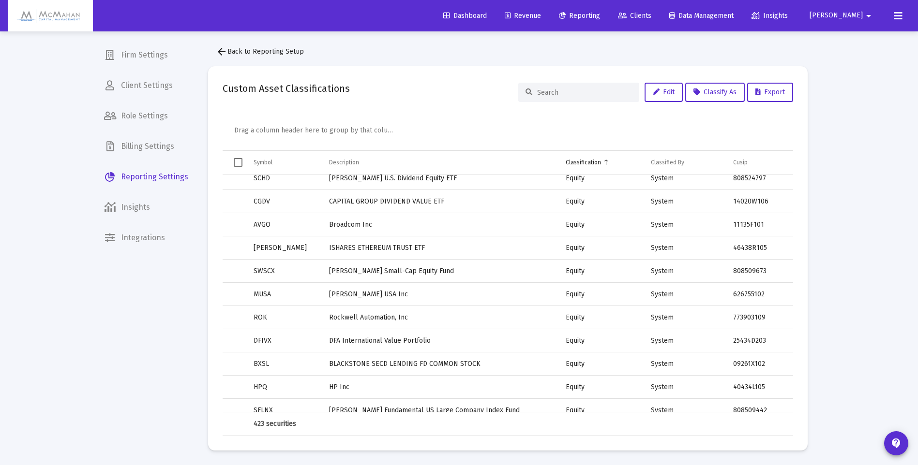
click at [651, 17] on span "Clients" at bounding box center [634, 16] width 33 height 8
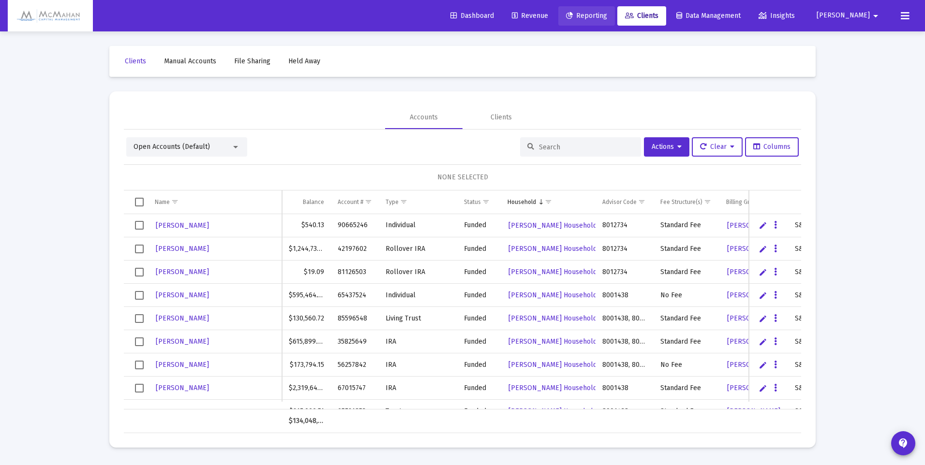
click at [607, 17] on span "Reporting" at bounding box center [586, 16] width 41 height 8
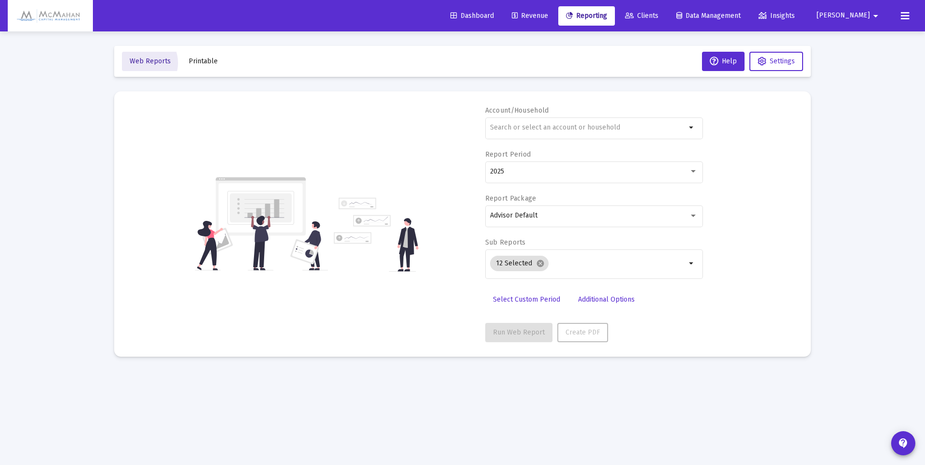
click at [141, 63] on span "Web Reports" at bounding box center [150, 61] width 41 height 8
click at [786, 60] on span "Settings" at bounding box center [782, 61] width 25 height 8
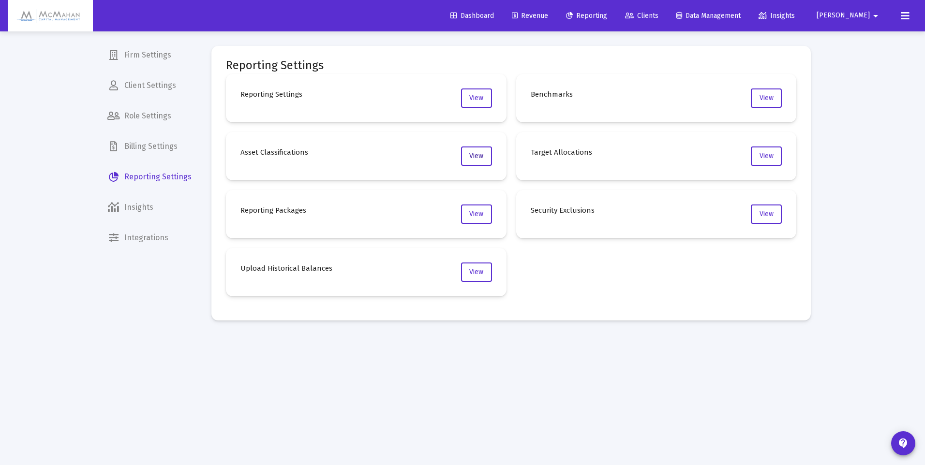
click at [479, 160] on button "View" at bounding box center [476, 156] width 31 height 19
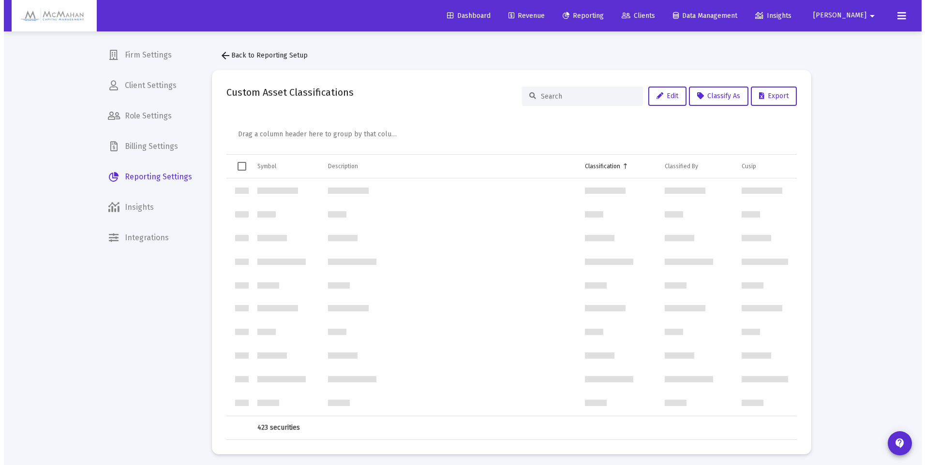
scroll to position [3250, 0]
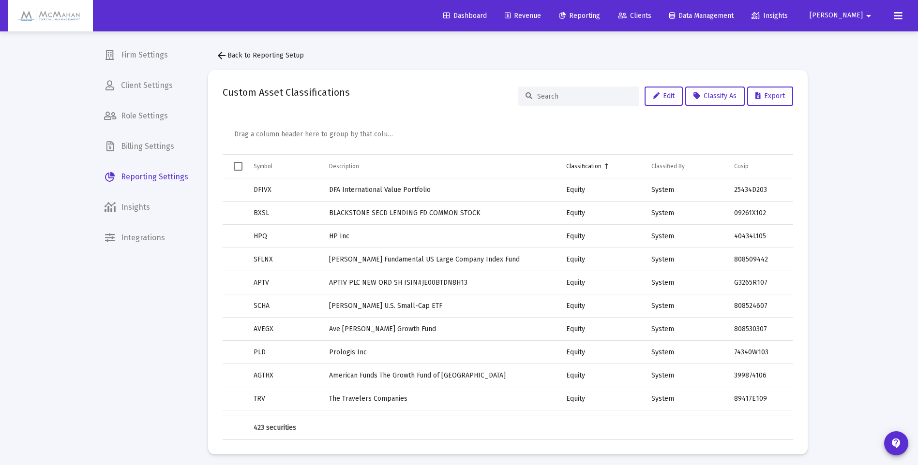
click at [600, 18] on span "Reporting" at bounding box center [579, 16] width 41 height 8
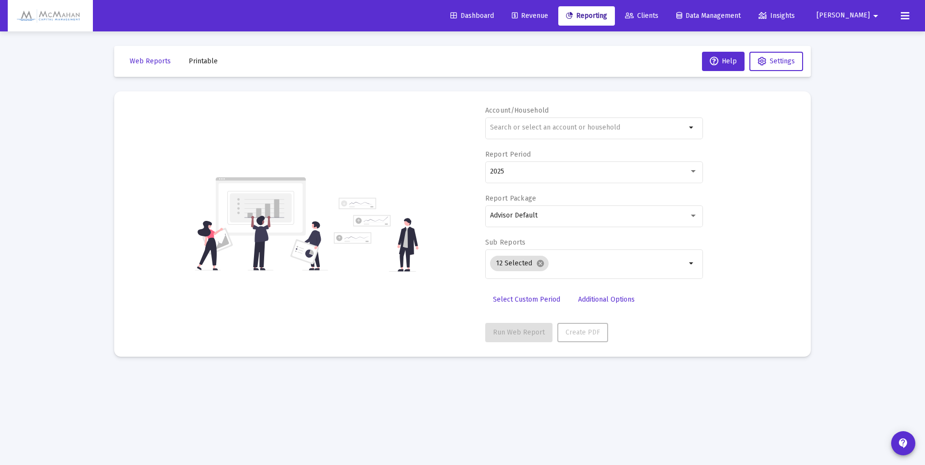
click at [649, 131] on input "text" at bounding box center [588, 128] width 196 height 8
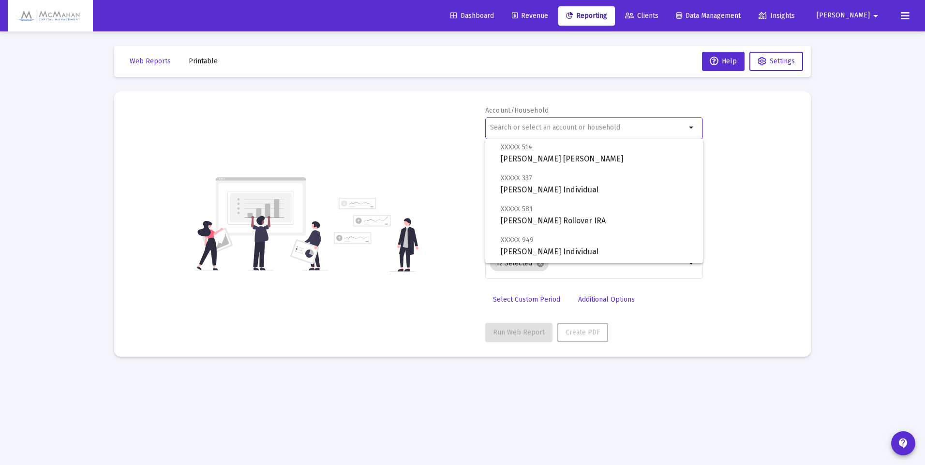
scroll to position [48, 0]
click at [28, 206] on div "Loading... Web Reports Printable Help Settings Account/Household arrow_drop_dow…" at bounding box center [462, 232] width 925 height 465
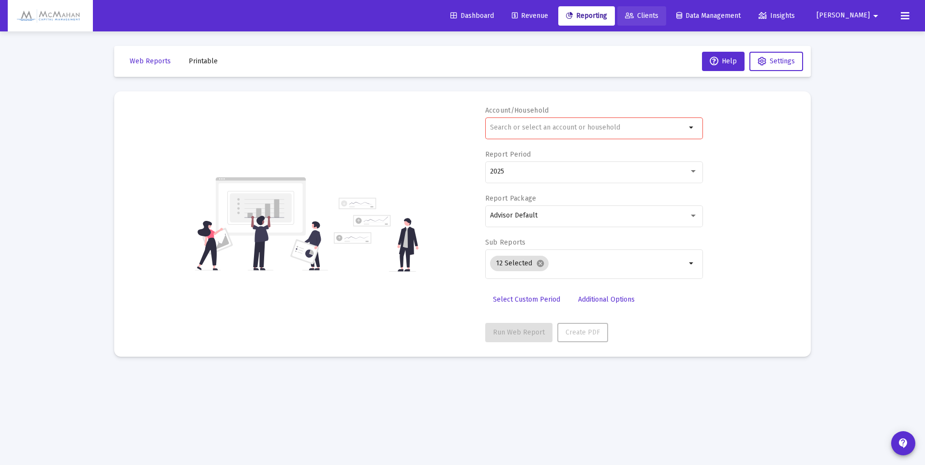
click at [658, 12] on span "Clients" at bounding box center [641, 16] width 33 height 8
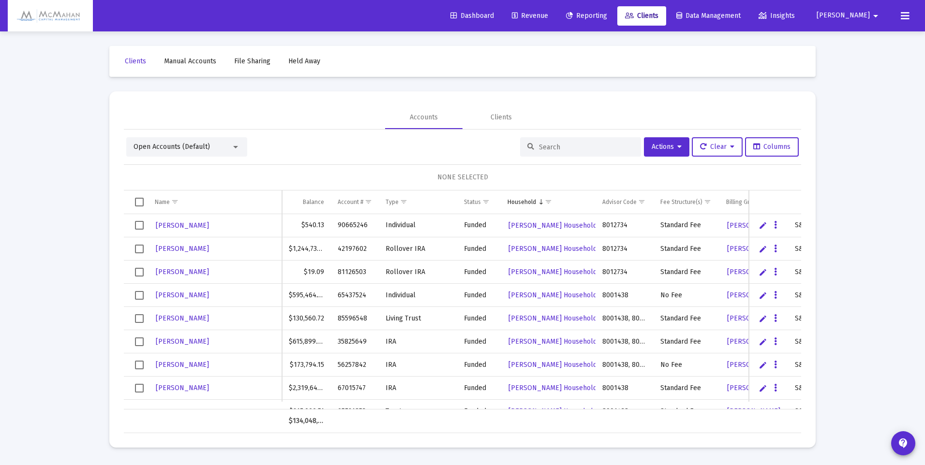
click at [237, 145] on div at bounding box center [235, 147] width 9 height 8
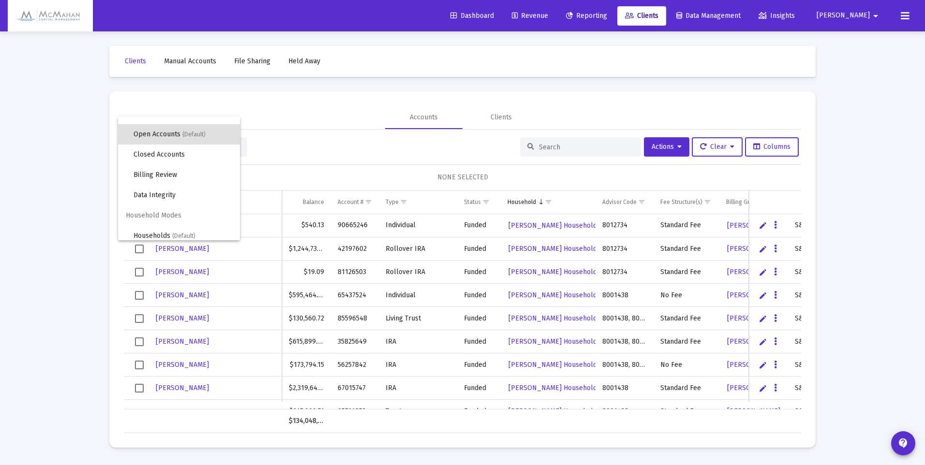
scroll to position [18, 0]
click at [160, 232] on span "Households (Default)" at bounding box center [182, 230] width 99 height 20
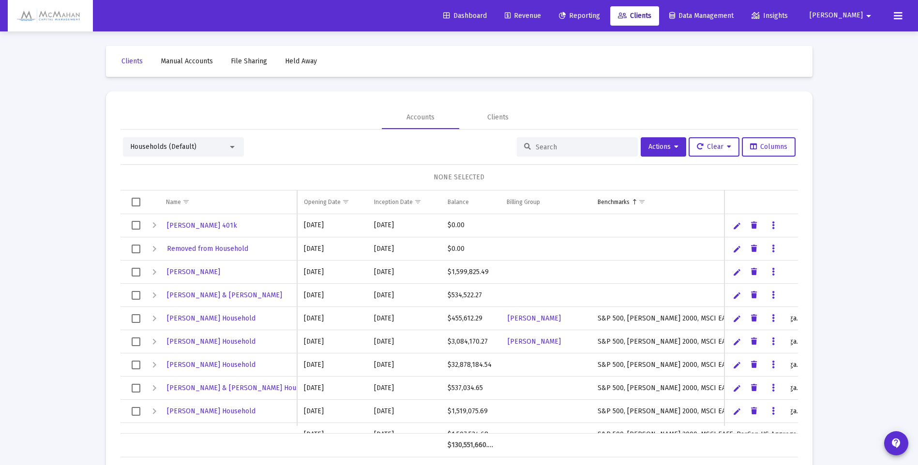
click at [138, 272] on span "Select row" at bounding box center [136, 272] width 9 height 9
click at [136, 296] on span "Select row" at bounding box center [136, 295] width 9 height 9
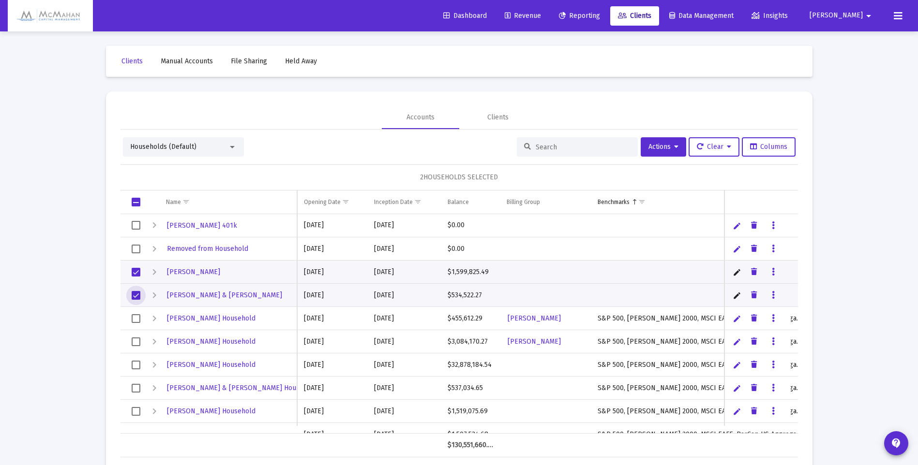
click at [137, 319] on span "Select row" at bounding box center [136, 318] width 9 height 9
click at [136, 341] on span "Select row" at bounding box center [136, 342] width 9 height 9
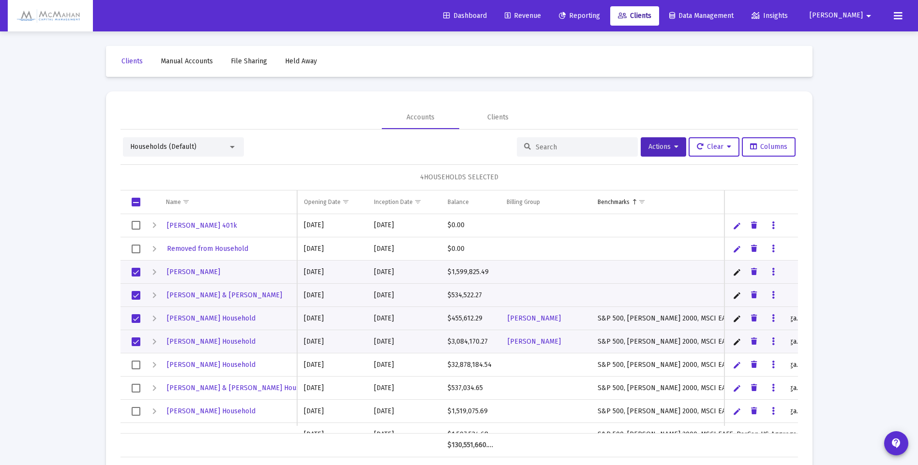
click at [680, 151] on button "Actions" at bounding box center [662, 146] width 45 height 19
click at [676, 270] on button "Generate Reports" at bounding box center [679, 264] width 89 height 23
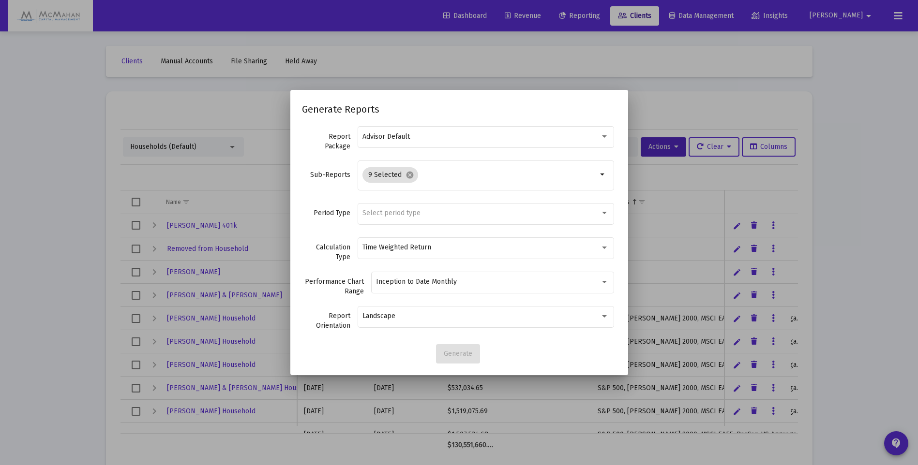
click at [31, 192] on div at bounding box center [459, 232] width 918 height 465
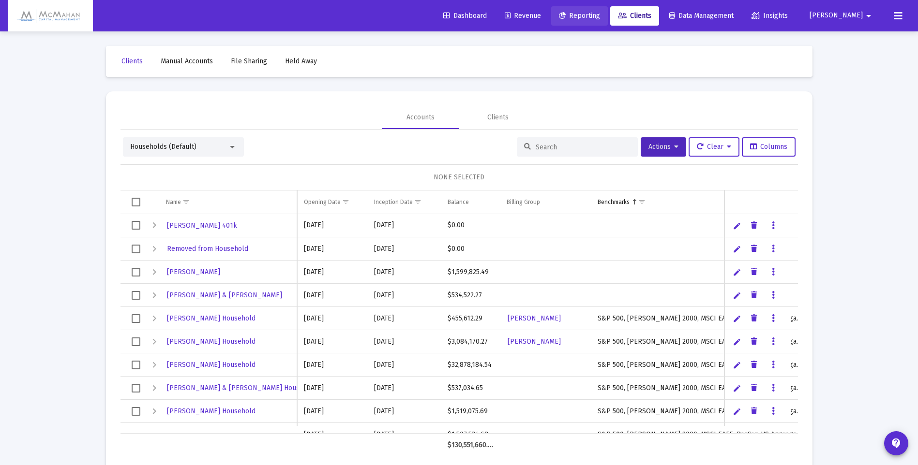
click at [600, 15] on span "Reporting" at bounding box center [579, 16] width 41 height 8
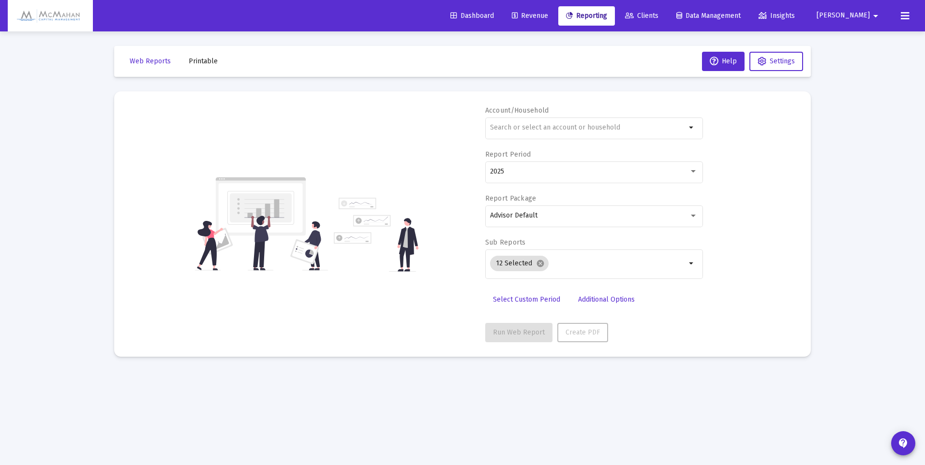
click at [553, 130] on input "text" at bounding box center [588, 128] width 196 height 8
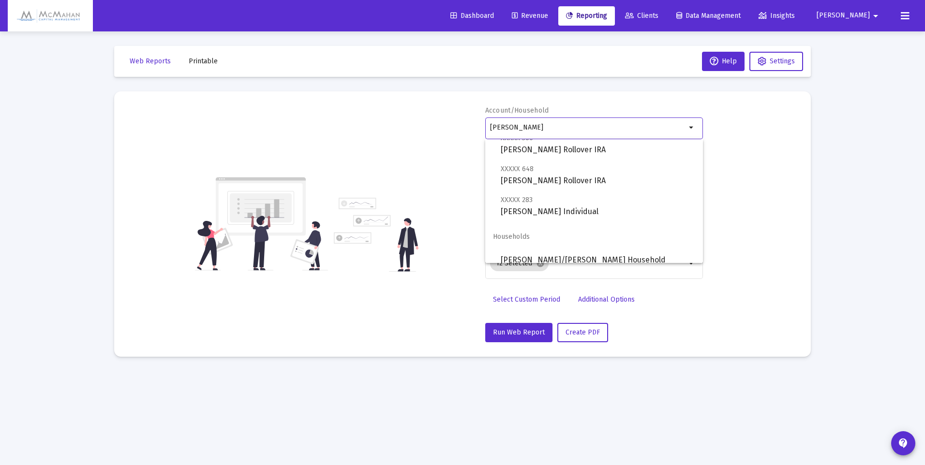
scroll to position [224, 0]
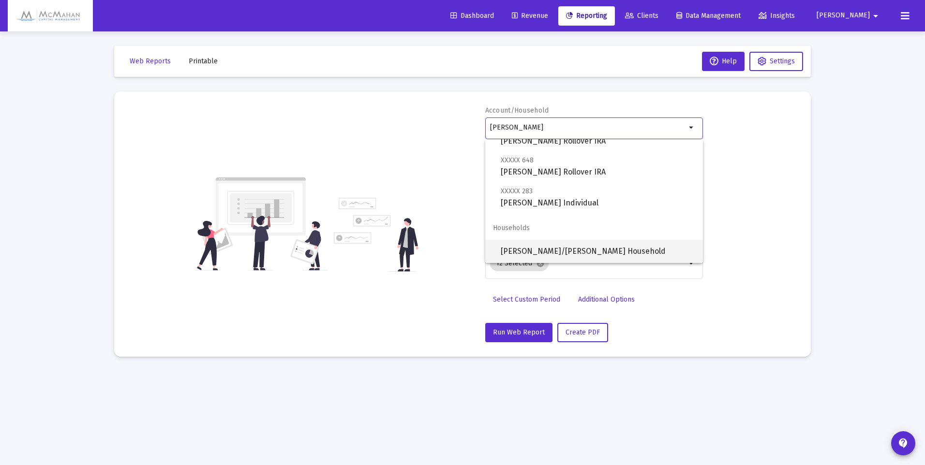
click at [552, 252] on span "[PERSON_NAME]/[PERSON_NAME] Household" at bounding box center [598, 251] width 194 height 23
type input "[PERSON_NAME]/[PERSON_NAME] Household"
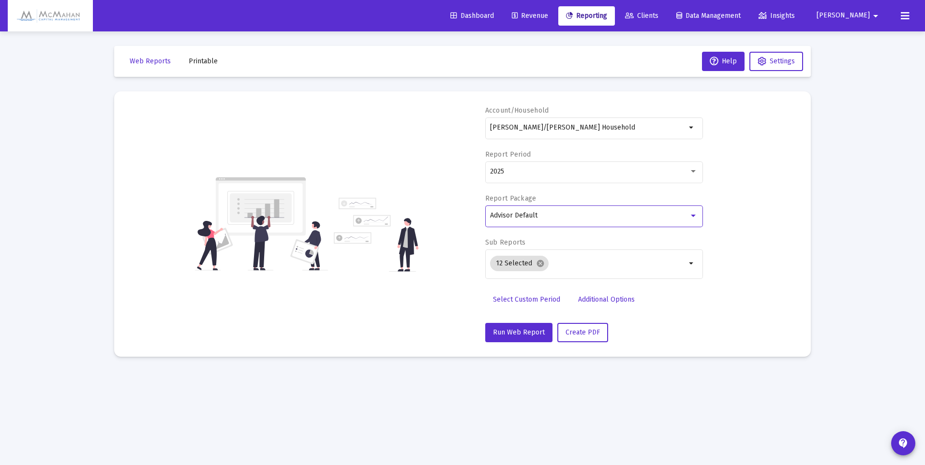
click at [688, 217] on div "Advisor Default" at bounding box center [589, 216] width 199 height 8
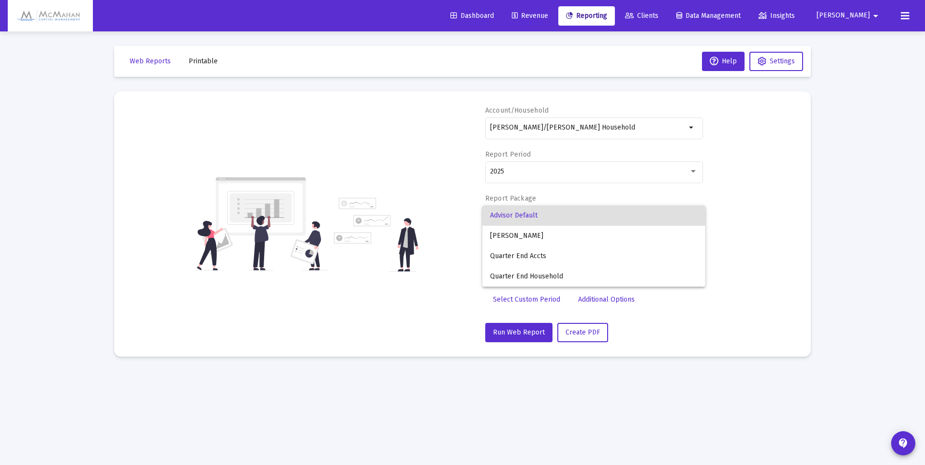
click at [726, 218] on div at bounding box center [462, 232] width 925 height 465
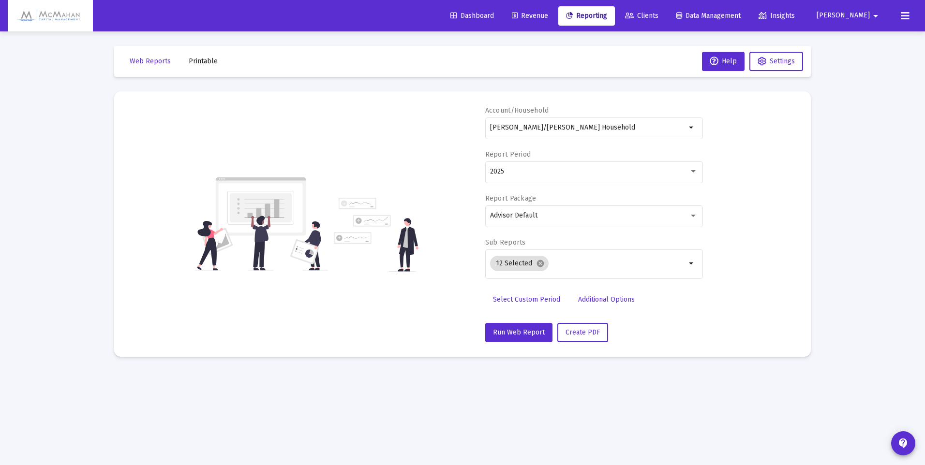
click at [689, 265] on mat-icon "arrow_drop_down" at bounding box center [692, 264] width 12 height 12
click at [537, 266] on mat-icon "cancel" at bounding box center [540, 263] width 9 height 9
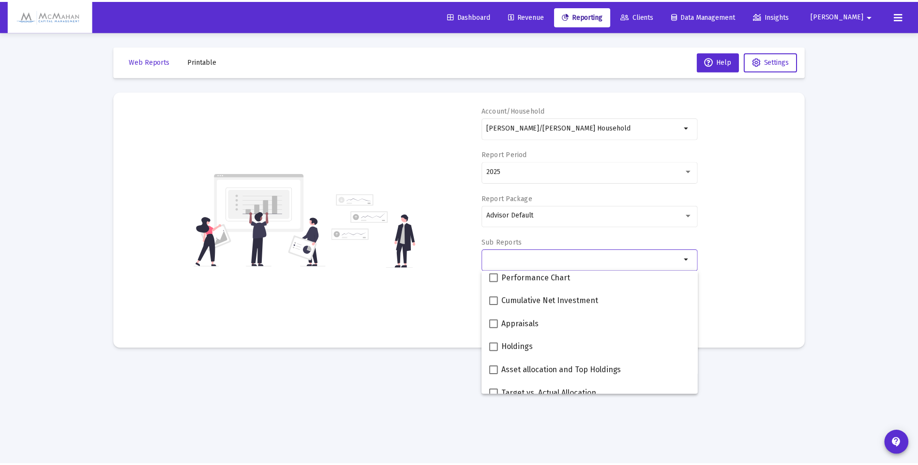
scroll to position [145, 0]
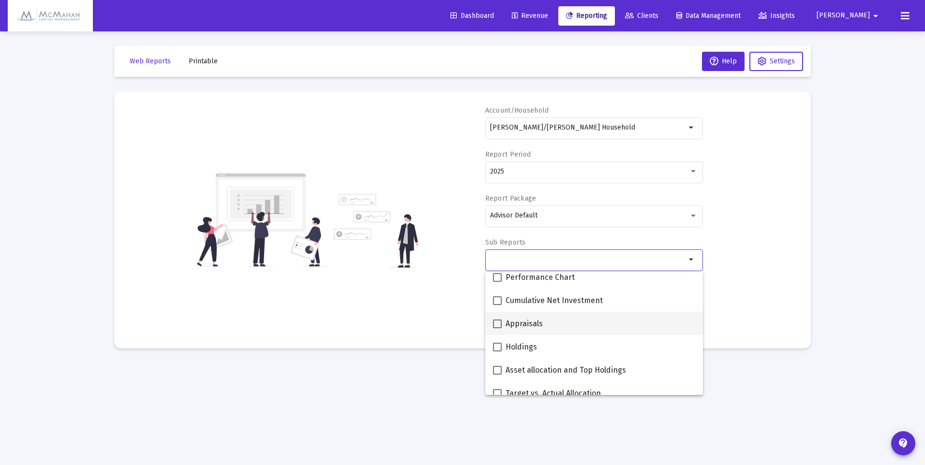
click at [497, 323] on span at bounding box center [497, 324] width 9 height 9
click at [497, 328] on input "Appraisals" at bounding box center [497, 328] width 0 height 0
checkbox input "true"
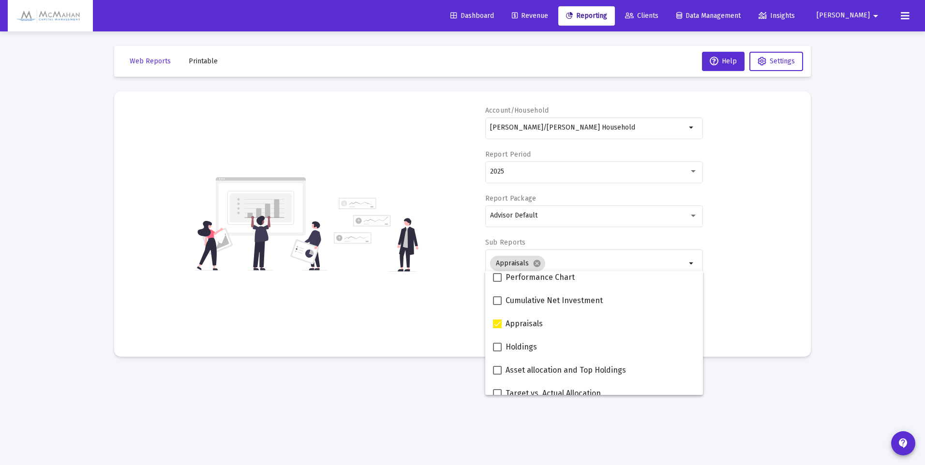
click at [755, 324] on div "Account/Household Bielski/Panosh Household arrow_drop_down Report Period 2025 R…" at bounding box center [462, 224] width 667 height 237
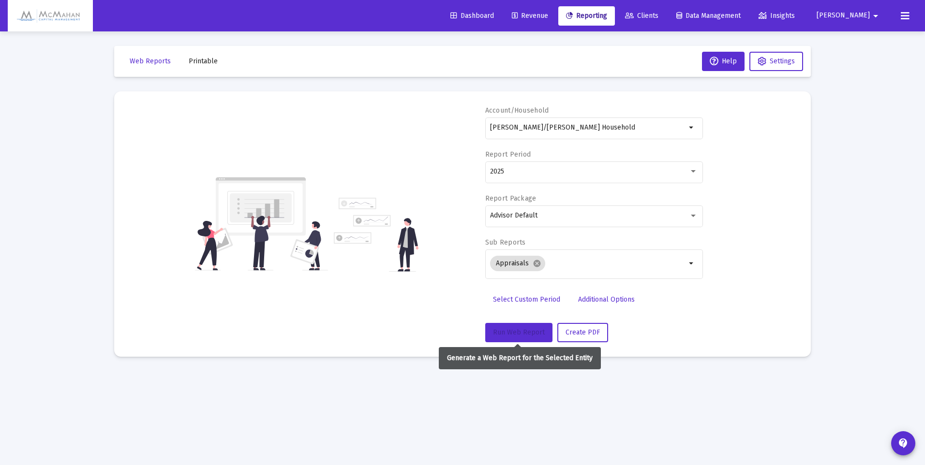
click at [529, 335] on span "Run Web Report" at bounding box center [519, 332] width 52 height 8
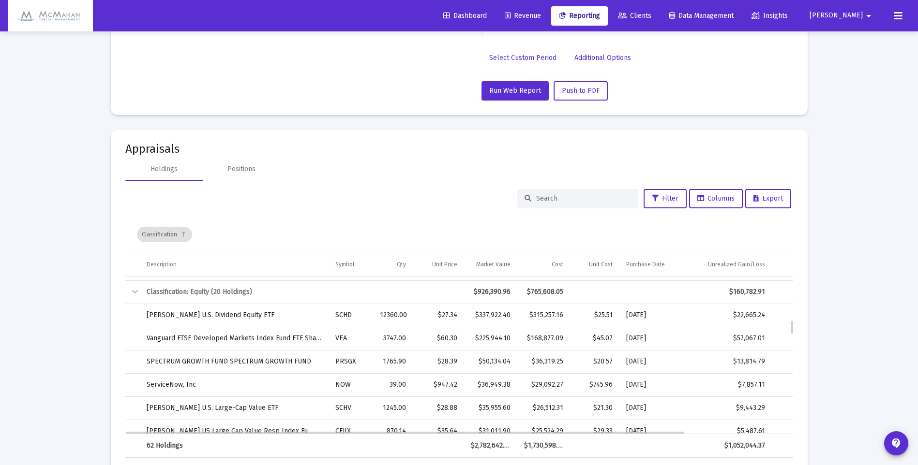
scroll to position [435, 0]
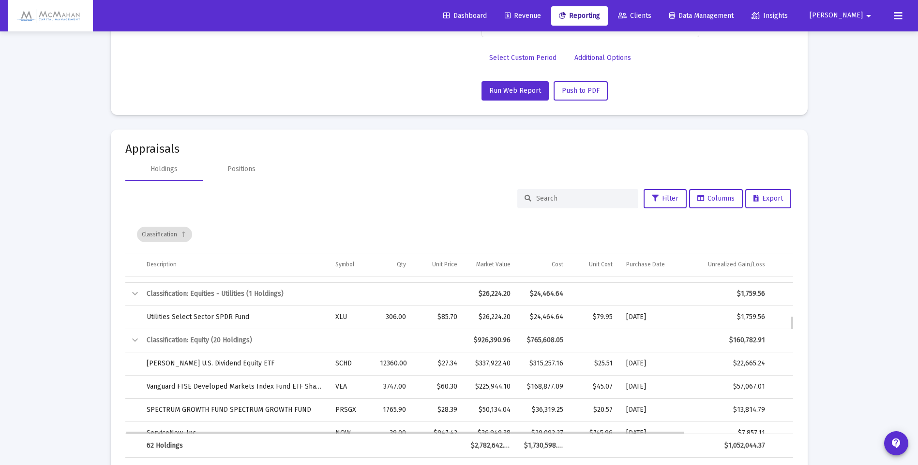
click at [133, 294] on div "Collapse" at bounding box center [135, 294] width 12 height 12
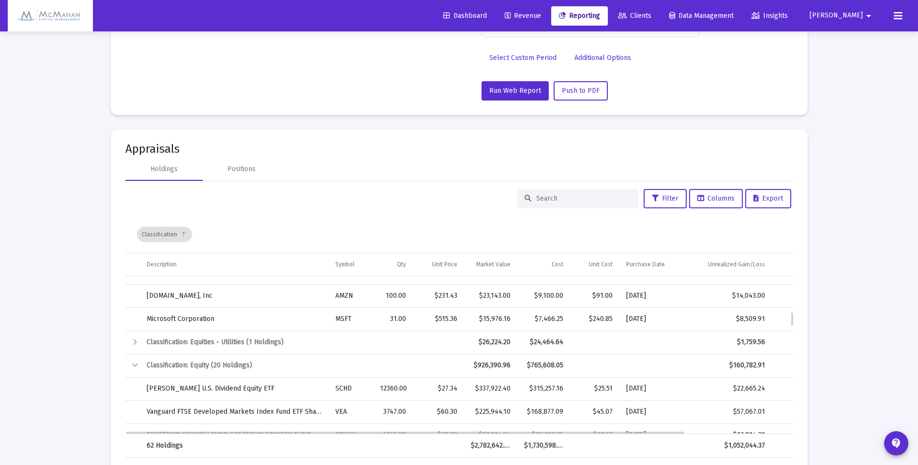
scroll to position [339, 0]
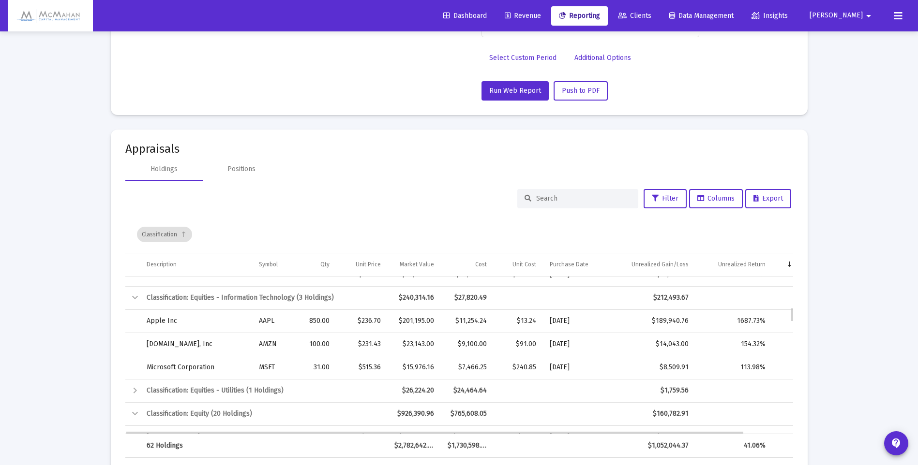
click at [134, 296] on div "Collapse" at bounding box center [135, 298] width 12 height 12
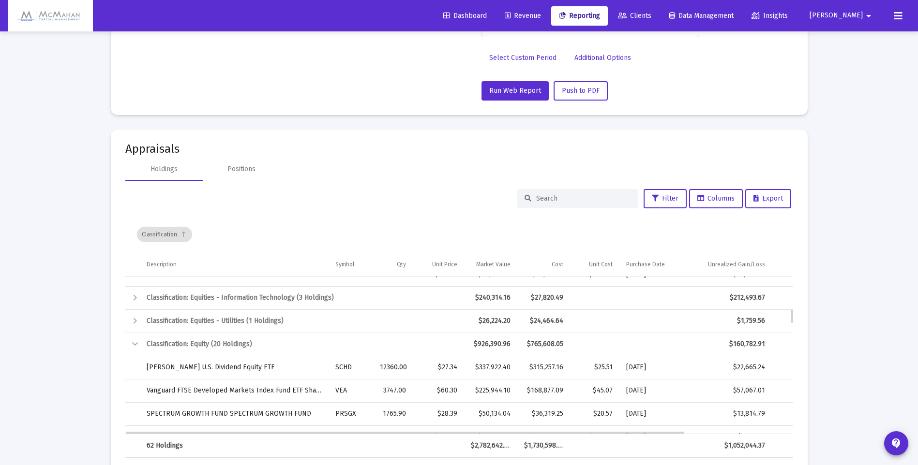
scroll to position [290, 0]
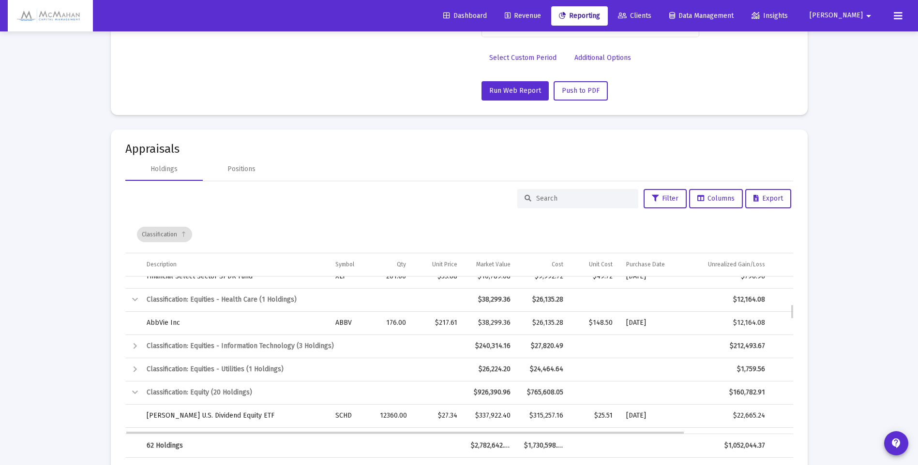
click at [136, 299] on div "Collapse" at bounding box center [135, 300] width 12 height 12
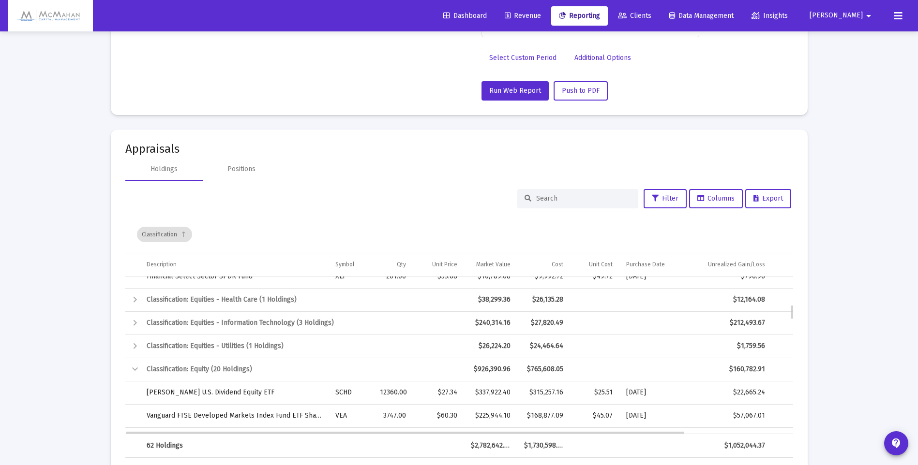
scroll to position [242, 0]
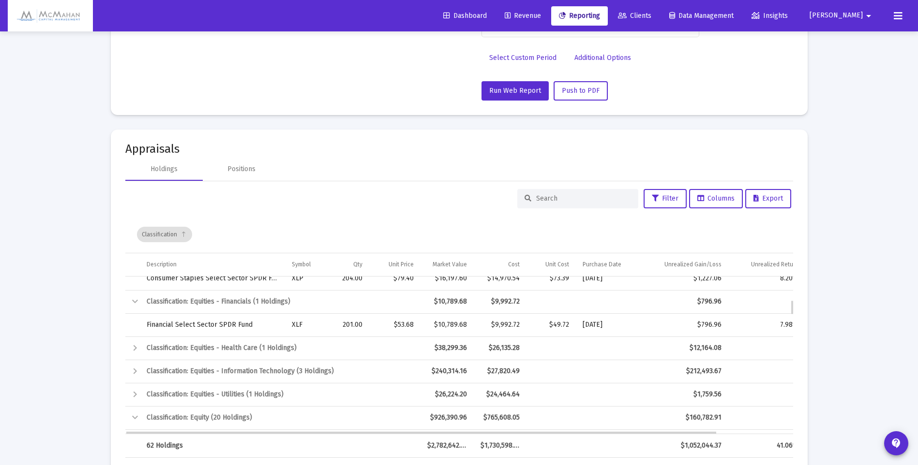
click at [135, 303] on div "Collapse" at bounding box center [135, 302] width 12 height 12
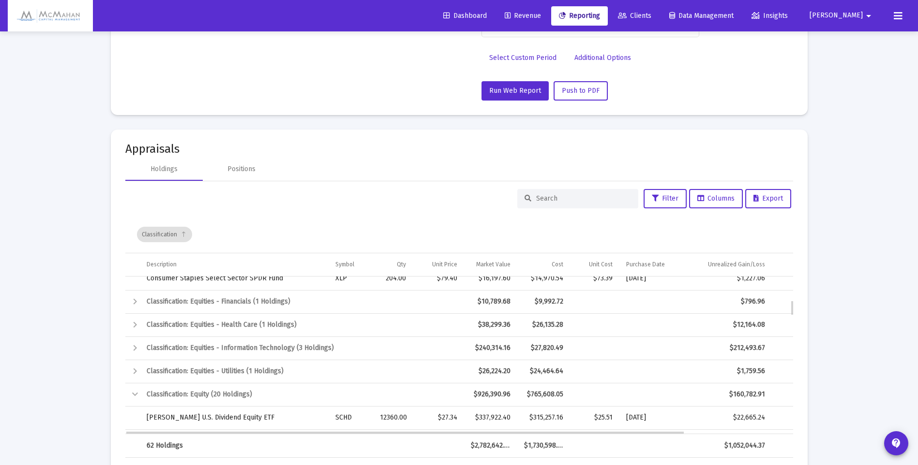
scroll to position [193, 0]
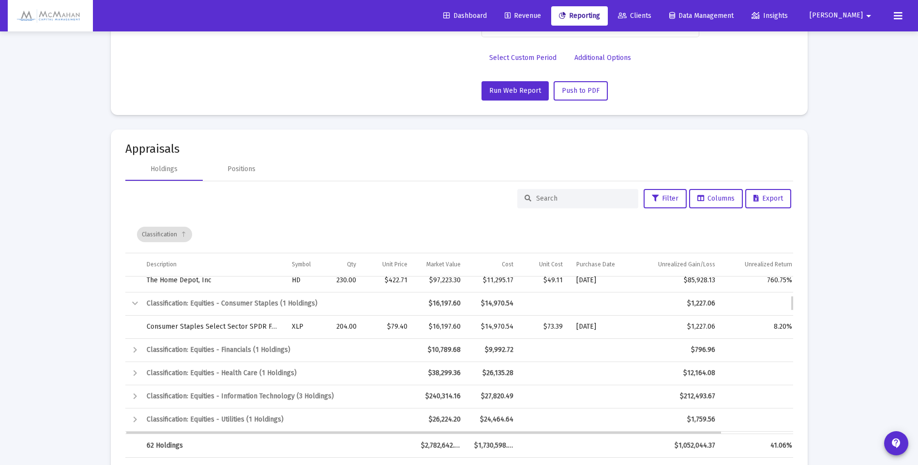
click at [138, 303] on div "Collapse" at bounding box center [135, 304] width 12 height 12
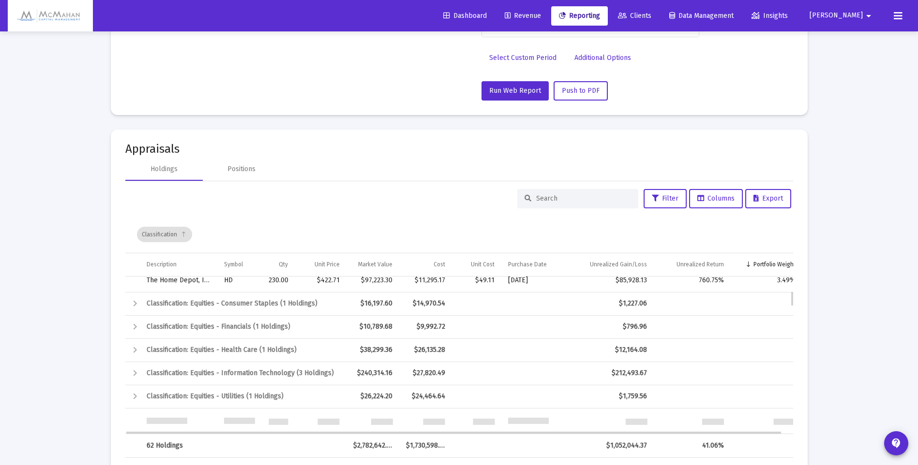
scroll to position [145, 0]
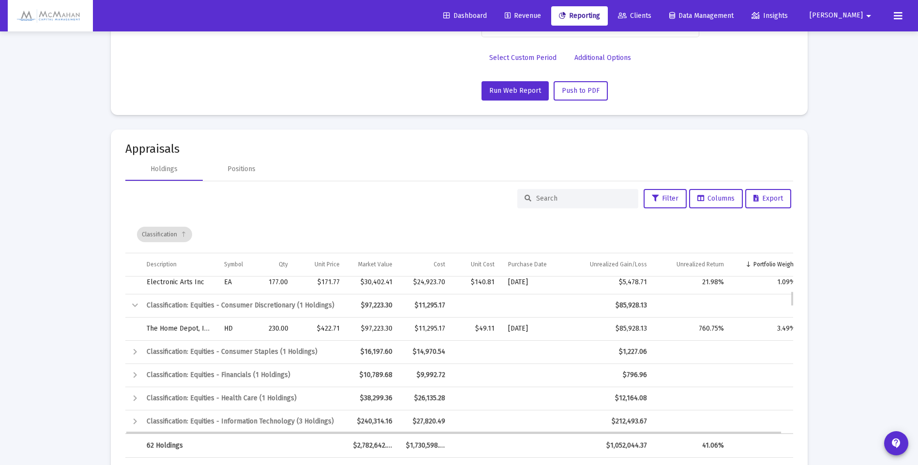
click at [133, 304] on div "Collapse" at bounding box center [135, 306] width 12 height 12
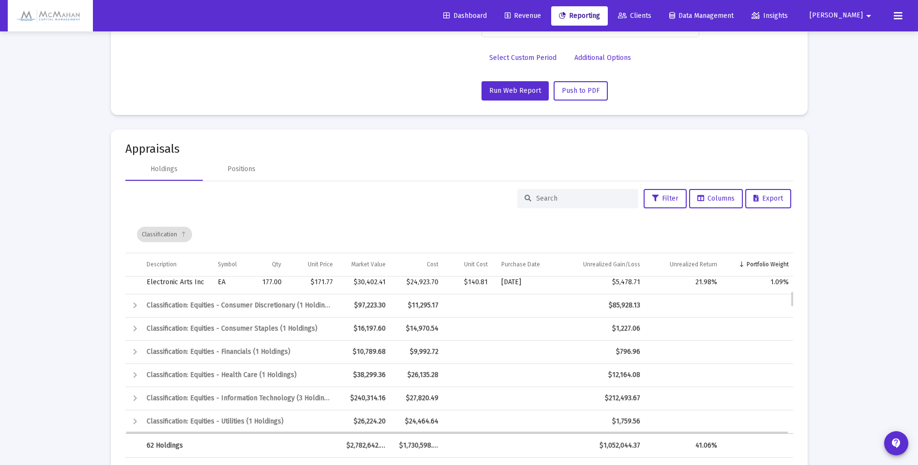
scroll to position [48, 0]
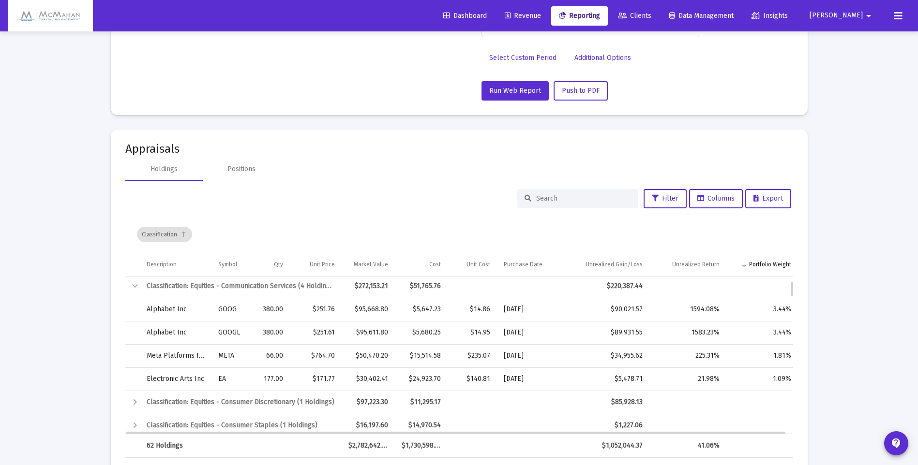
click at [136, 287] on div "Collapse" at bounding box center [135, 287] width 12 height 12
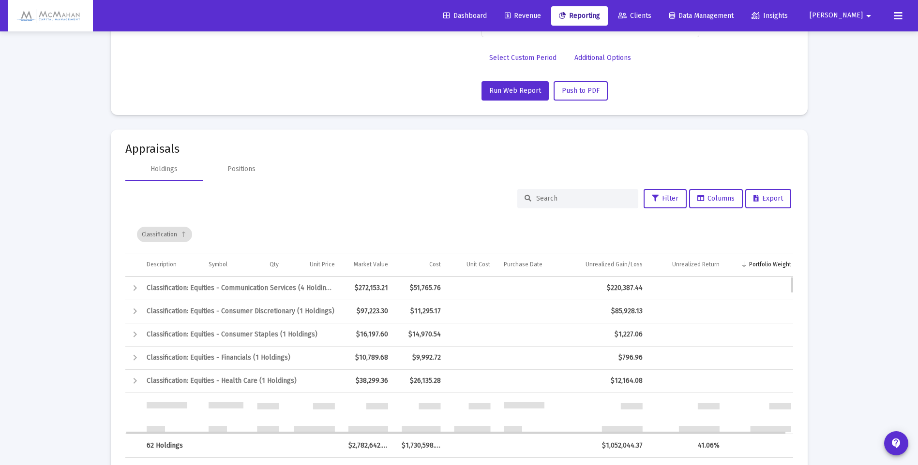
scroll to position [0, 0]
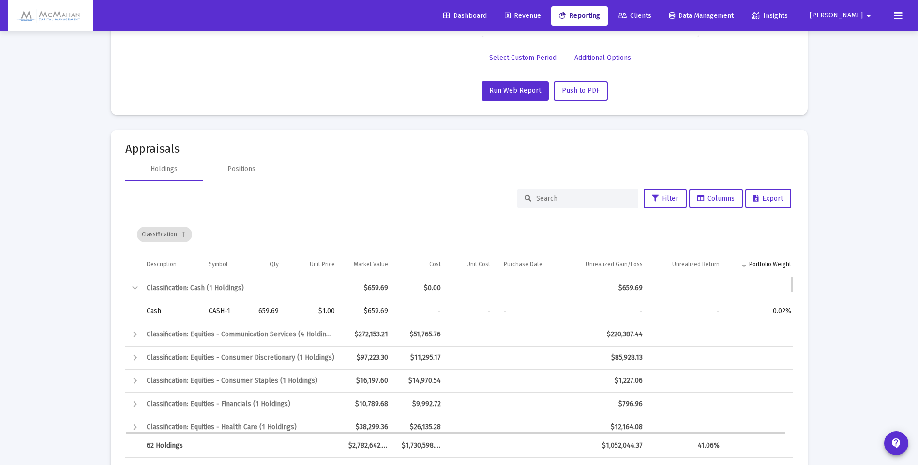
click at [136, 288] on div "Collapse" at bounding box center [135, 288] width 12 height 12
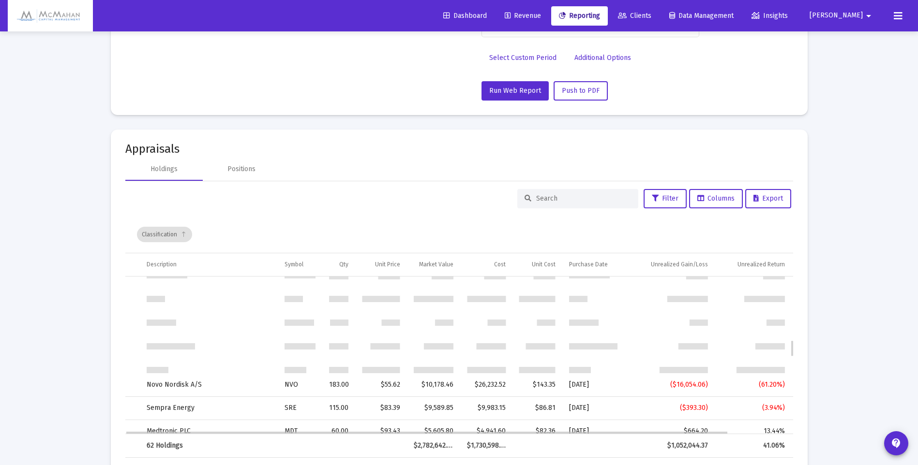
scroll to position [580, 0]
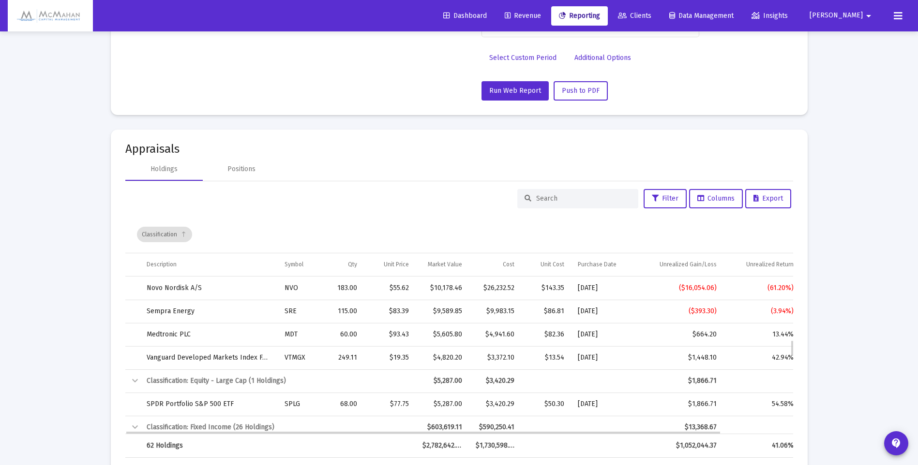
click at [133, 379] on div "Collapse" at bounding box center [135, 381] width 12 height 12
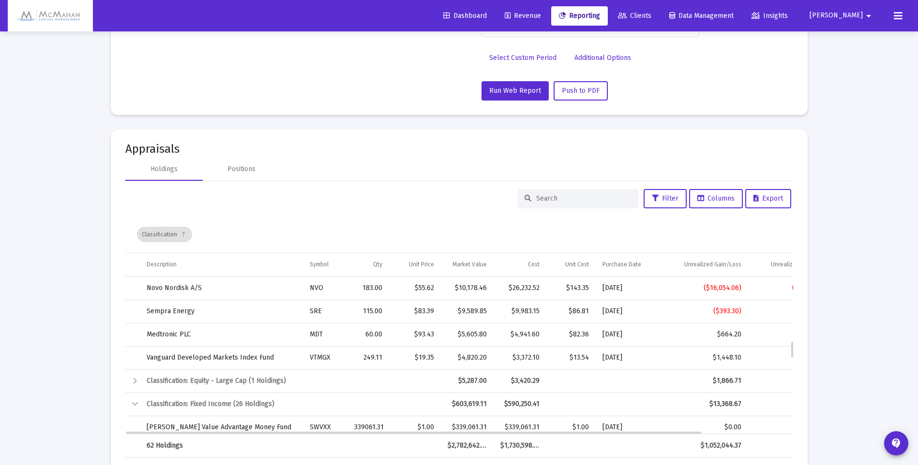
scroll to position [629, 0]
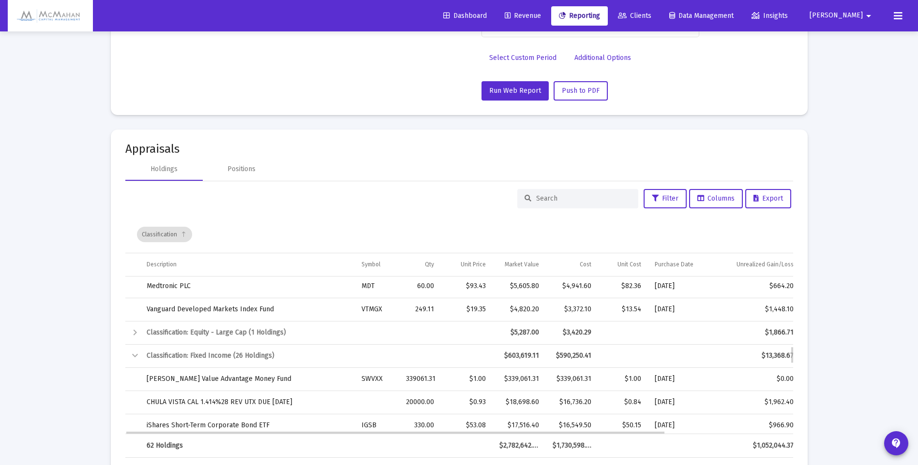
click at [135, 359] on div "Collapse" at bounding box center [135, 356] width 12 height 12
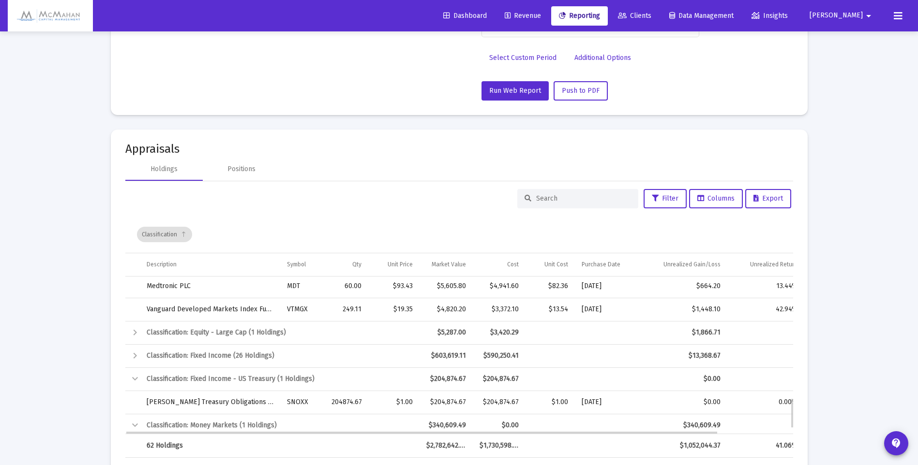
click at [137, 377] on div "Collapse" at bounding box center [135, 379] width 12 height 12
click at [137, 402] on div "Collapse" at bounding box center [135, 403] width 12 height 12
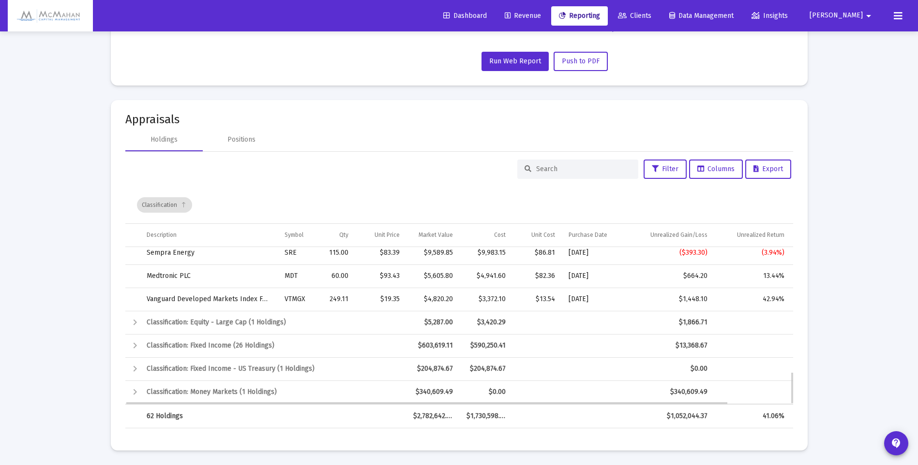
scroll to position [513, 0]
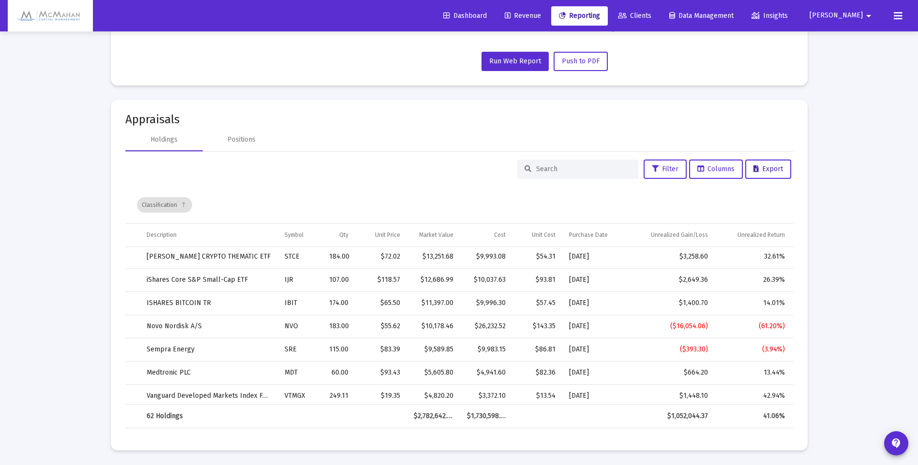
click at [771, 174] on button "Export" at bounding box center [768, 169] width 46 height 19
click at [178, 327] on td "Novo Nordisk A/S" at bounding box center [209, 326] width 138 height 23
click at [283, 326] on td "NVO" at bounding box center [300, 326] width 44 height 23
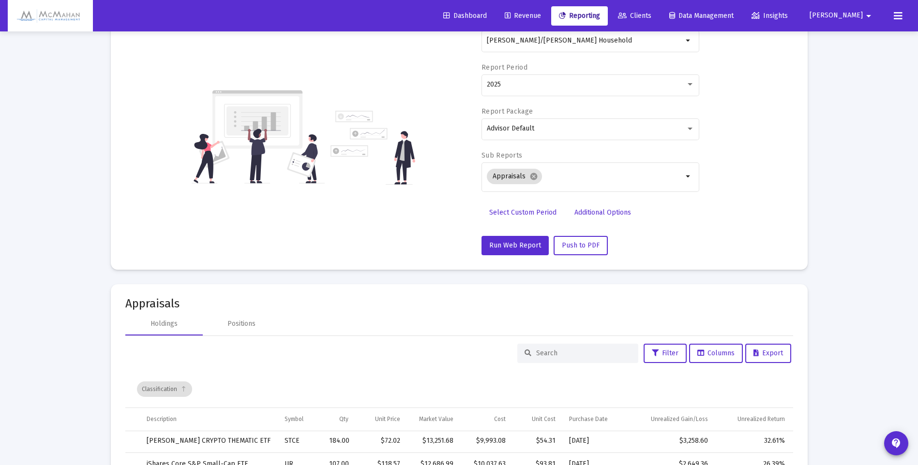
scroll to position [0, 0]
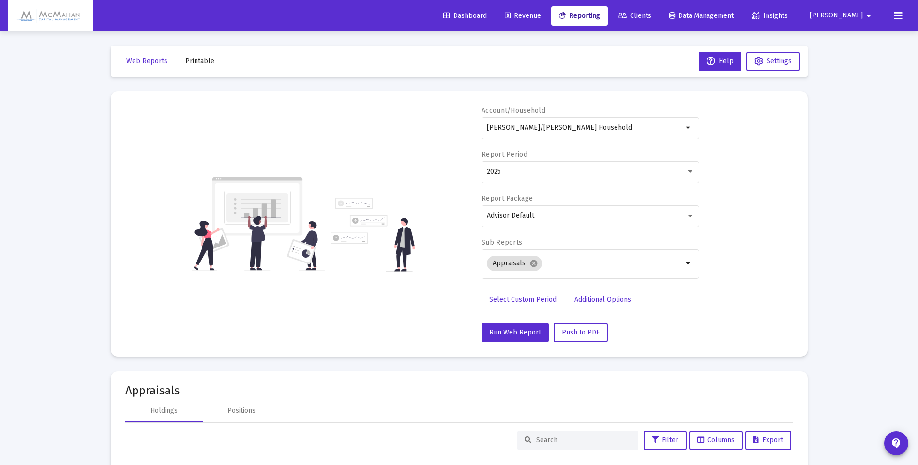
click at [899, 18] on icon at bounding box center [897, 16] width 9 height 12
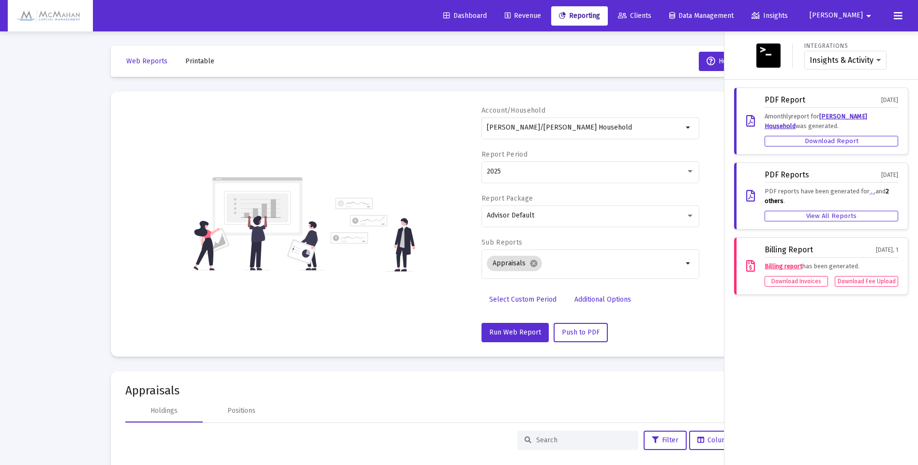
click at [865, 19] on mat-icon "arrow_drop_down" at bounding box center [868, 15] width 12 height 19
click at [859, 38] on span "Settings" at bounding box center [865, 41] width 29 height 23
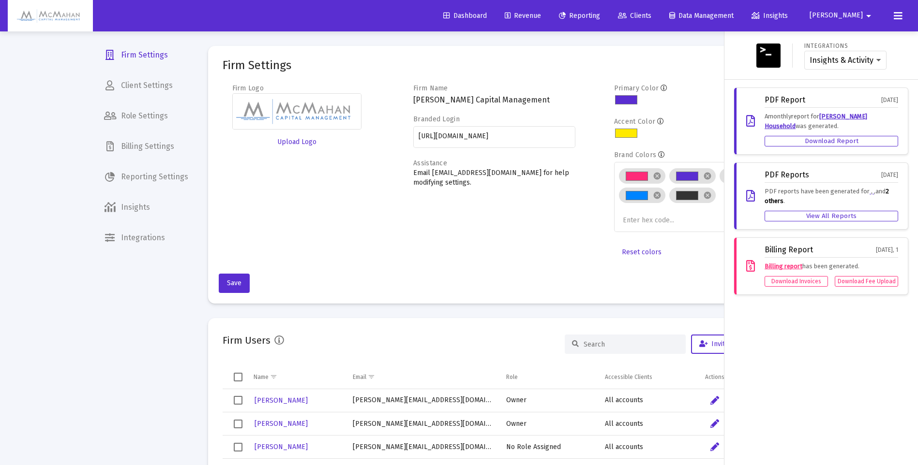
click at [145, 174] on div at bounding box center [459, 232] width 918 height 465
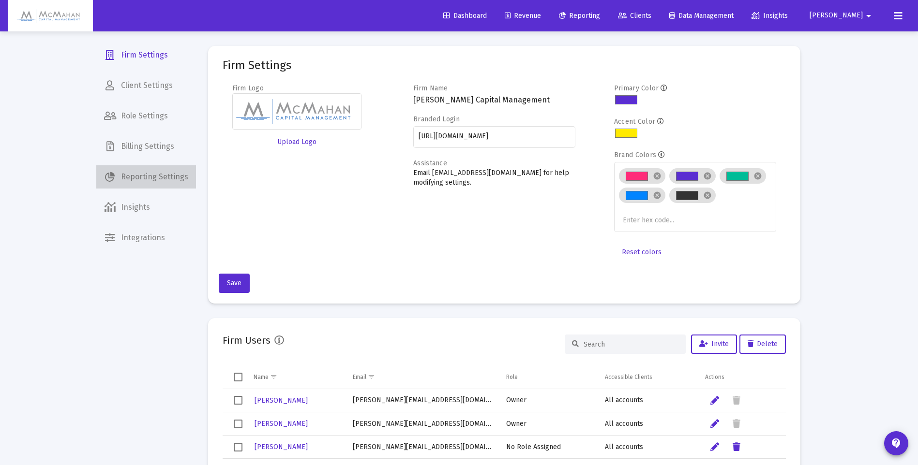
click at [151, 177] on span "Reporting Settings" at bounding box center [146, 176] width 100 height 23
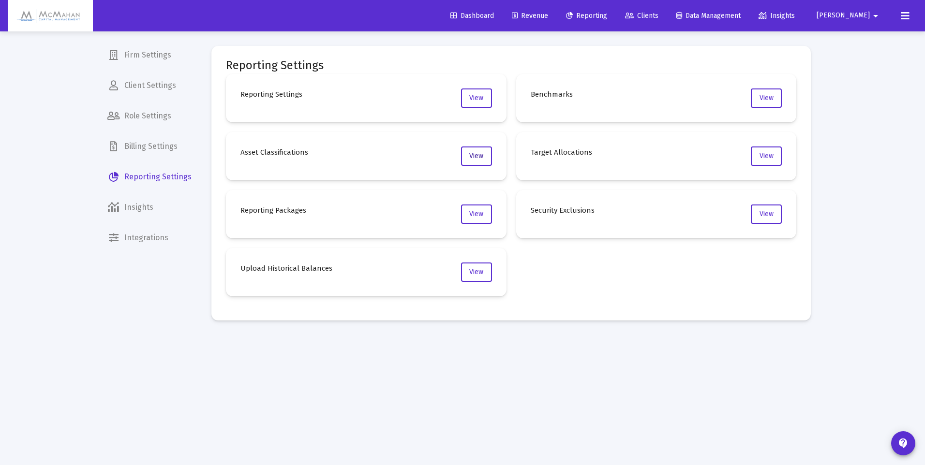
click at [483, 156] on span "View" at bounding box center [476, 156] width 14 height 8
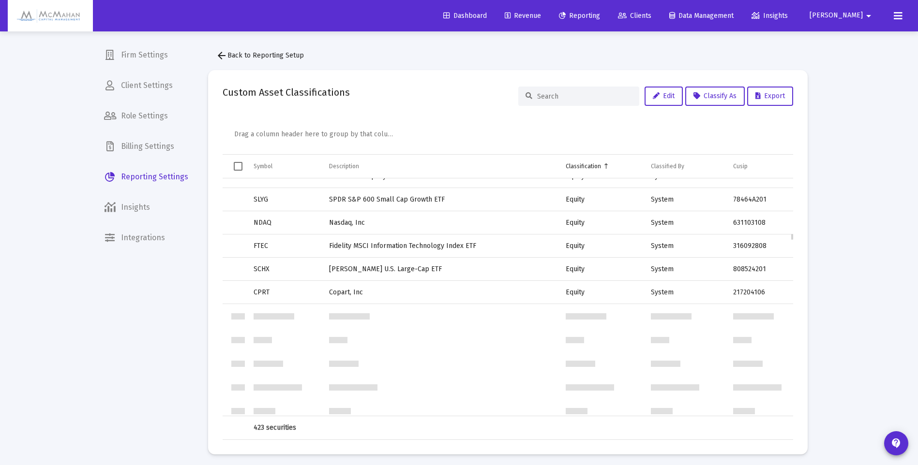
scroll to position [2235, 0]
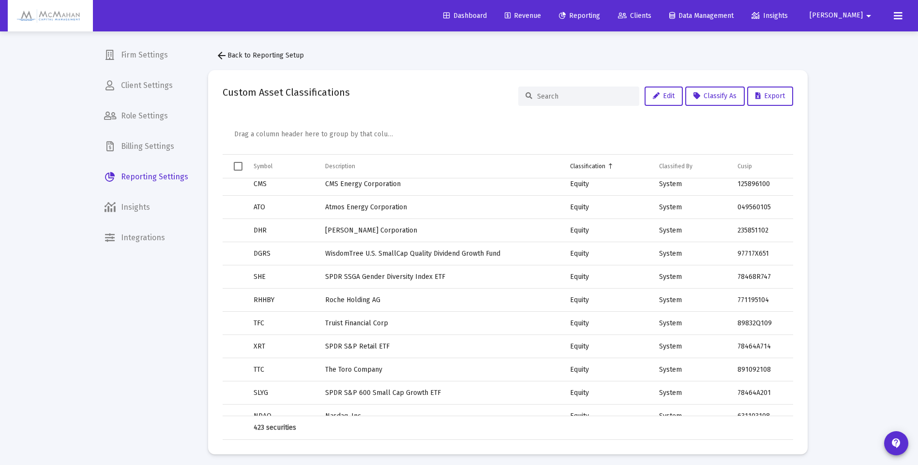
click at [575, 96] on input at bounding box center [584, 96] width 95 height 8
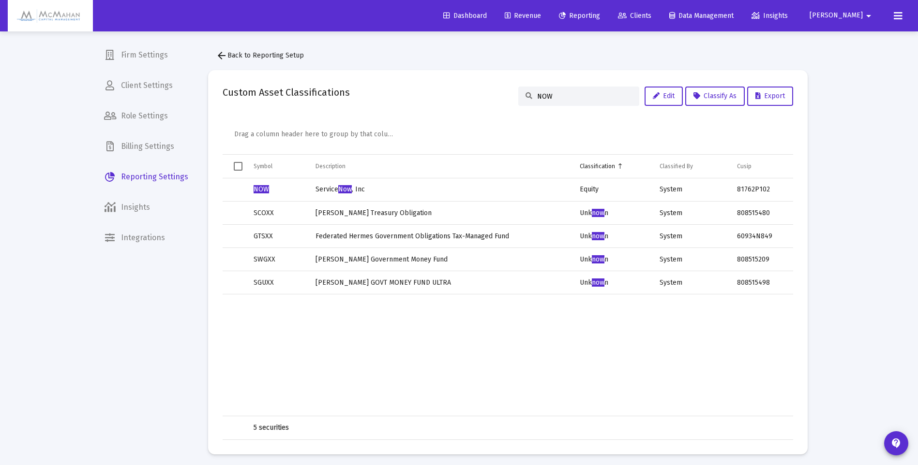
type input "NOW"
click at [489, 200] on td "Service Now , Inc" at bounding box center [441, 189] width 264 height 23
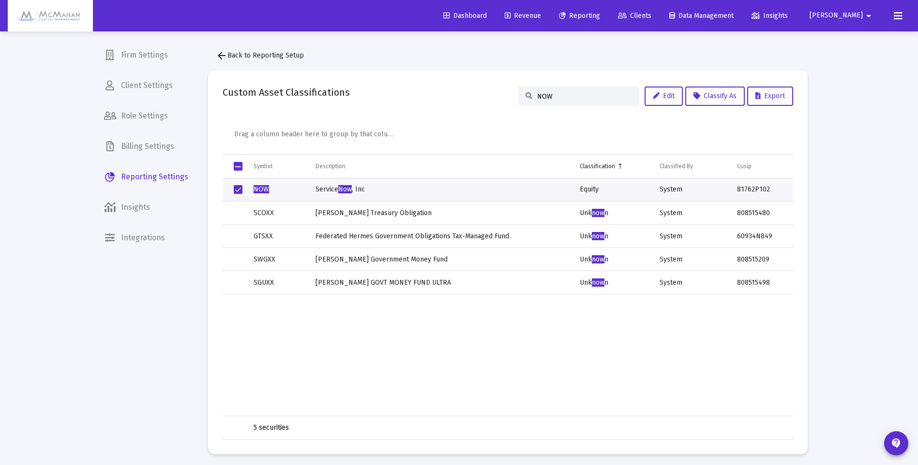
click at [548, 199] on td "Service Now , Inc" at bounding box center [441, 189] width 264 height 23
click at [350, 193] on span "Now" at bounding box center [345, 189] width 14 height 8
click at [240, 188] on span "Select row" at bounding box center [238, 189] width 9 height 9
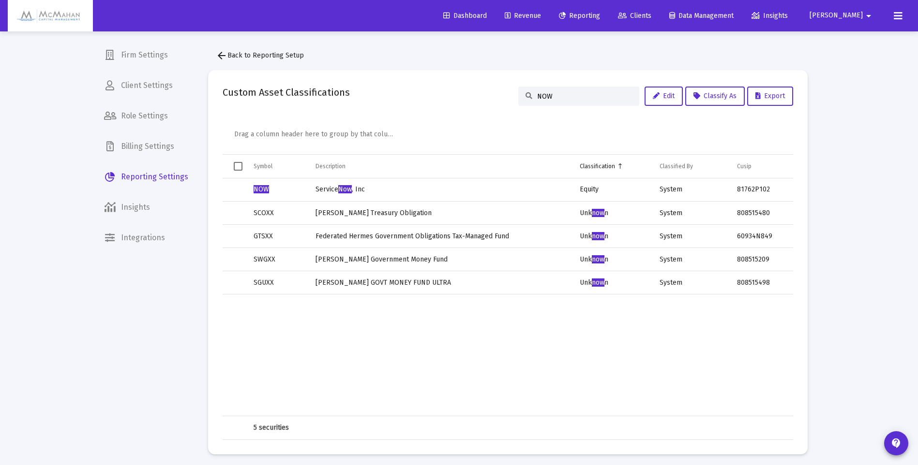
click at [254, 189] on span "NOW" at bounding box center [260, 189] width 15 height 8
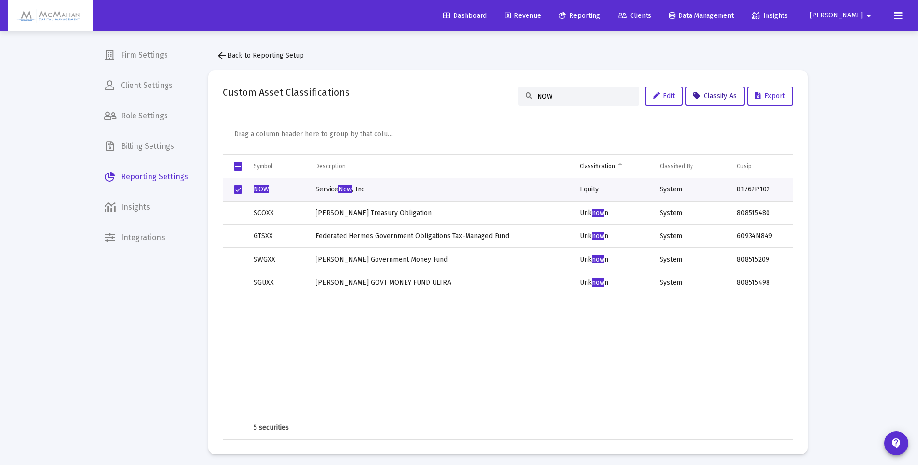
click at [724, 98] on span "Classify As" at bounding box center [714, 96] width 43 height 8
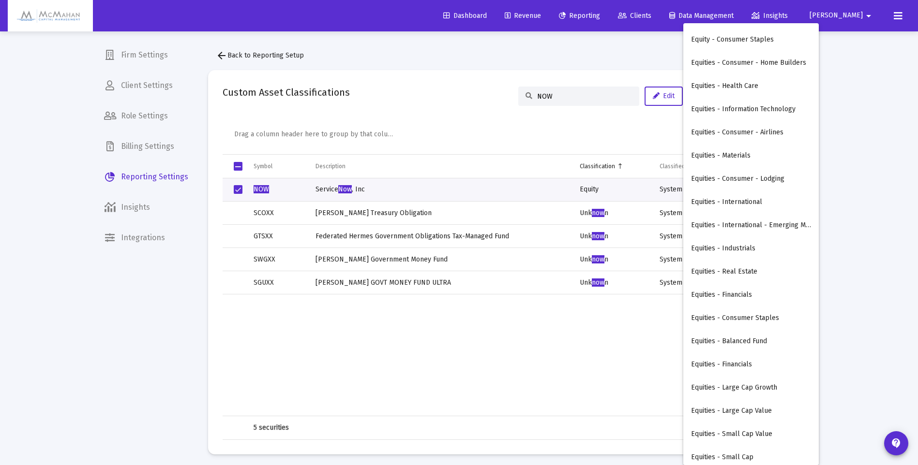
scroll to position [193, 0]
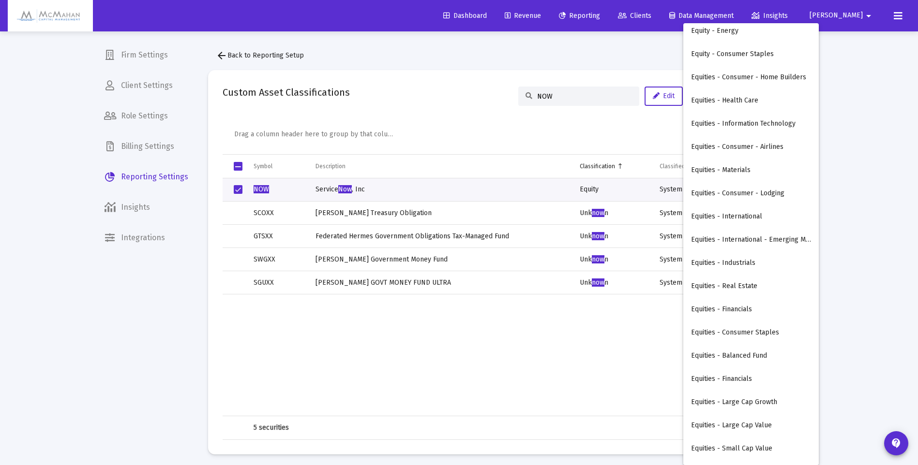
click at [749, 127] on button "Equities - Information Technology" at bounding box center [750, 123] width 135 height 23
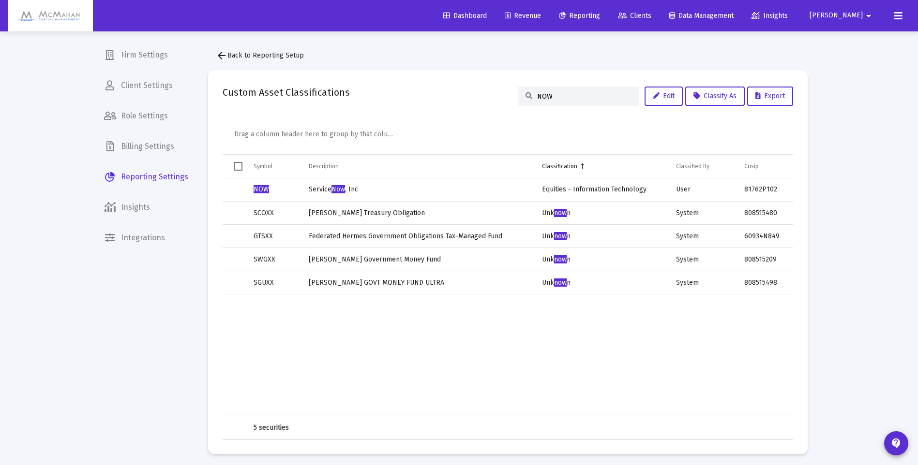
click at [607, 191] on td "Equities - Information Technology" at bounding box center [602, 189] width 134 height 23
click at [713, 96] on span "Classify As" at bounding box center [714, 96] width 43 height 8
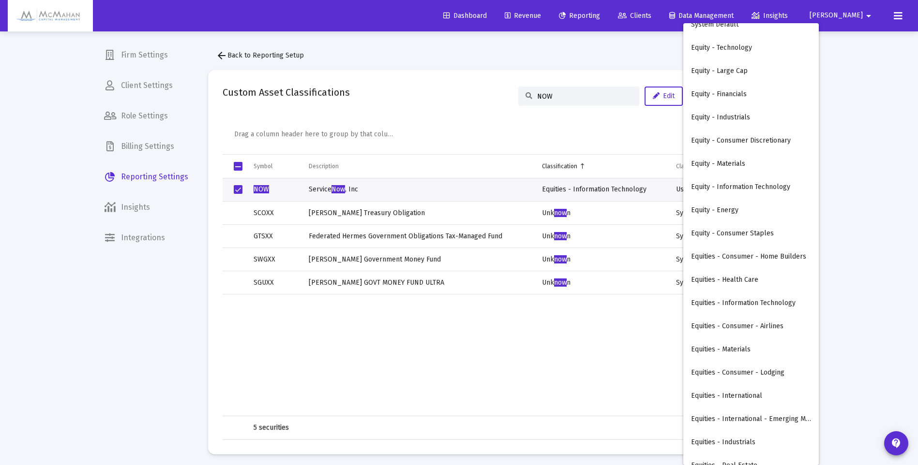
scroll to position [0, 0]
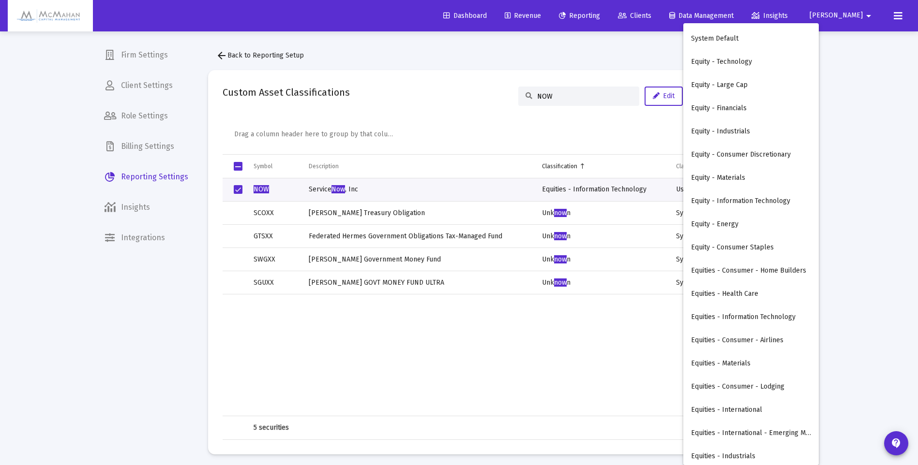
click at [727, 63] on button "Equity - Technology" at bounding box center [750, 61] width 135 height 23
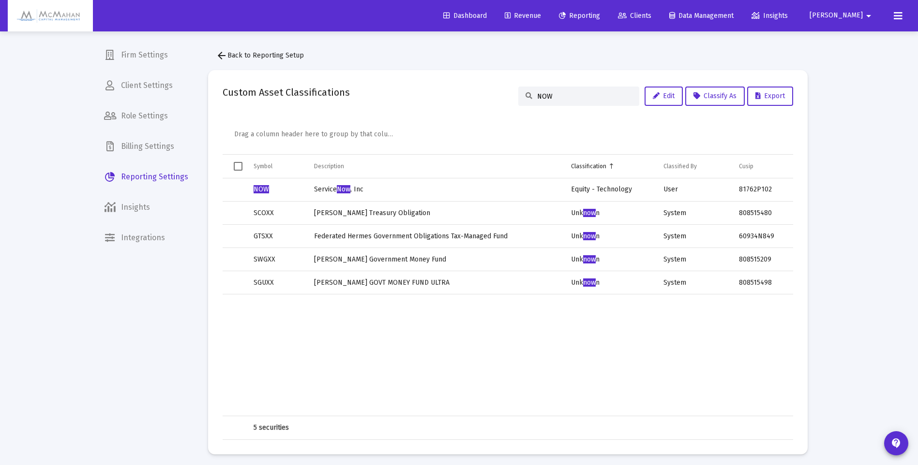
drag, startPoint x: 547, startPoint y: 97, endPoint x: 514, endPoint y: 98, distance: 32.4
click at [518, 97] on div "NOW" at bounding box center [578, 96] width 121 height 19
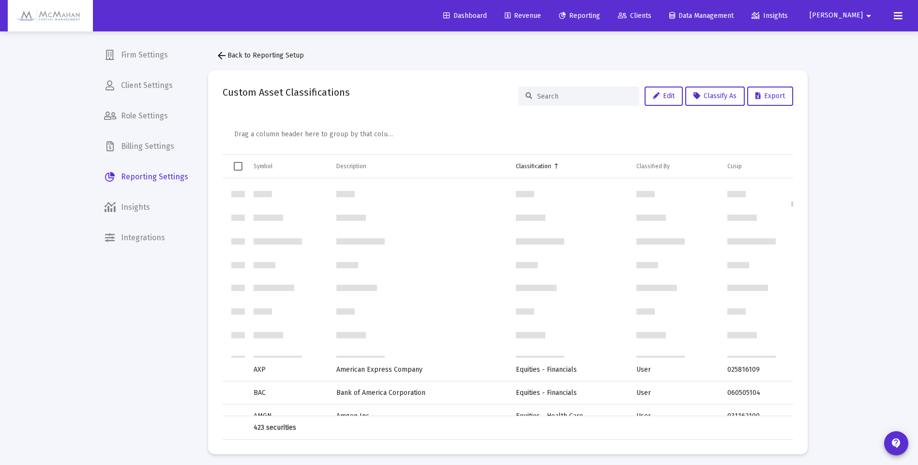
scroll to position [919, 0]
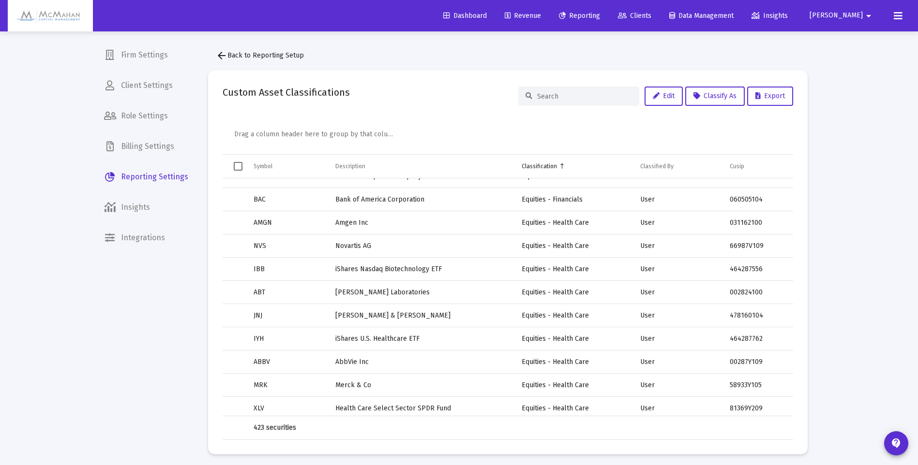
click at [544, 165] on div "Classification" at bounding box center [538, 167] width 35 height 8
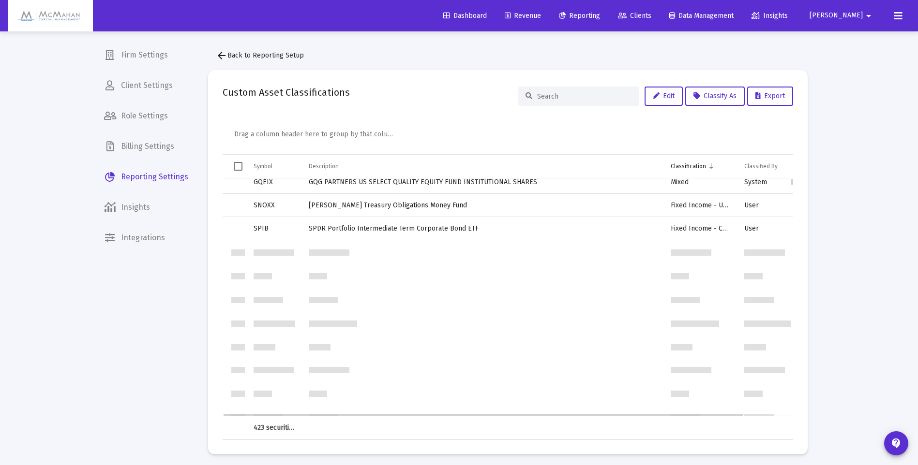
scroll to position [0, 0]
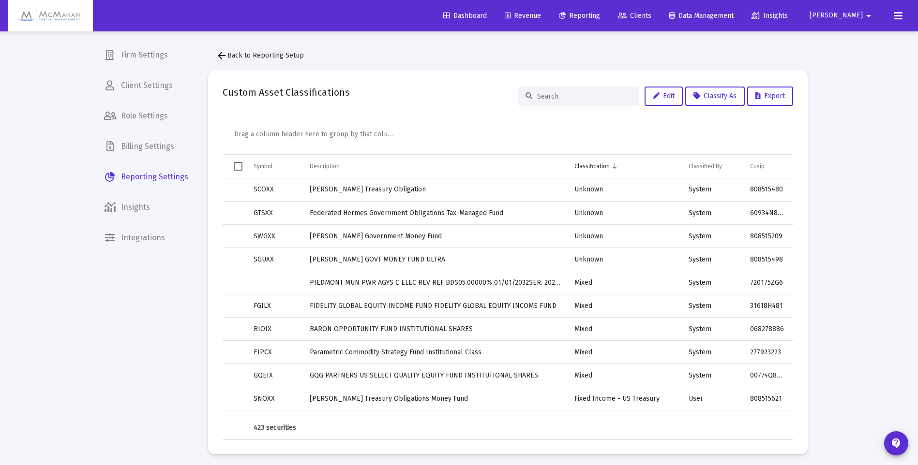
click at [595, 166] on div "Classification" at bounding box center [591, 167] width 35 height 8
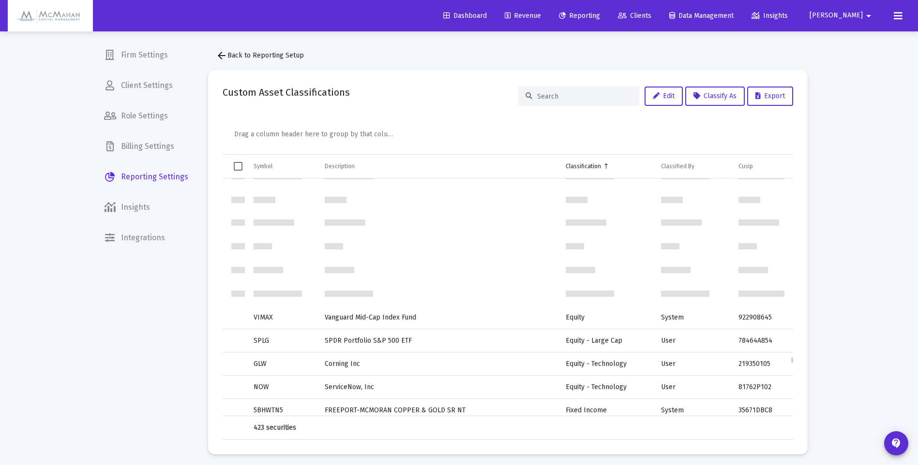
scroll to position [7400, 0]
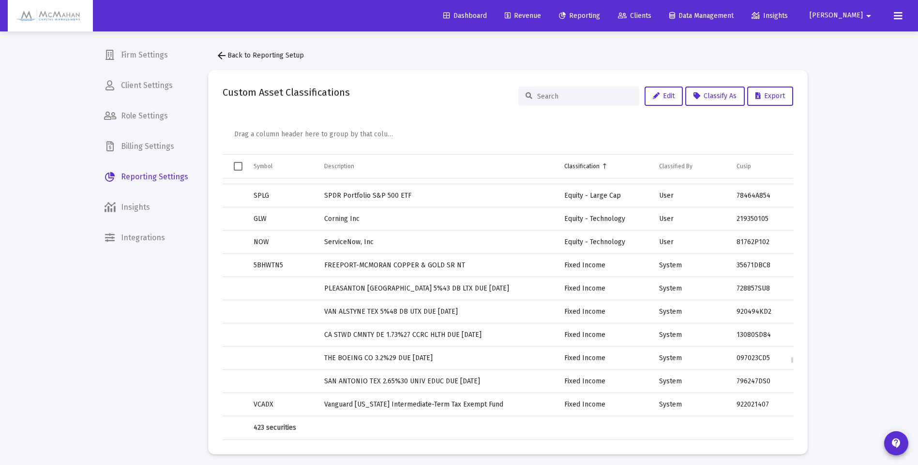
click at [601, 241] on td "Equity - Technology" at bounding box center [604, 242] width 95 height 23
click at [705, 99] on span "Classify As" at bounding box center [714, 96] width 43 height 8
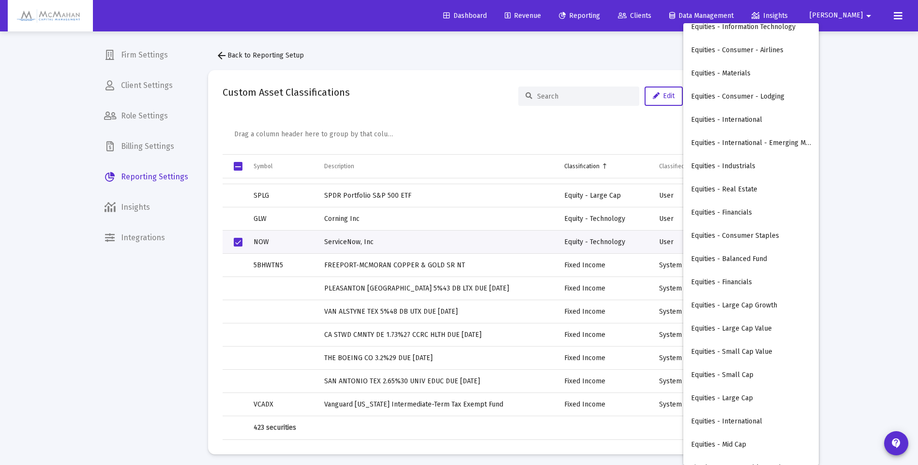
scroll to position [242, 0]
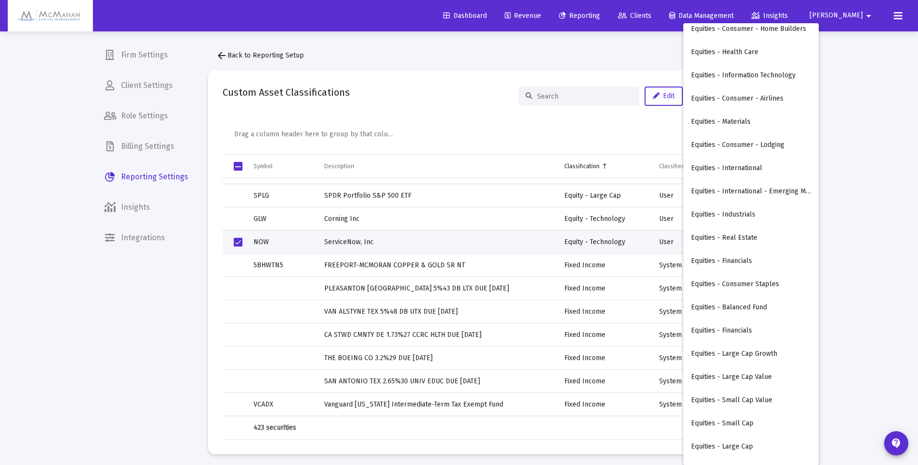
click at [742, 77] on button "Equities - Information Technology" at bounding box center [750, 75] width 135 height 23
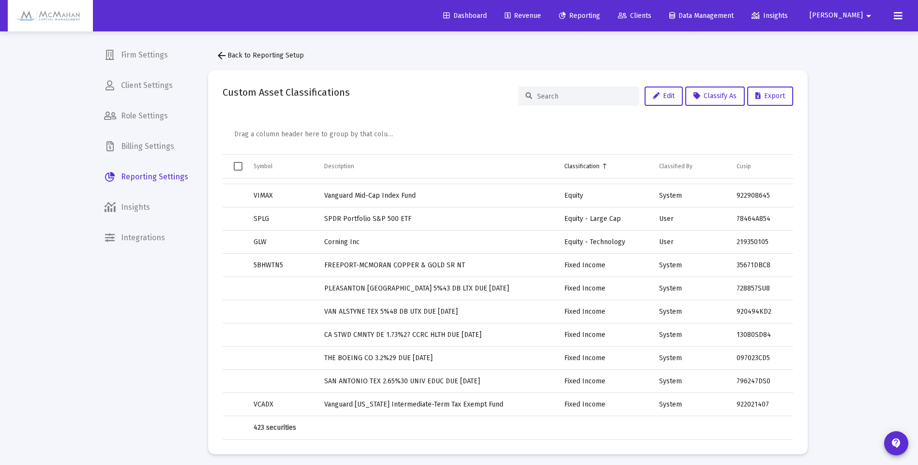
click at [560, 98] on input at bounding box center [584, 96] width 95 height 8
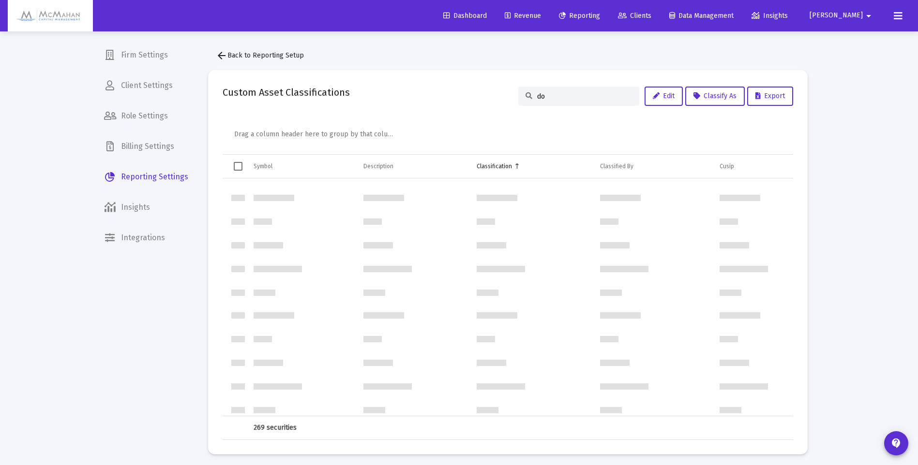
scroll to position [0, 0]
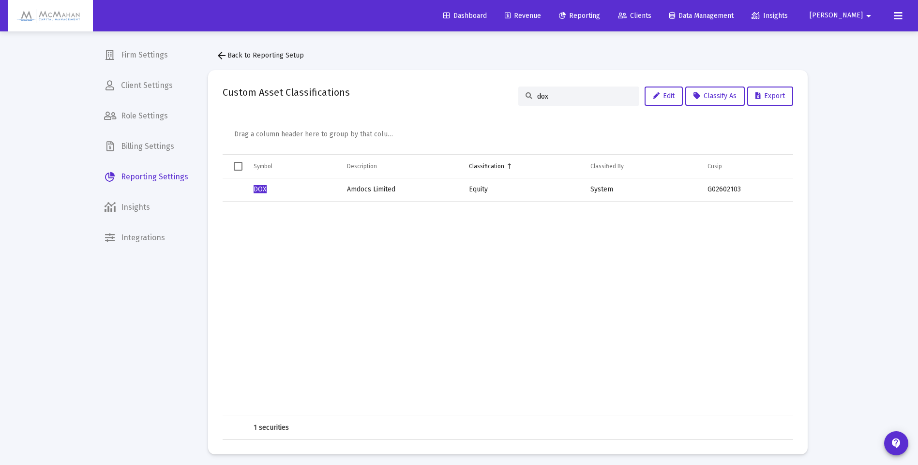
click at [0, 0] on span "Select row" at bounding box center [0, 0] width 0 height 0
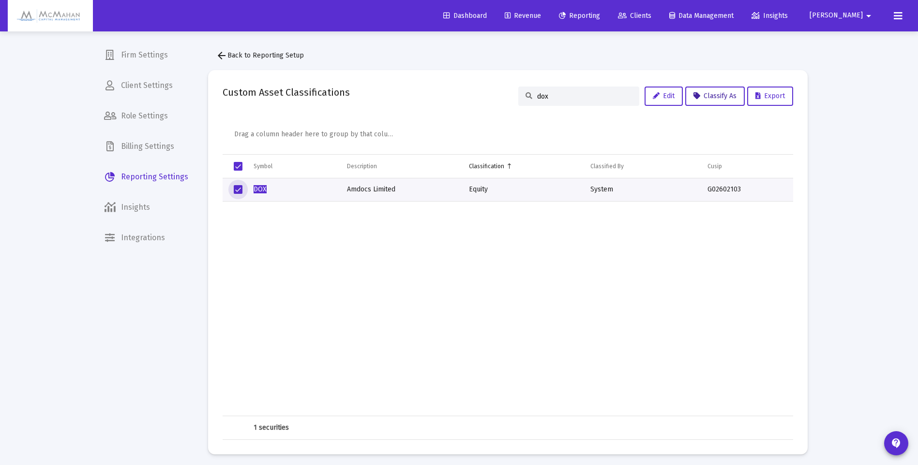
click at [697, 98] on icon at bounding box center [696, 96] width 7 height 7
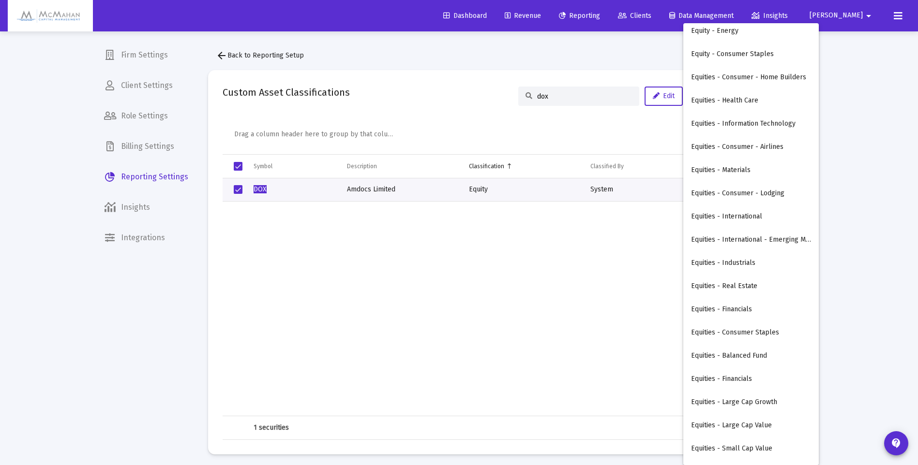
scroll to position [145, 0]
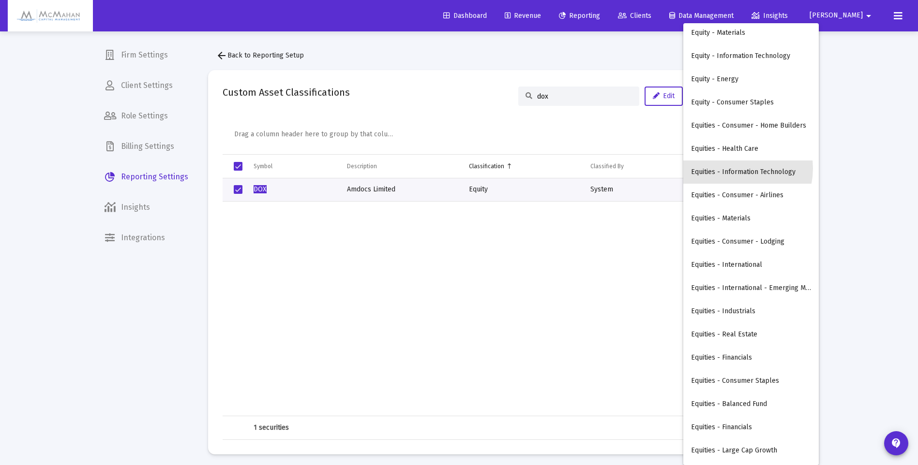
click at [729, 168] on button "Equities - Information Technology" at bounding box center [750, 172] width 135 height 23
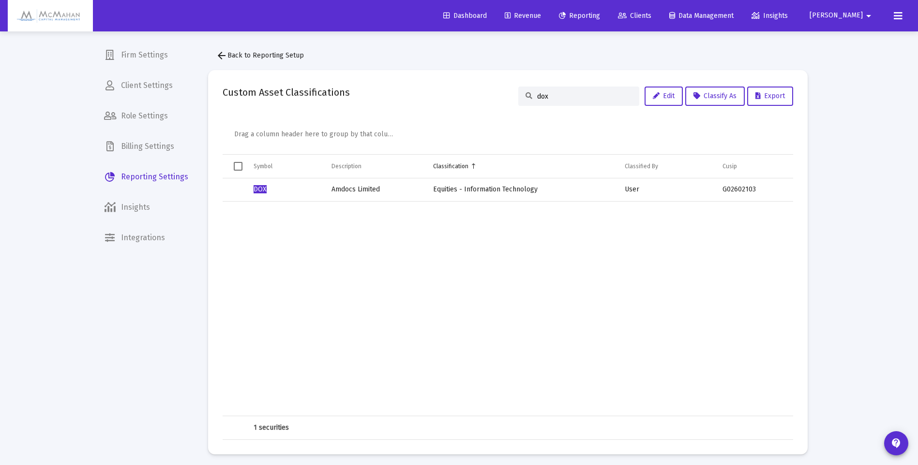
drag, startPoint x: 551, startPoint y: 97, endPoint x: 530, endPoint y: 101, distance: 22.1
click at [530, 101] on div "dox" at bounding box center [578, 96] width 121 height 19
click at [0, 0] on span "Select row" at bounding box center [0, 0] width 0 height 0
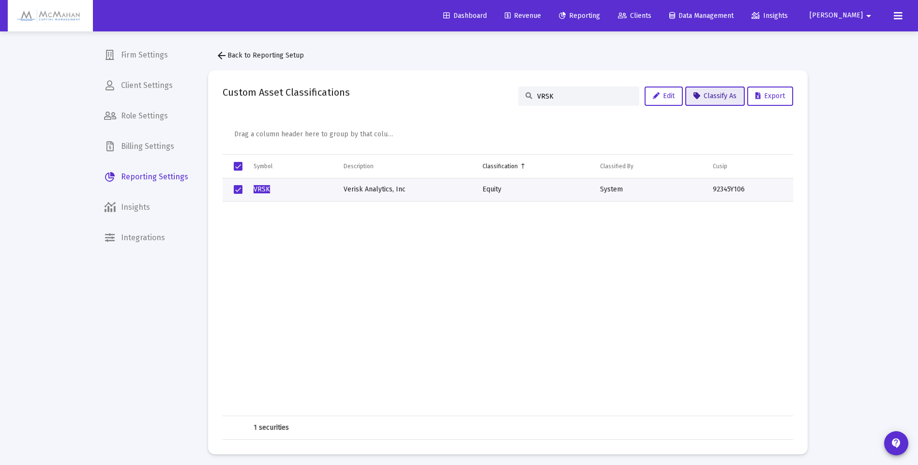
click at [711, 100] on button "Classify As" at bounding box center [714, 96] width 59 height 19
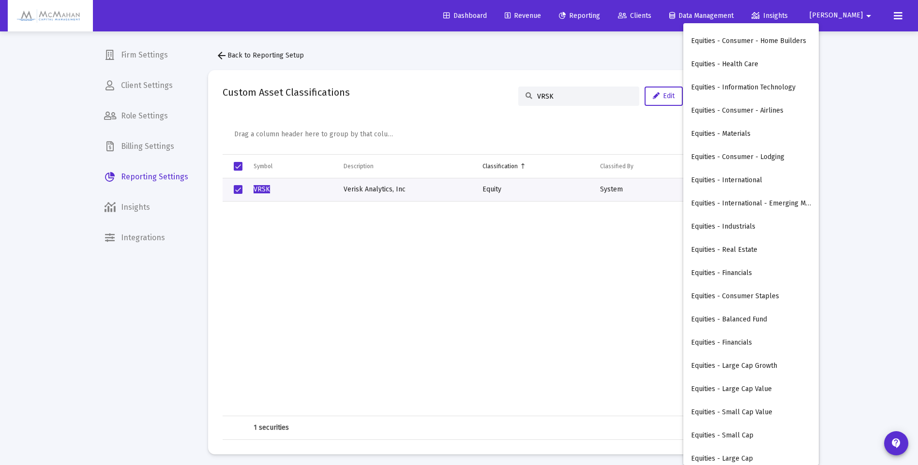
scroll to position [242, 0]
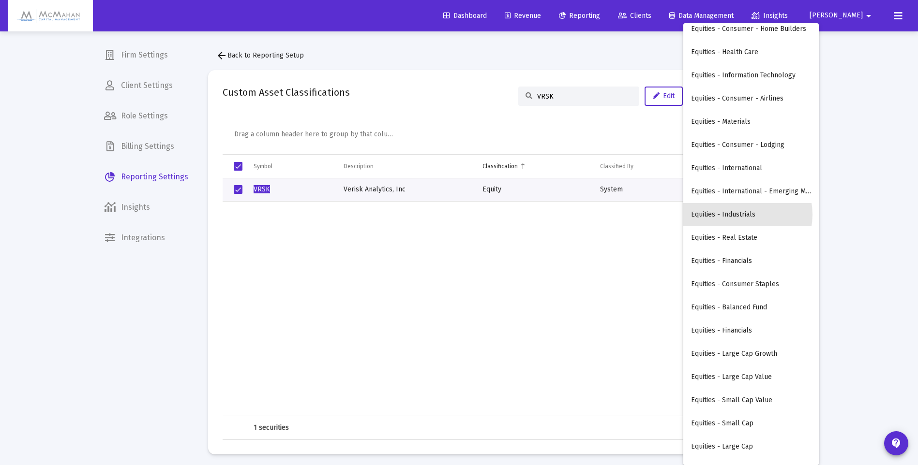
click at [736, 215] on button "Equities - Industrials" at bounding box center [750, 214] width 135 height 23
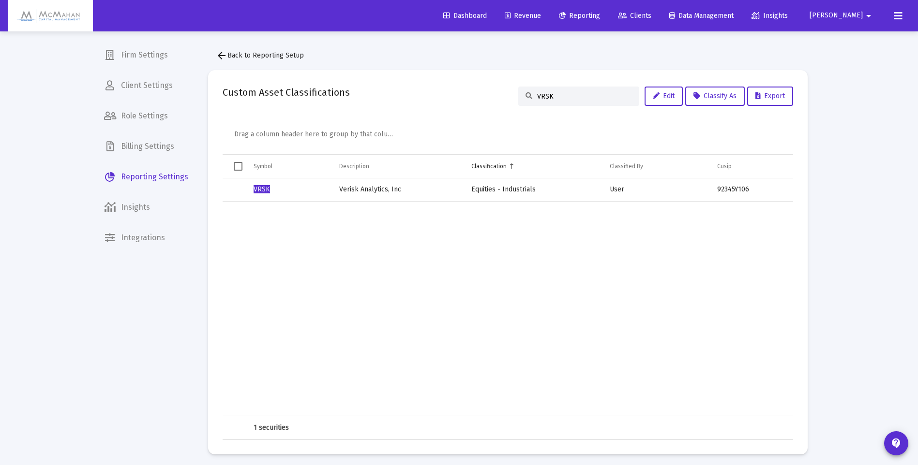
drag, startPoint x: 557, startPoint y: 97, endPoint x: 534, endPoint y: 97, distance: 23.2
click at [537, 97] on input "VRSK" at bounding box center [584, 96] width 95 height 8
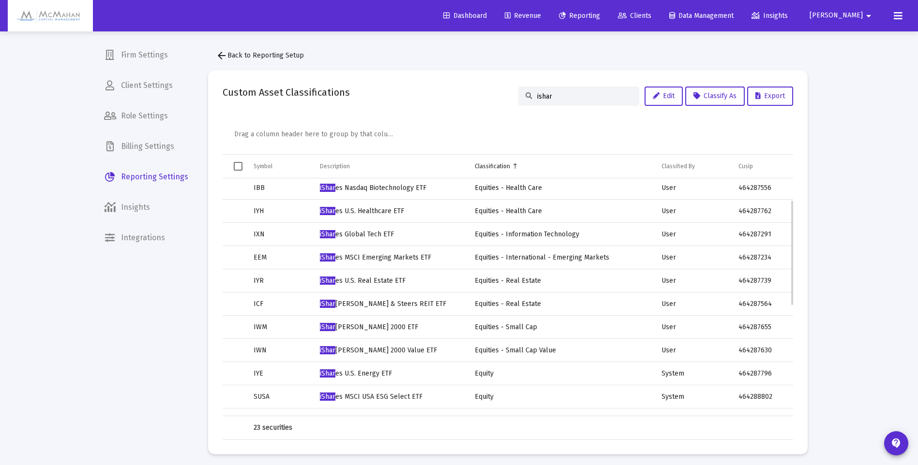
scroll to position [97, 0]
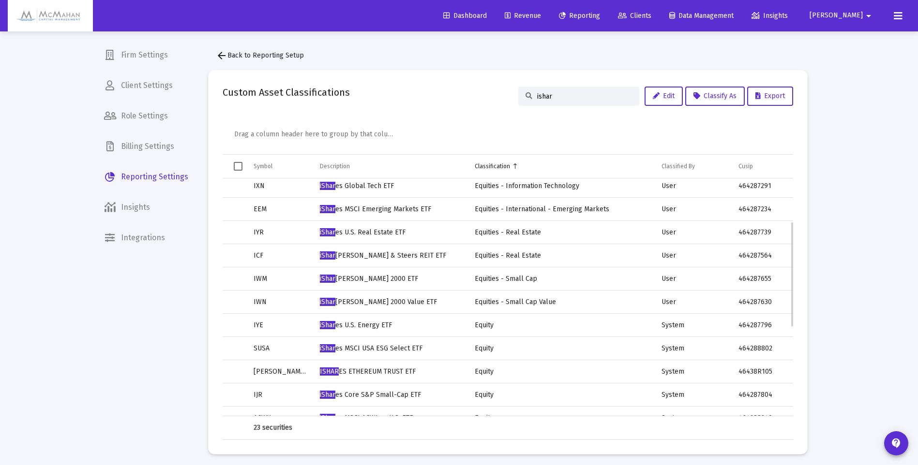
click at [0, 0] on span "Select row" at bounding box center [0, 0] width 0 height 0
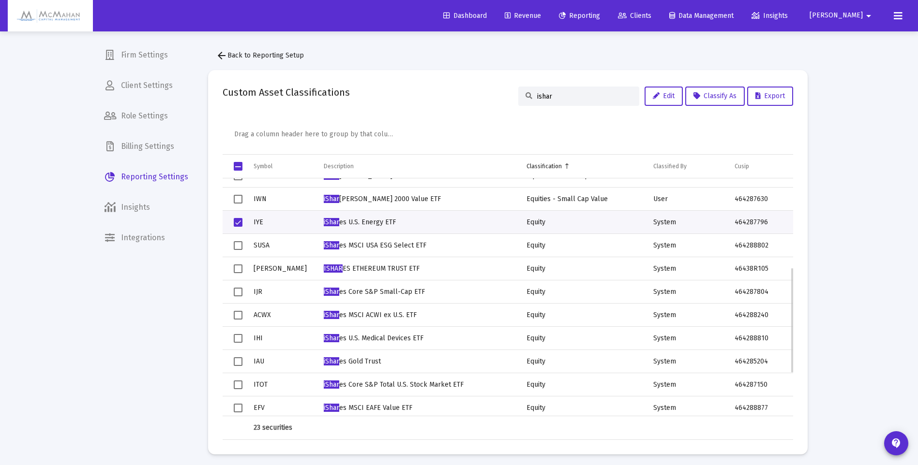
scroll to position [151, 0]
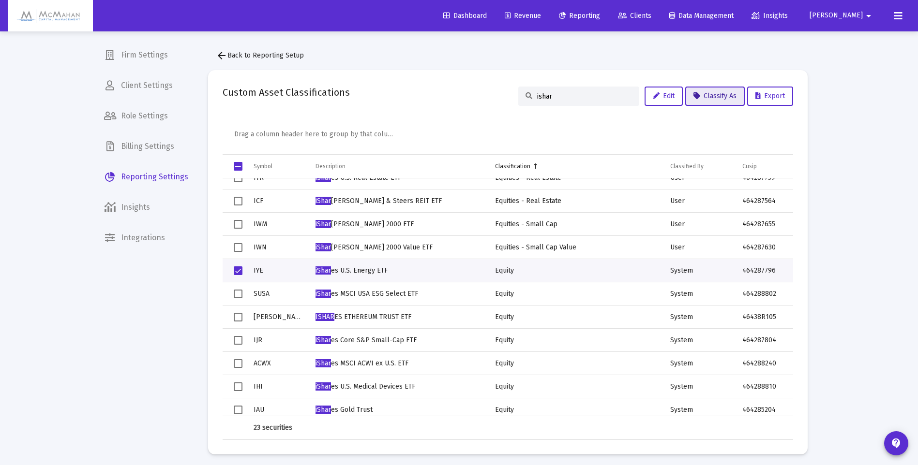
click at [711, 101] on button "Classify As" at bounding box center [714, 96] width 59 height 19
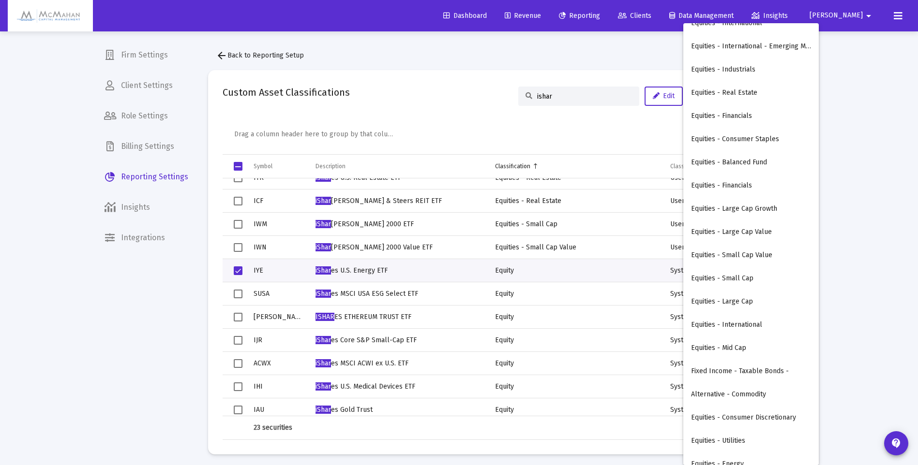
scroll to position [435, 0]
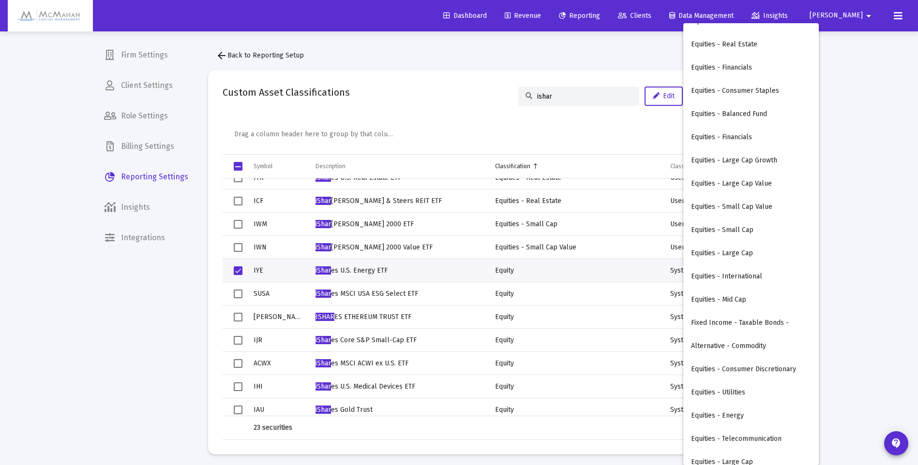
click at [719, 418] on button "Equities - Energy" at bounding box center [750, 415] width 135 height 23
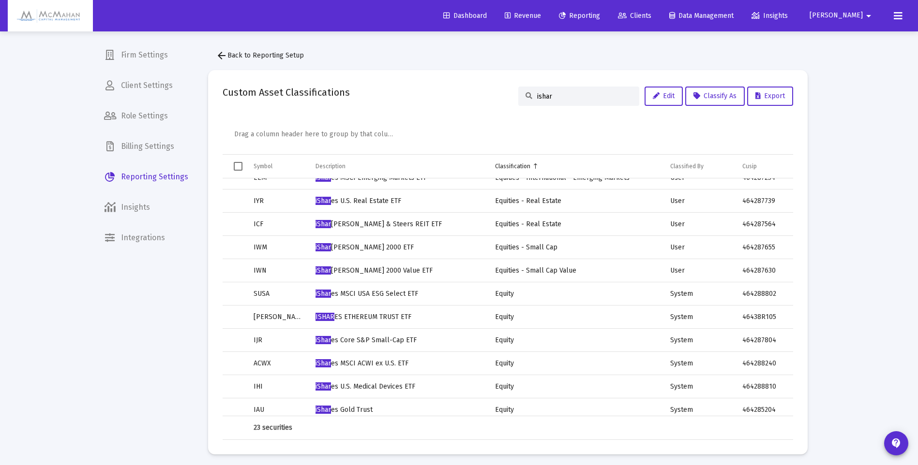
drag, startPoint x: 551, startPoint y: 93, endPoint x: 527, endPoint y: 98, distance: 24.1
click at [527, 98] on div "ishar" at bounding box center [578, 96] width 121 height 19
paste input "SOUN"
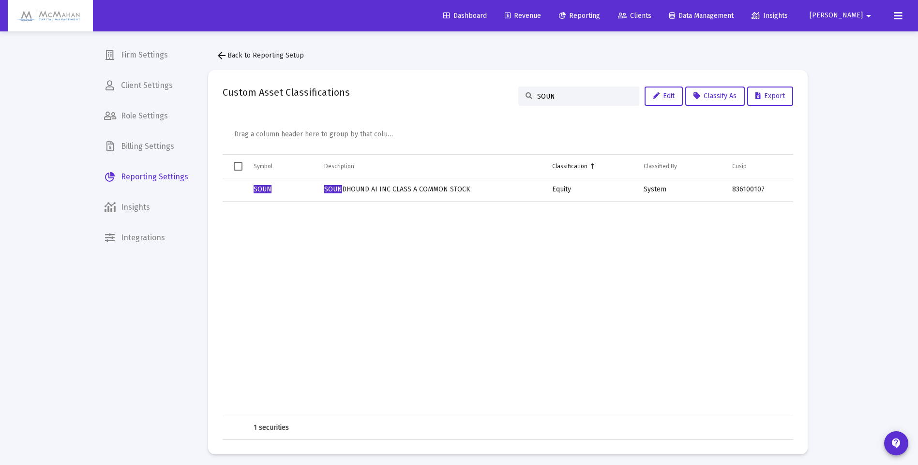
click at [0, 0] on span "Select row" at bounding box center [0, 0] width 0 height 0
click at [700, 99] on span "Classify As" at bounding box center [714, 96] width 43 height 8
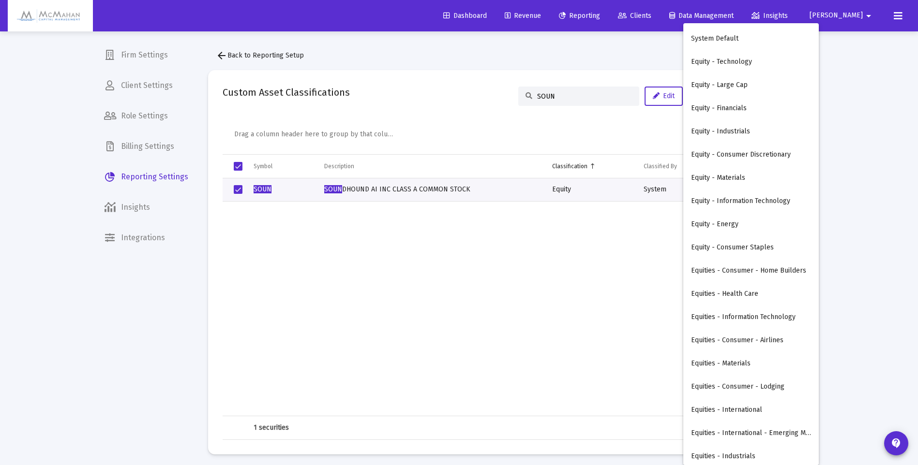
click at [756, 319] on button "Equities - Information Technology" at bounding box center [750, 317] width 135 height 23
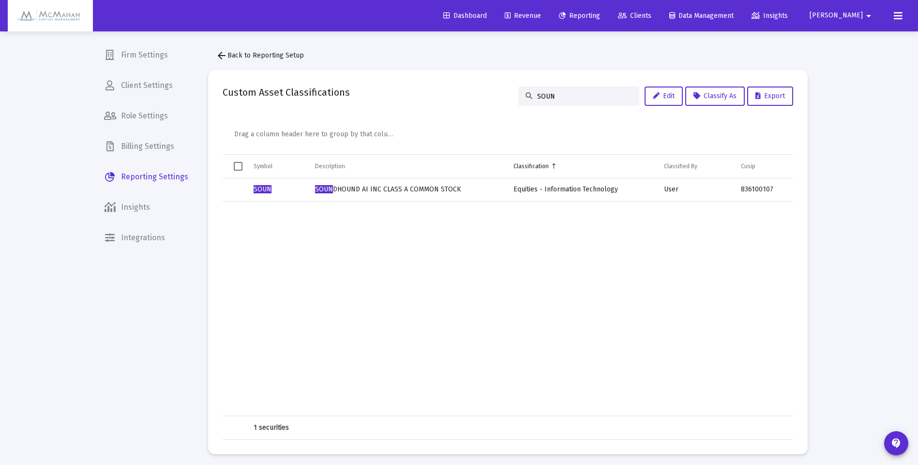
drag, startPoint x: 569, startPoint y: 97, endPoint x: 528, endPoint y: 98, distance: 41.1
click at [526, 99] on div "SOUN" at bounding box center [578, 96] width 121 height 19
paste input "TWLO"
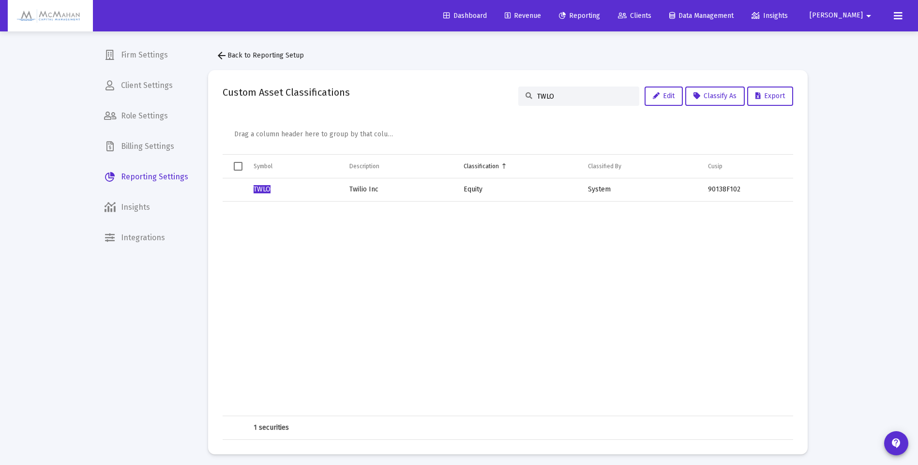
drag, startPoint x: 237, startPoint y: 190, endPoint x: 326, endPoint y: 160, distance: 94.4
click at [0, 0] on span "Select row" at bounding box center [0, 0] width 0 height 0
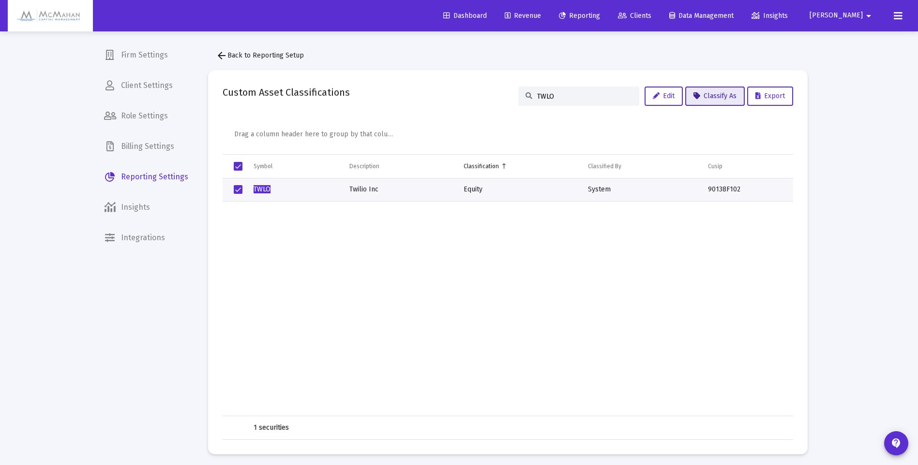
click at [698, 96] on icon at bounding box center [696, 96] width 7 height 7
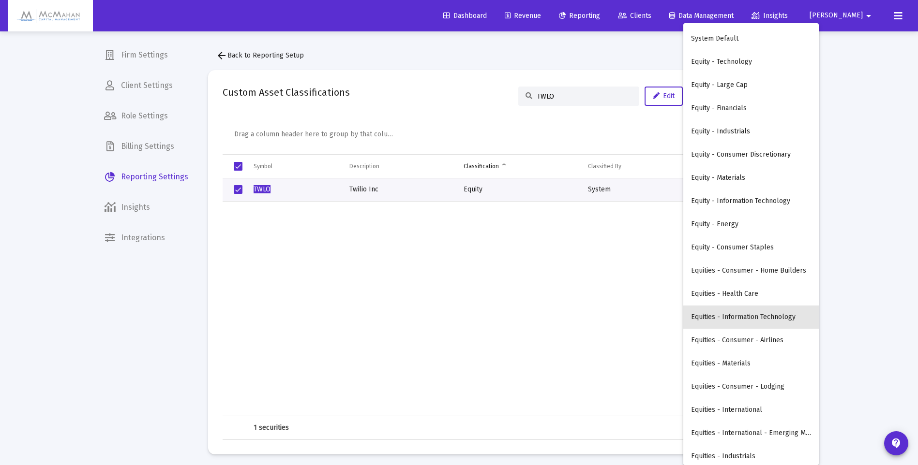
click at [754, 313] on button "Equities - Information Technology" at bounding box center [750, 317] width 135 height 23
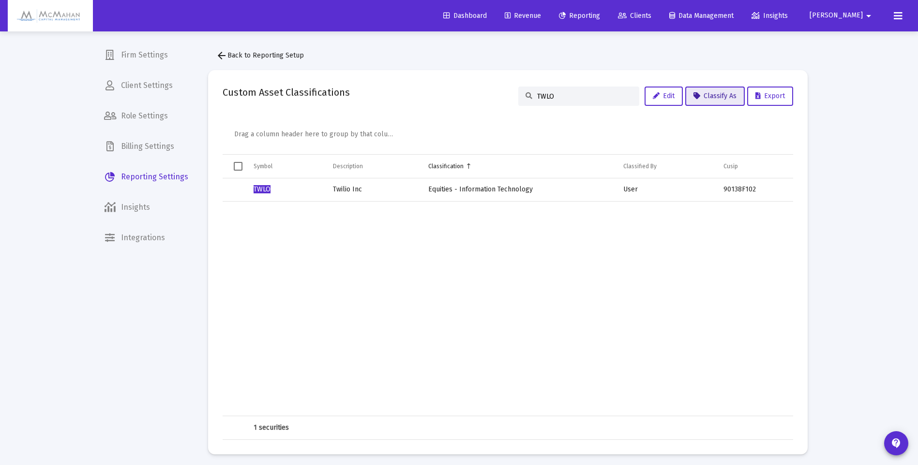
click at [721, 91] on button "Classify As" at bounding box center [714, 96] width 59 height 19
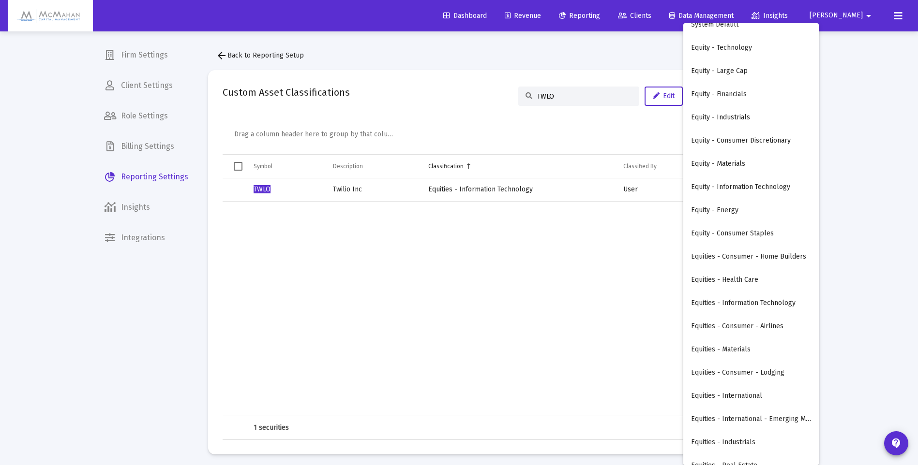
scroll to position [48, 0]
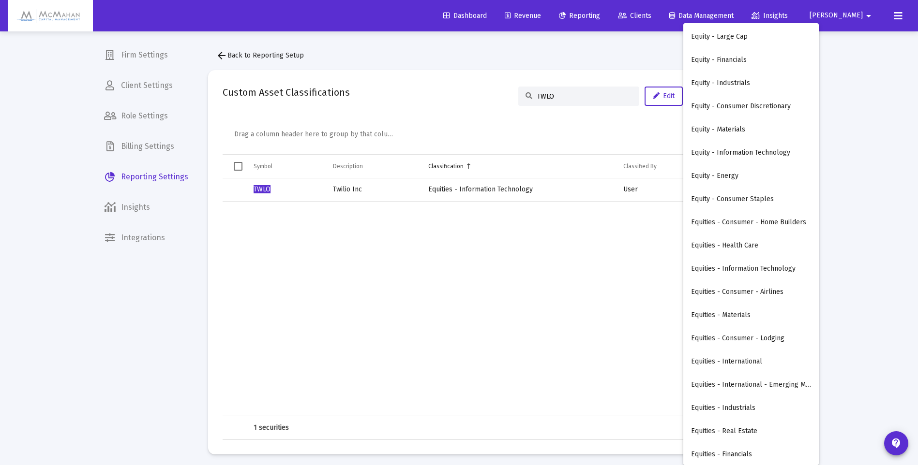
click at [515, 219] on div at bounding box center [459, 232] width 918 height 465
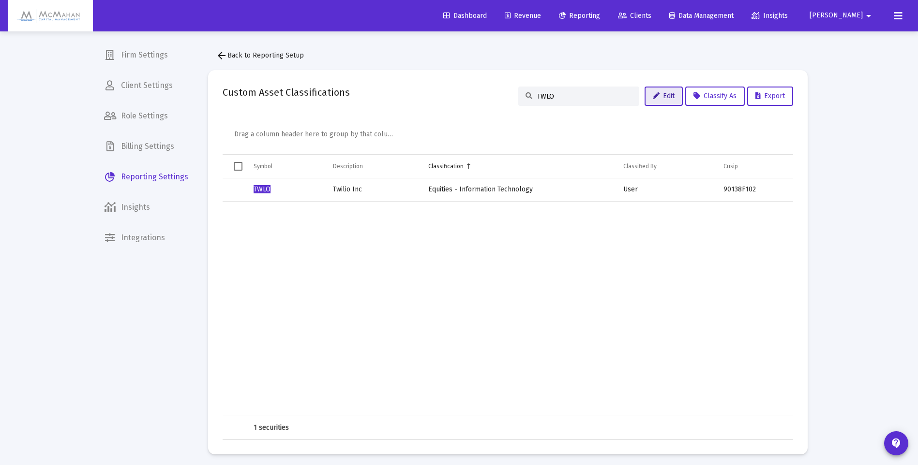
click at [653, 100] on button "Edit" at bounding box center [663, 96] width 38 height 19
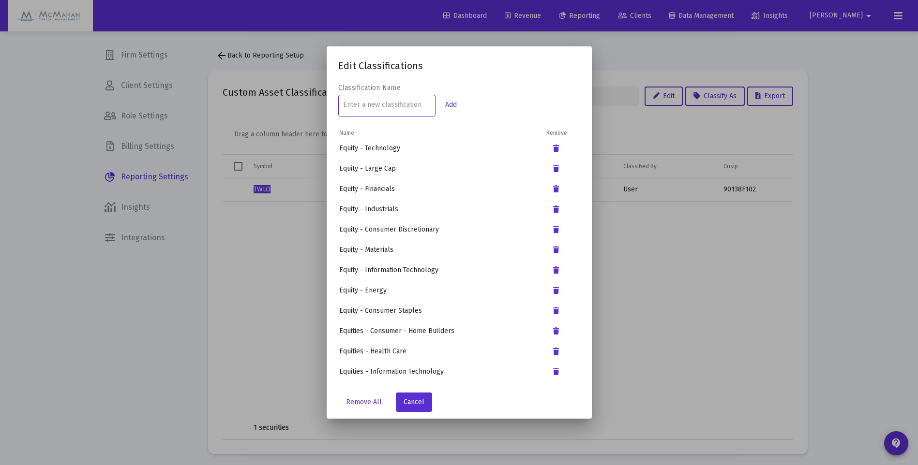
click at [352, 149] on td "Equity - Technology" at bounding box center [442, 148] width 206 height 19
click at [367, 149] on td "Equity - Technology" at bounding box center [442, 148] width 206 height 19
click at [378, 167] on td "Equity - Large Cap" at bounding box center [442, 168] width 206 height 19
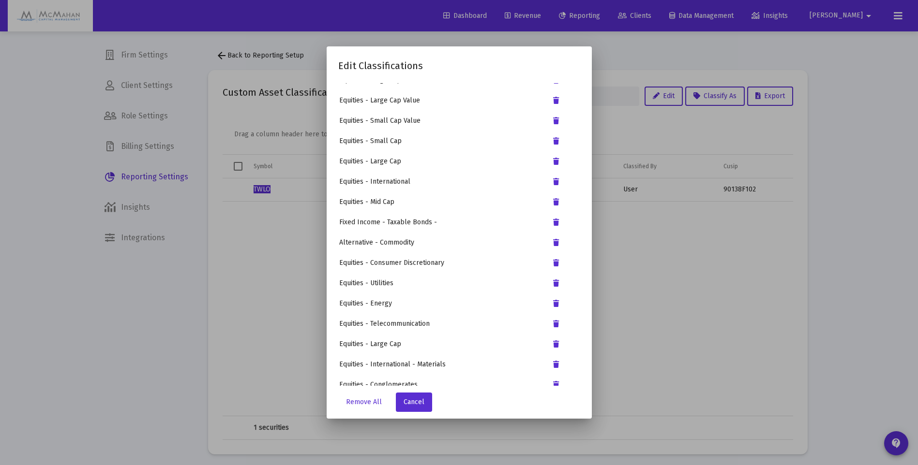
scroll to position [522, 0]
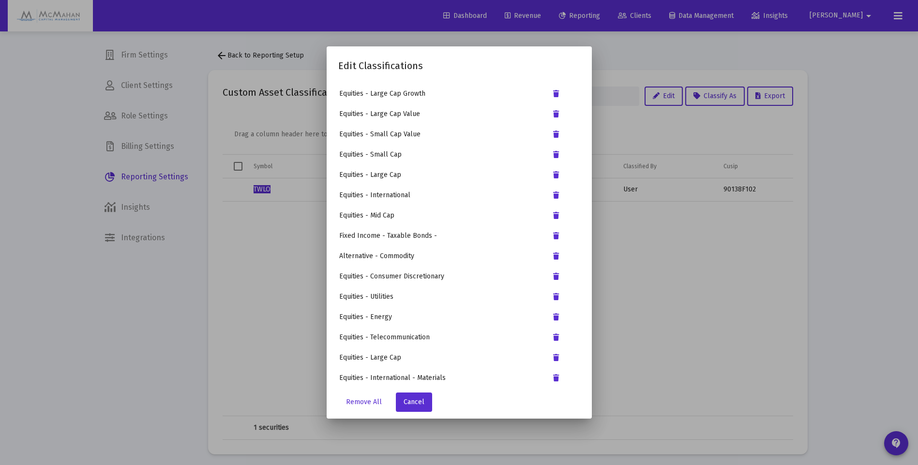
click at [370, 237] on td "Fixed Income - Taxable Bonds -" at bounding box center [442, 235] width 206 height 19
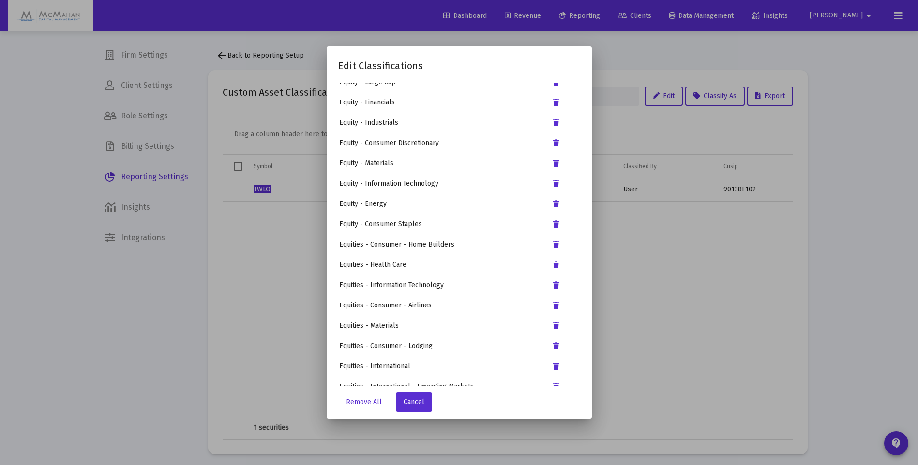
scroll to position [0, 0]
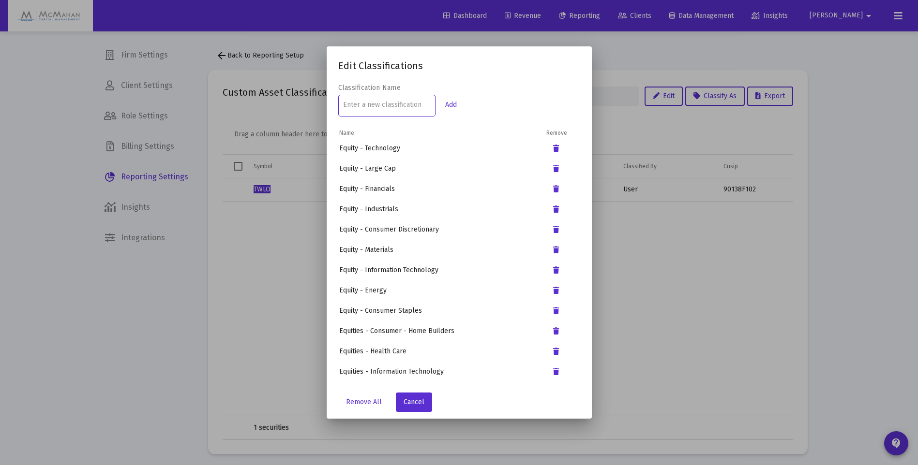
click at [349, 106] on input at bounding box center [386, 105] width 87 height 8
click at [297, 371] on div at bounding box center [459, 232] width 918 height 465
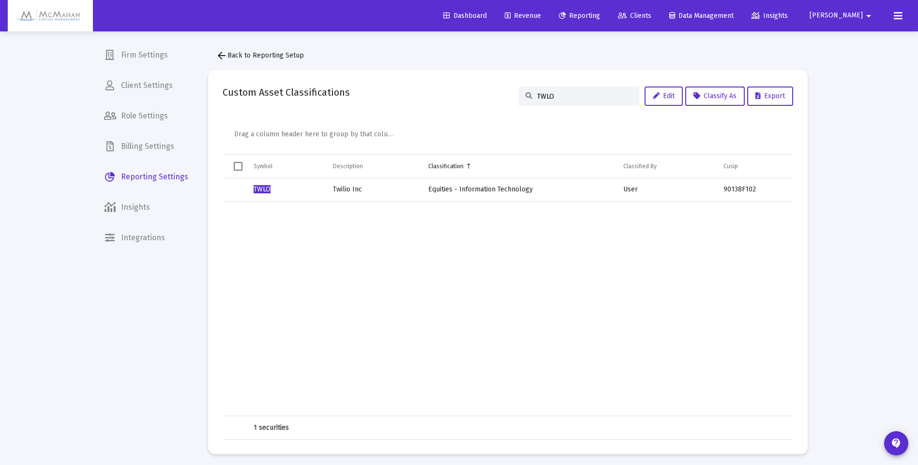
drag, startPoint x: 565, startPoint y: 93, endPoint x: 528, endPoint y: 95, distance: 37.3
click at [528, 94] on div "TWLO" at bounding box center [578, 96] width 121 height 19
paste input "IDT"
click at [0, 0] on span "Select row" at bounding box center [0, 0] width 0 height 0
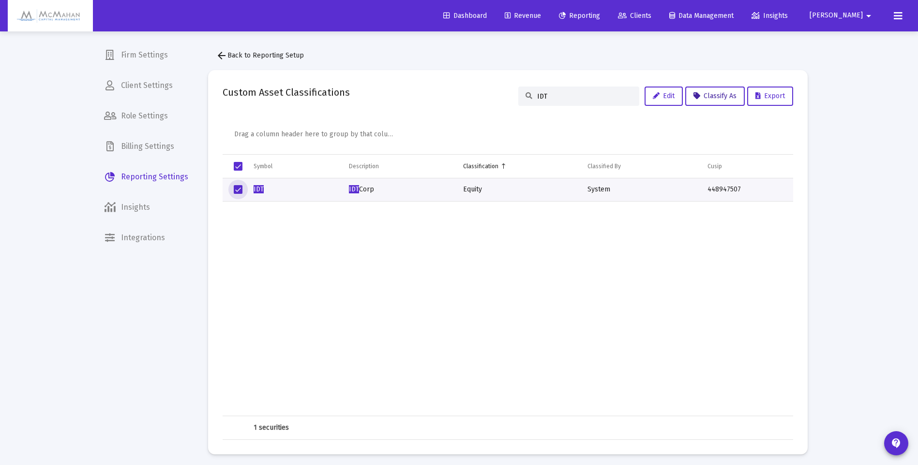
click at [724, 100] on span "Classify As" at bounding box center [714, 96] width 43 height 8
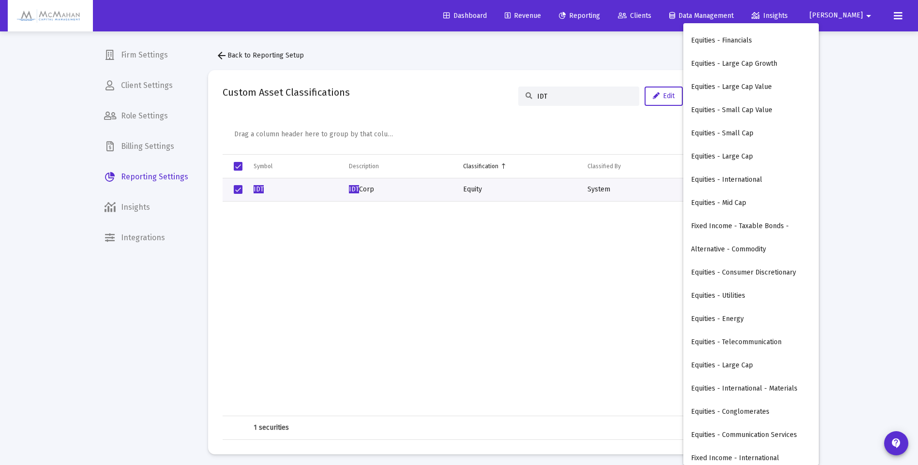
scroll to position [580, 0]
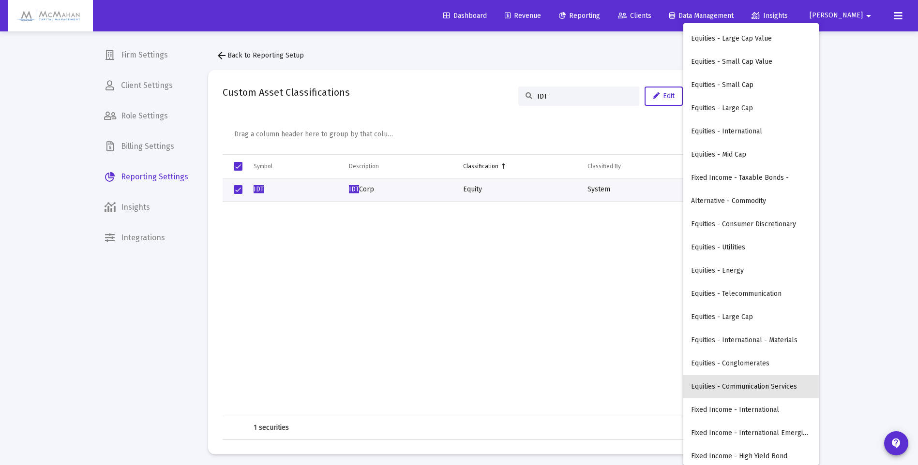
click at [759, 387] on button "Equities - Communication Services" at bounding box center [750, 386] width 135 height 23
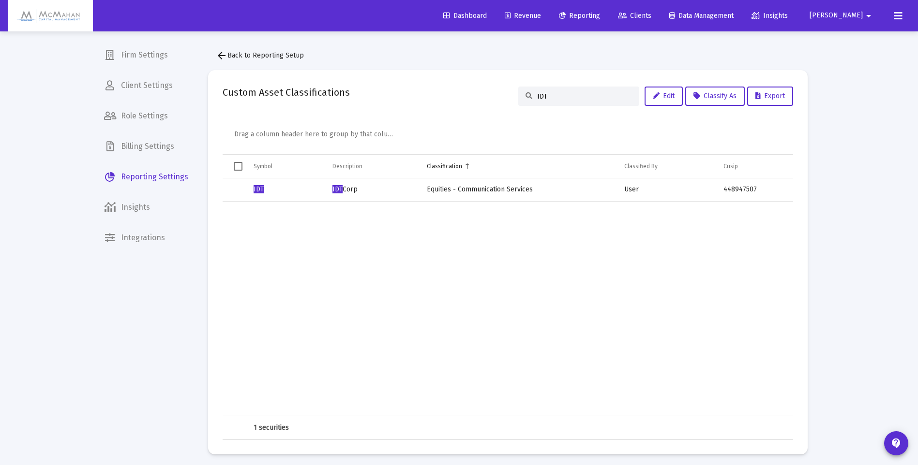
drag, startPoint x: 556, startPoint y: 97, endPoint x: 526, endPoint y: 100, distance: 30.1
click at [526, 100] on div "IDT" at bounding box center [578, 96] width 121 height 19
paste input "AMD"
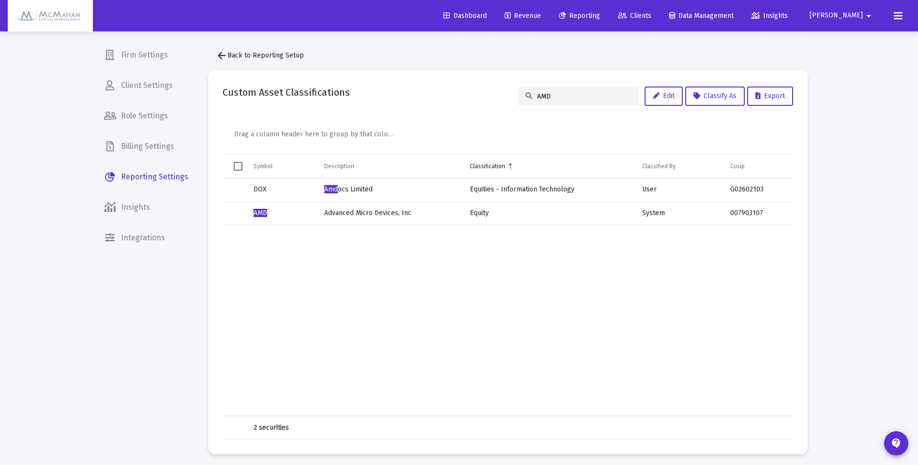
click at [509, 243] on td "Data grid" at bounding box center [549, 320] width 172 height 191
drag, startPoint x: 237, startPoint y: 213, endPoint x: 243, endPoint y: 212, distance: 6.3
click at [0, 0] on span "Select row" at bounding box center [0, 0] width 0 height 0
click at [726, 96] on span "Classify As" at bounding box center [714, 96] width 43 height 8
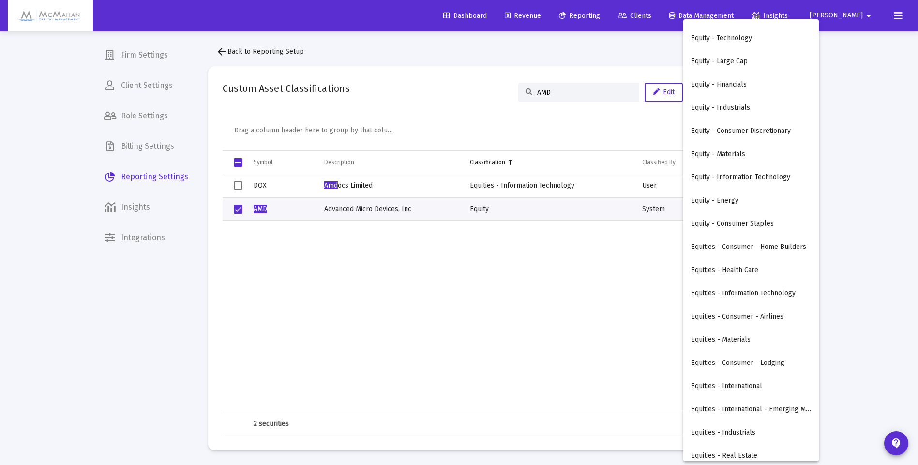
scroll to position [5, 0]
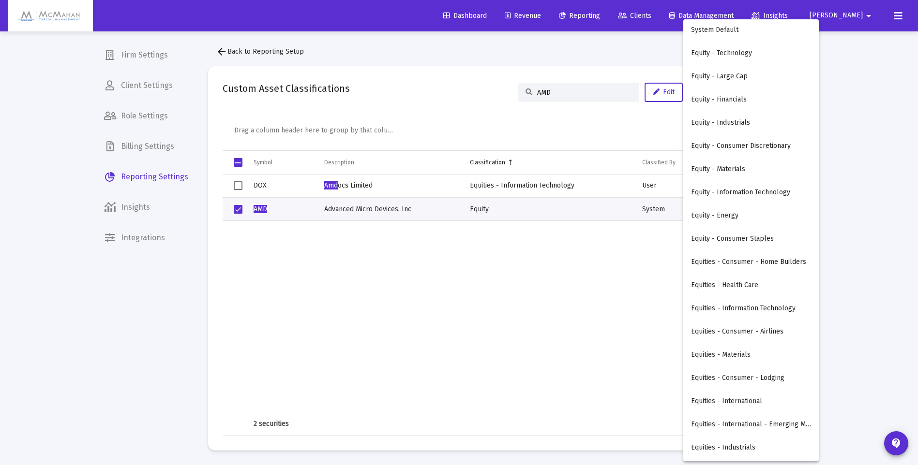
click at [748, 58] on button "Equity - Technology" at bounding box center [750, 53] width 135 height 23
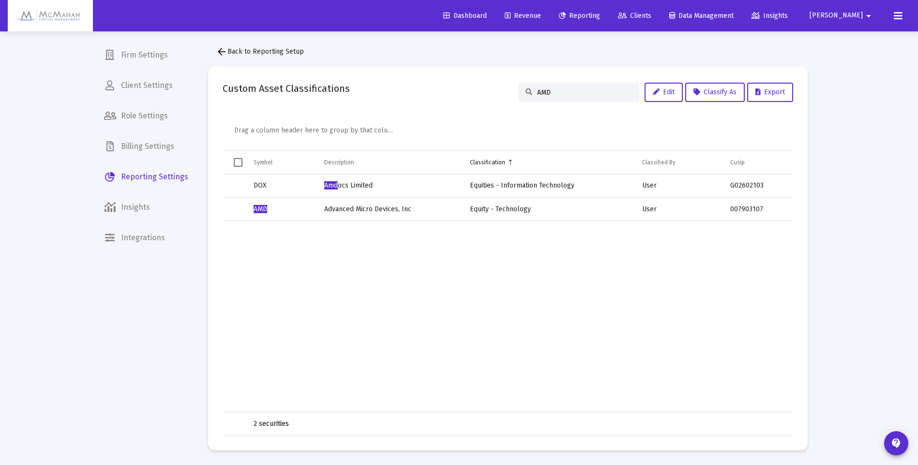
drag, startPoint x: 566, startPoint y: 91, endPoint x: 529, endPoint y: 92, distance: 37.7
click at [529, 92] on div "AMD" at bounding box center [578, 92] width 121 height 19
paste input "IBIT"
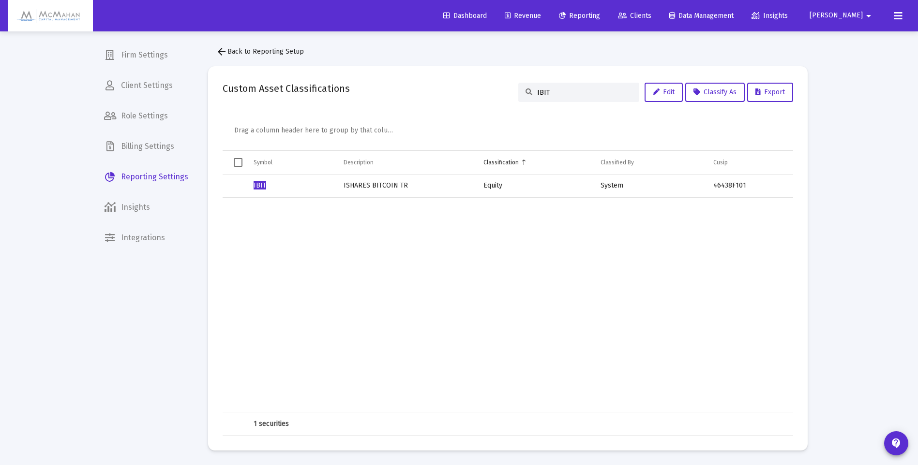
drag, startPoint x: 558, startPoint y: 90, endPoint x: 509, endPoint y: 99, distance: 49.6
click at [518, 95] on div "IBIT" at bounding box center [578, 92] width 121 height 19
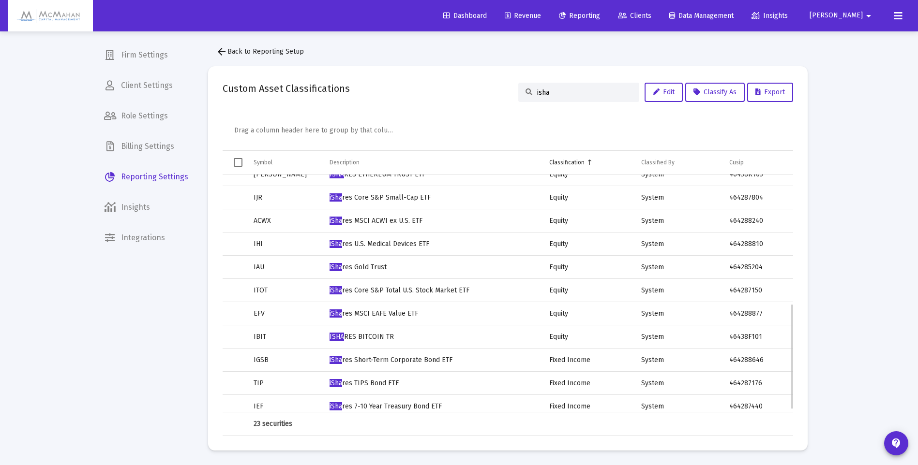
scroll to position [242, 0]
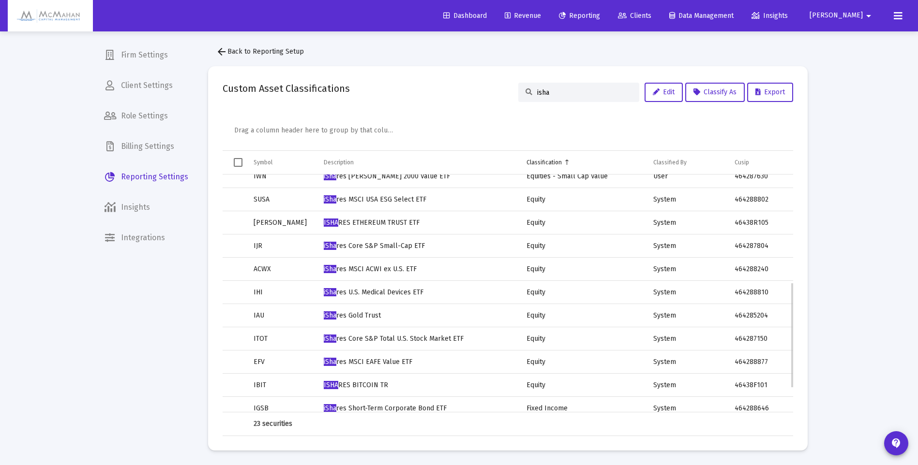
type input "isha"
click at [0, 0] on span "Select row" at bounding box center [0, 0] width 0 height 0
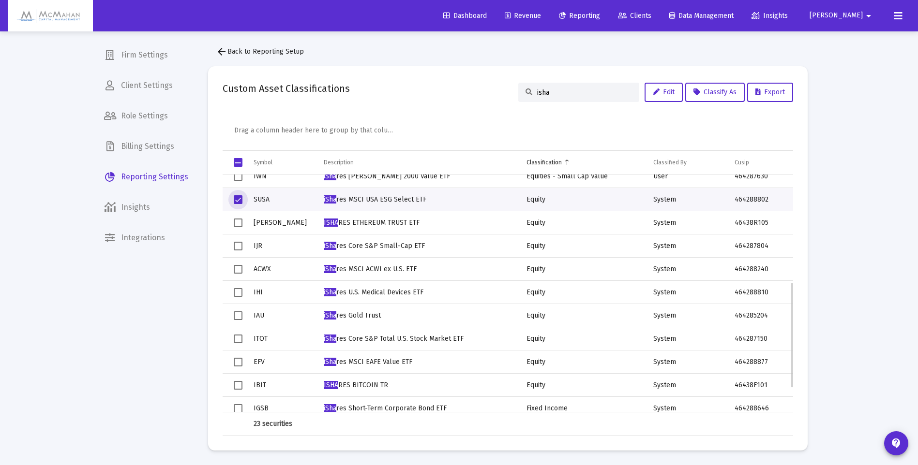
click at [238, 223] on span "Select row" at bounding box center [238, 223] width 9 height 9
click at [239, 246] on span "Select row" at bounding box center [238, 246] width 9 height 9
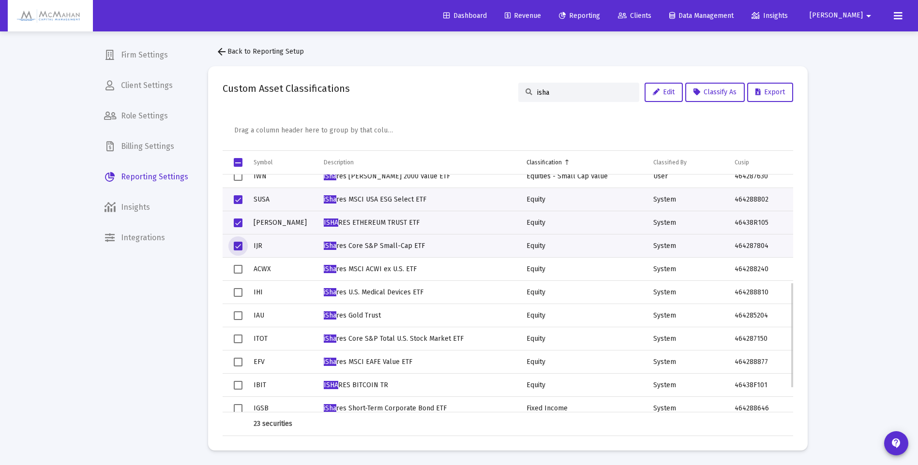
click at [237, 271] on span "Select row" at bounding box center [238, 269] width 9 height 9
click at [238, 294] on span "Select row" at bounding box center [238, 292] width 9 height 9
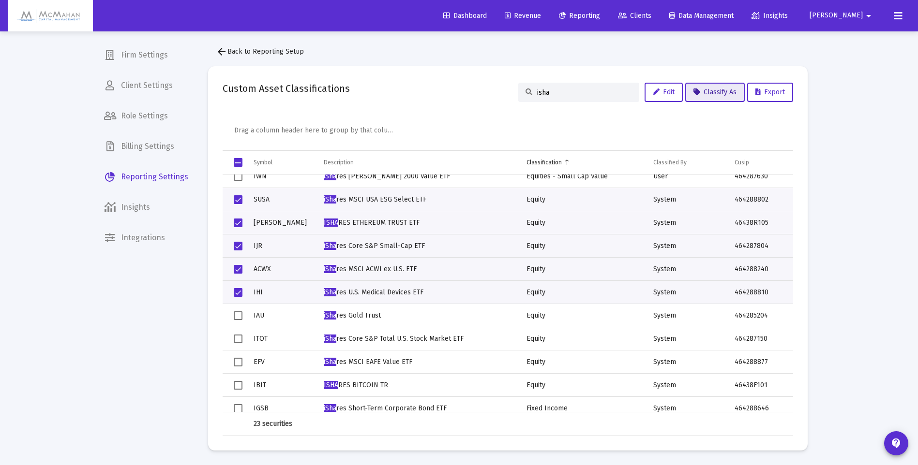
click at [724, 96] on button "Classify As" at bounding box center [714, 92] width 59 height 19
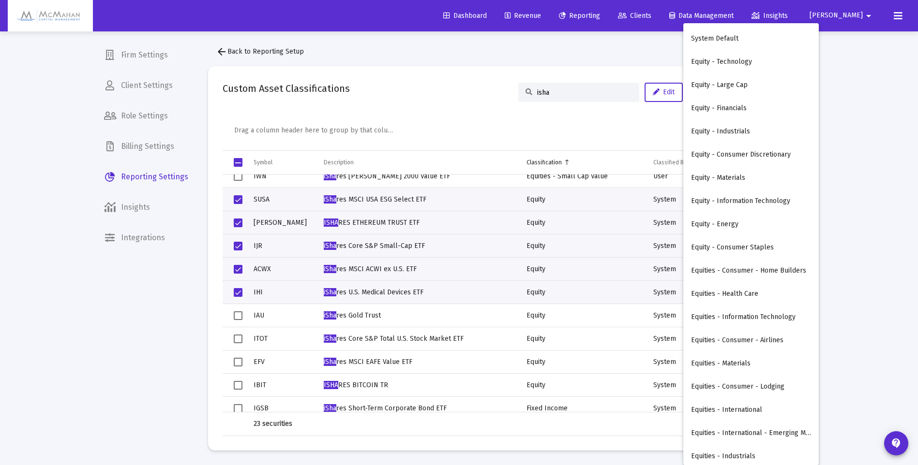
click at [451, 84] on div at bounding box center [459, 232] width 918 height 465
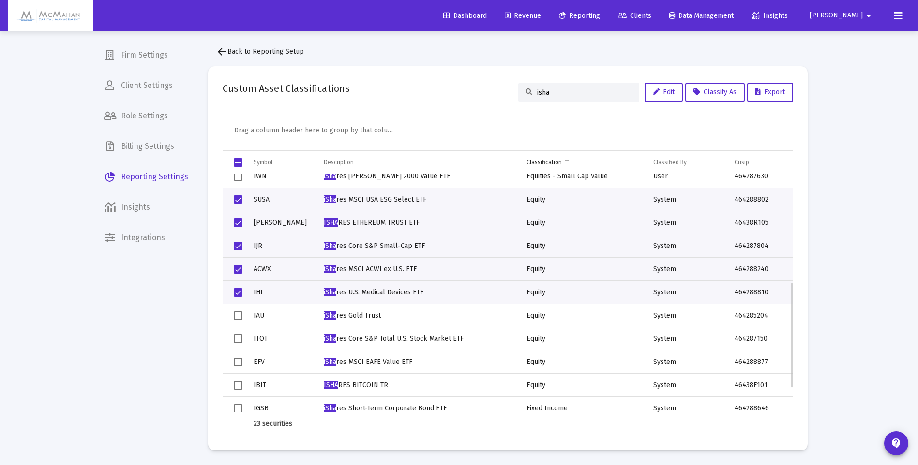
click at [237, 200] on span "Select row" at bounding box center [238, 199] width 9 height 9
click at [241, 222] on span "Select row" at bounding box center [238, 223] width 9 height 9
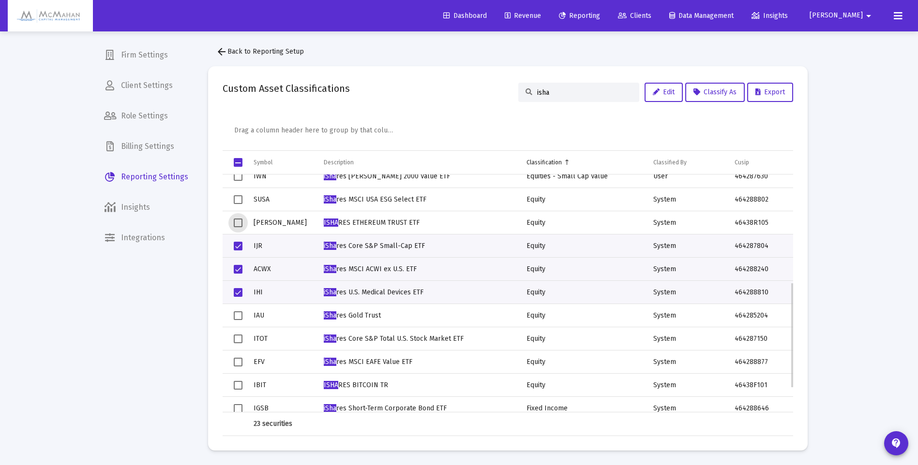
click at [237, 245] on span "Select row" at bounding box center [238, 246] width 9 height 9
click at [236, 268] on span "Select row" at bounding box center [238, 269] width 9 height 9
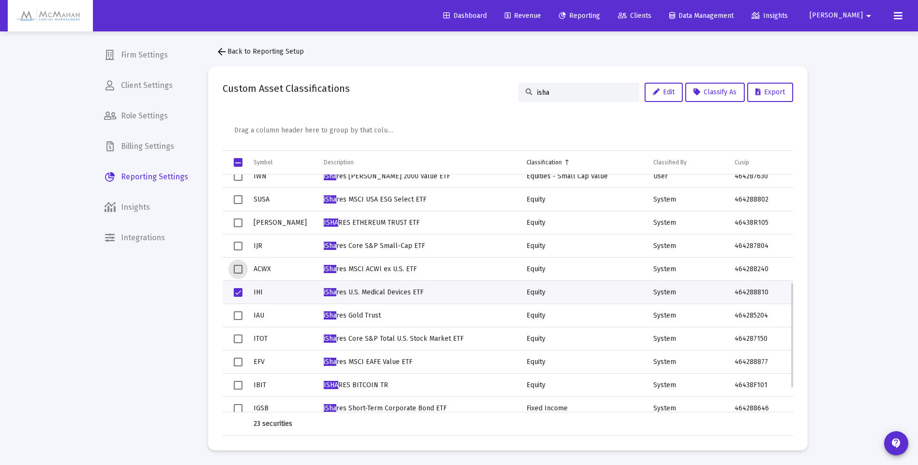
click at [238, 288] on span "Select row" at bounding box center [238, 292] width 9 height 9
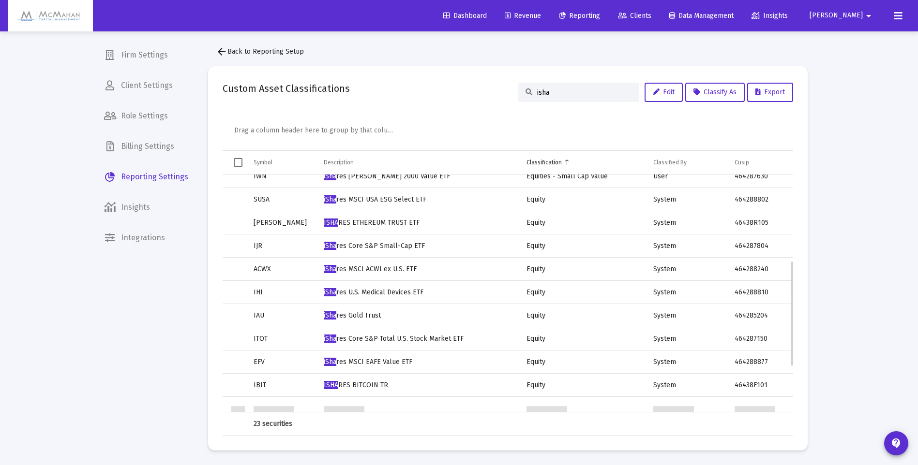
scroll to position [193, 0]
